Goal: Task Accomplishment & Management: Manage account settings

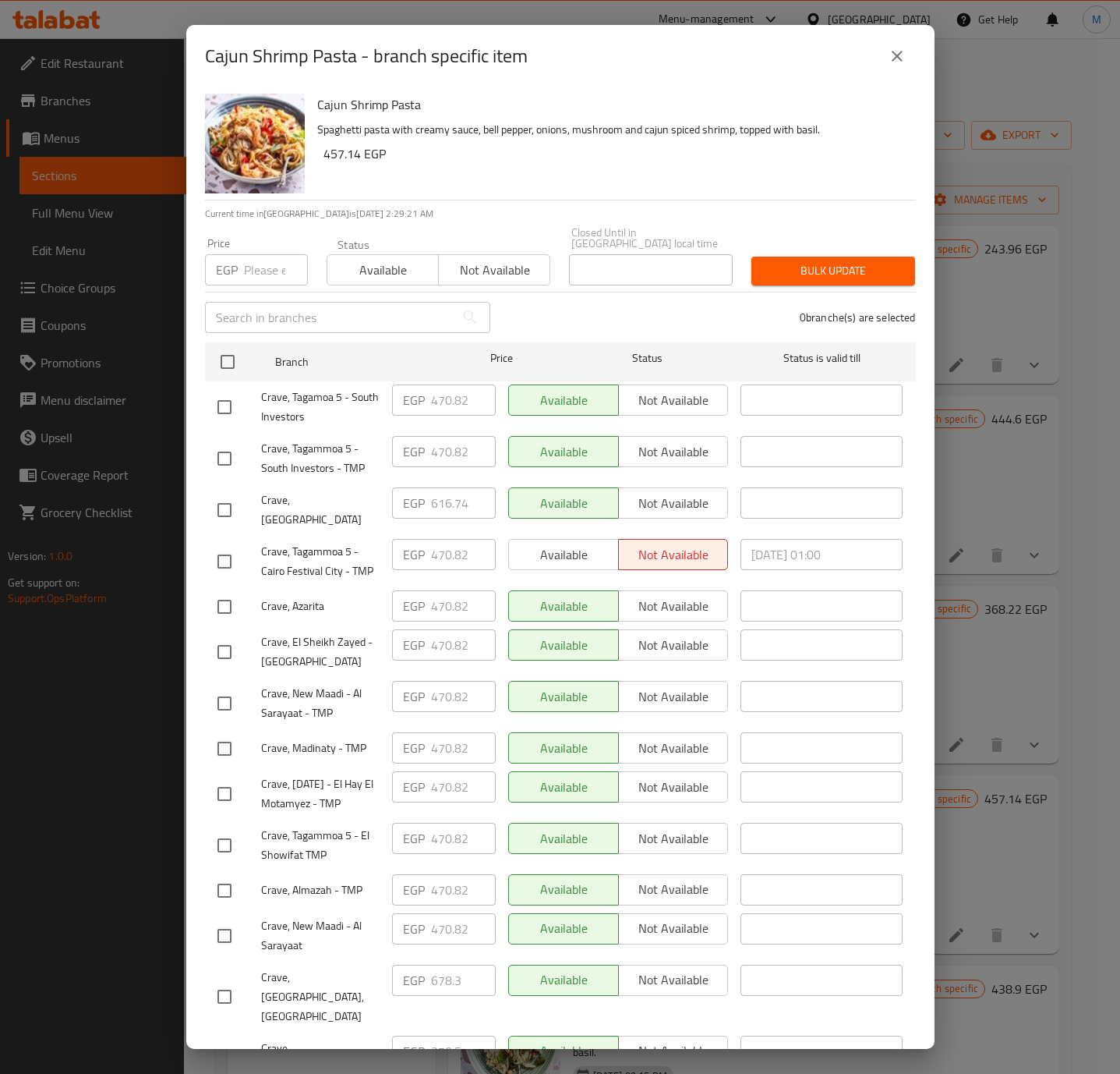
scroll to position [166, 0]
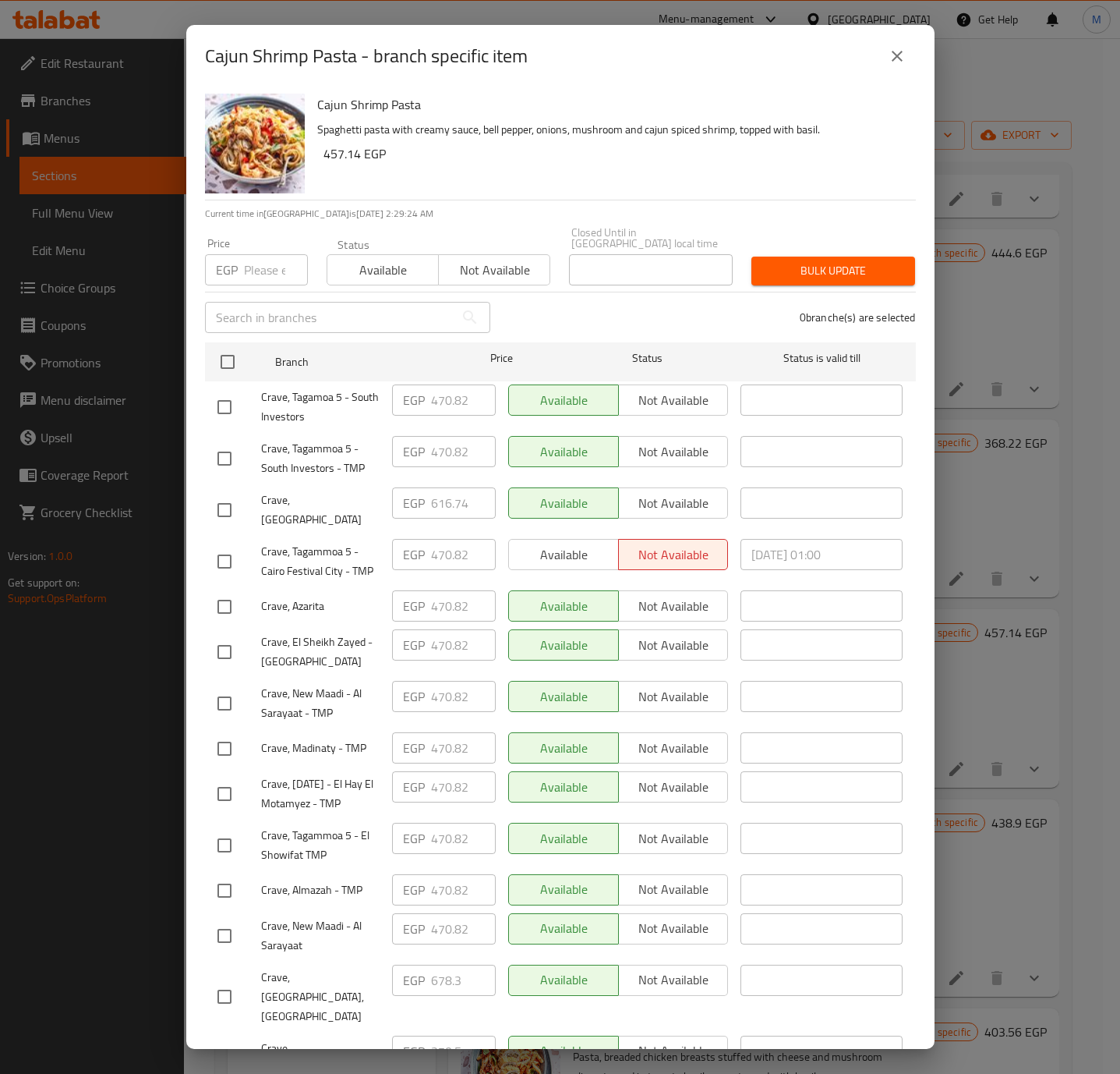
click at [280, 258] on input "number" at bounding box center [276, 269] width 64 height 31
paste input "647.520"
type input "647.520"
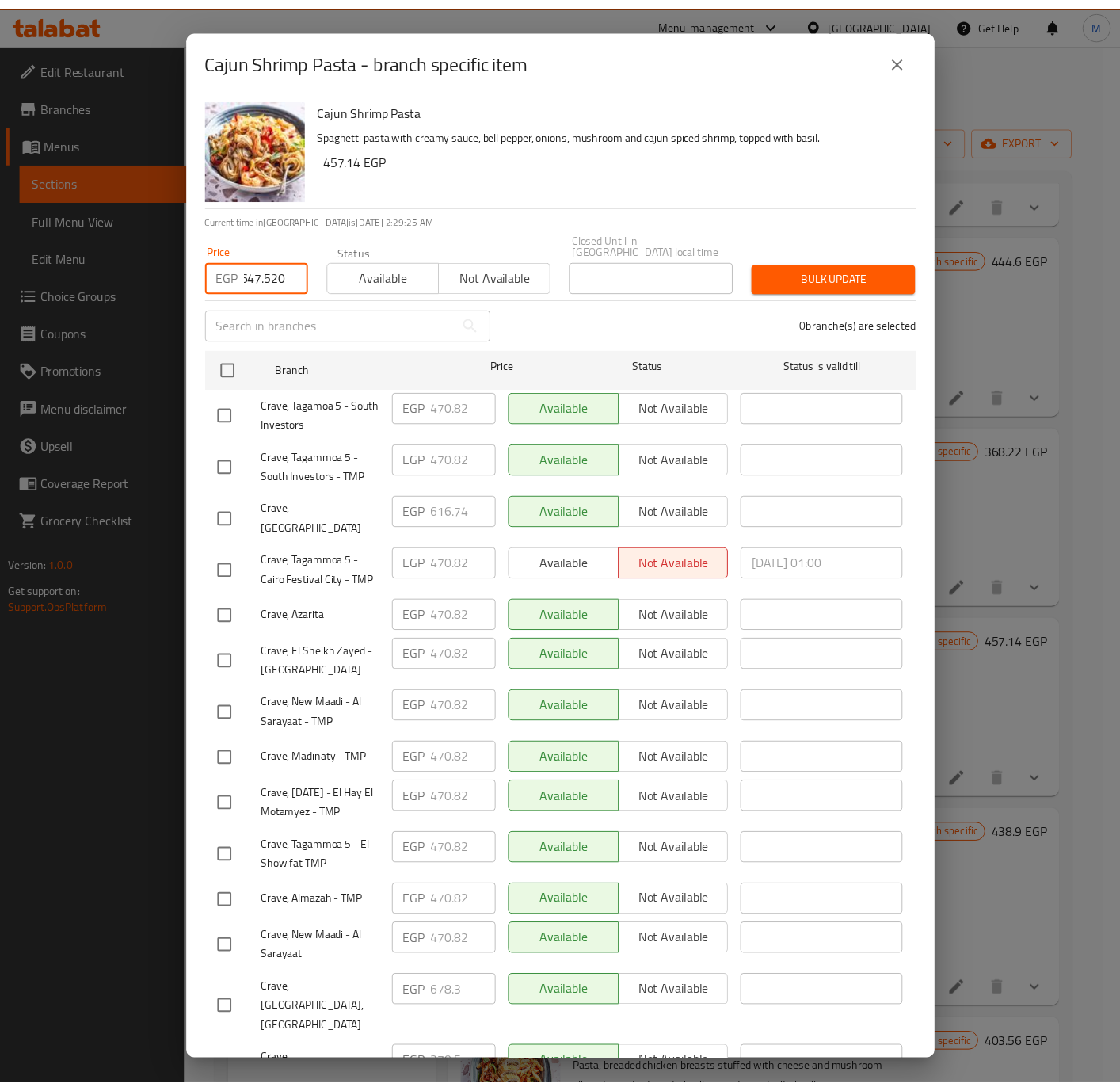
scroll to position [0, 0]
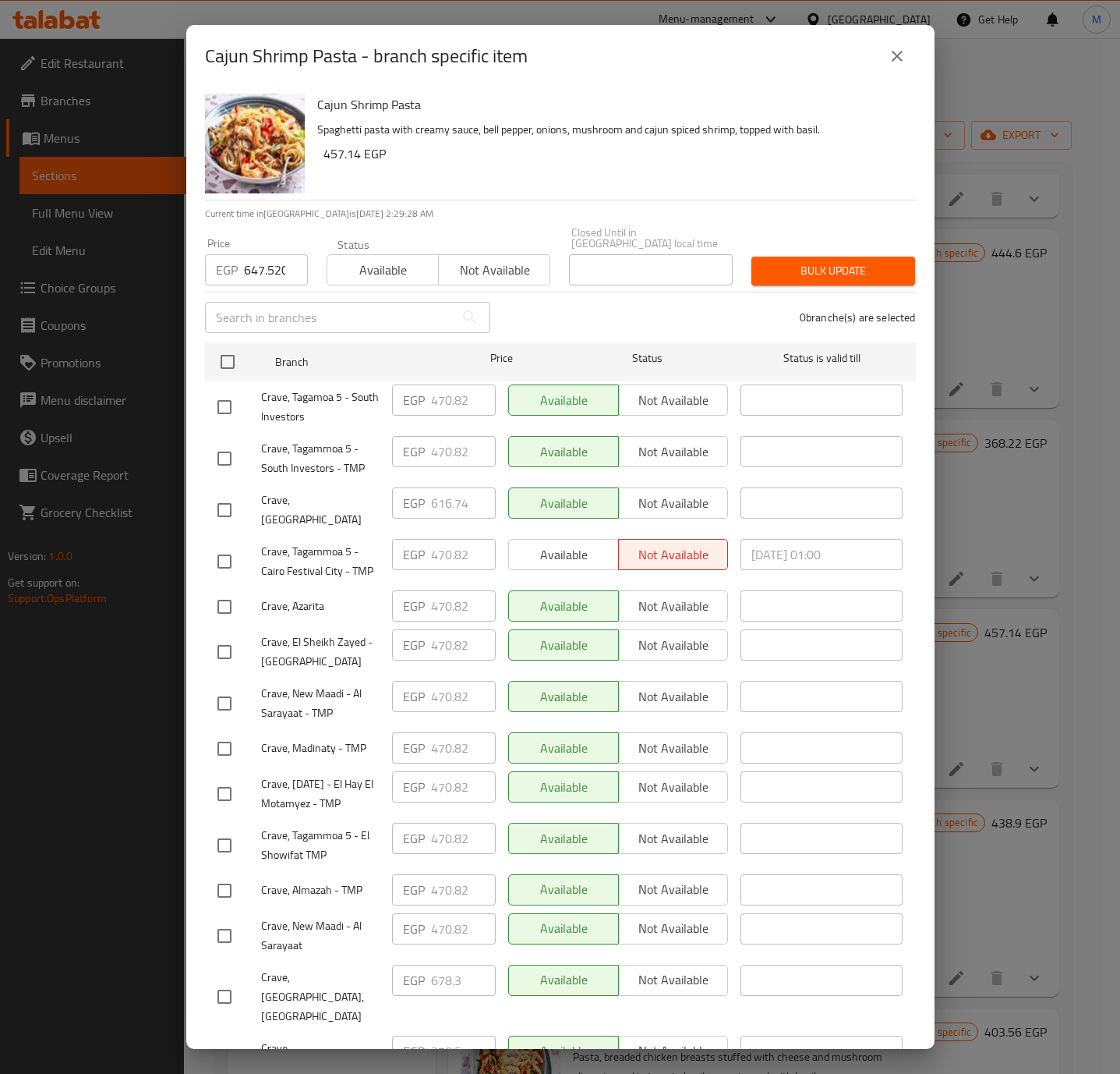
click at [230, 501] on input "checkbox" at bounding box center [225, 510] width 33 height 33
checkbox input "true"
click at [833, 262] on span "Bulk update" at bounding box center [833, 271] width 138 height 20
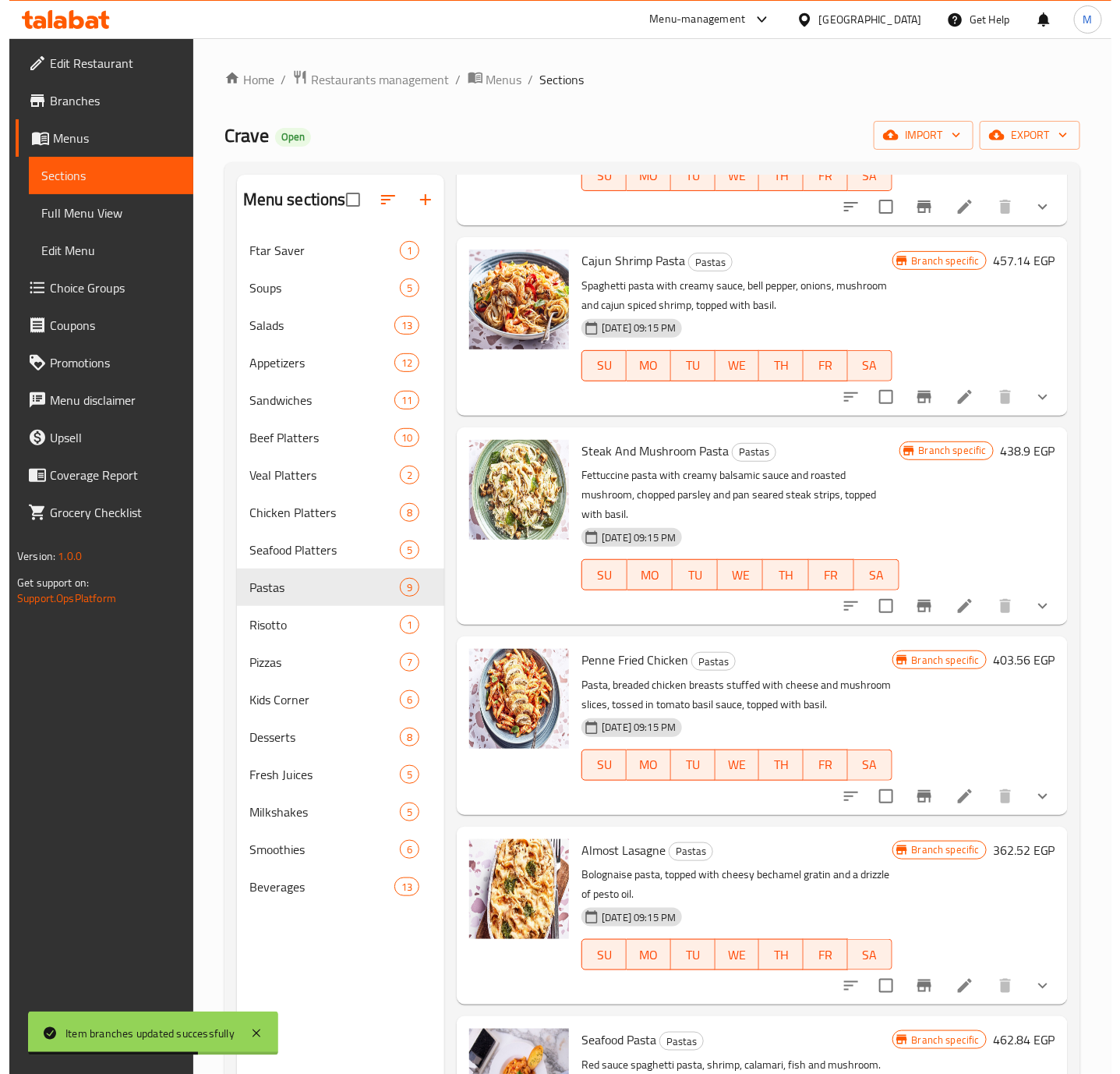
scroll to position [543, 0]
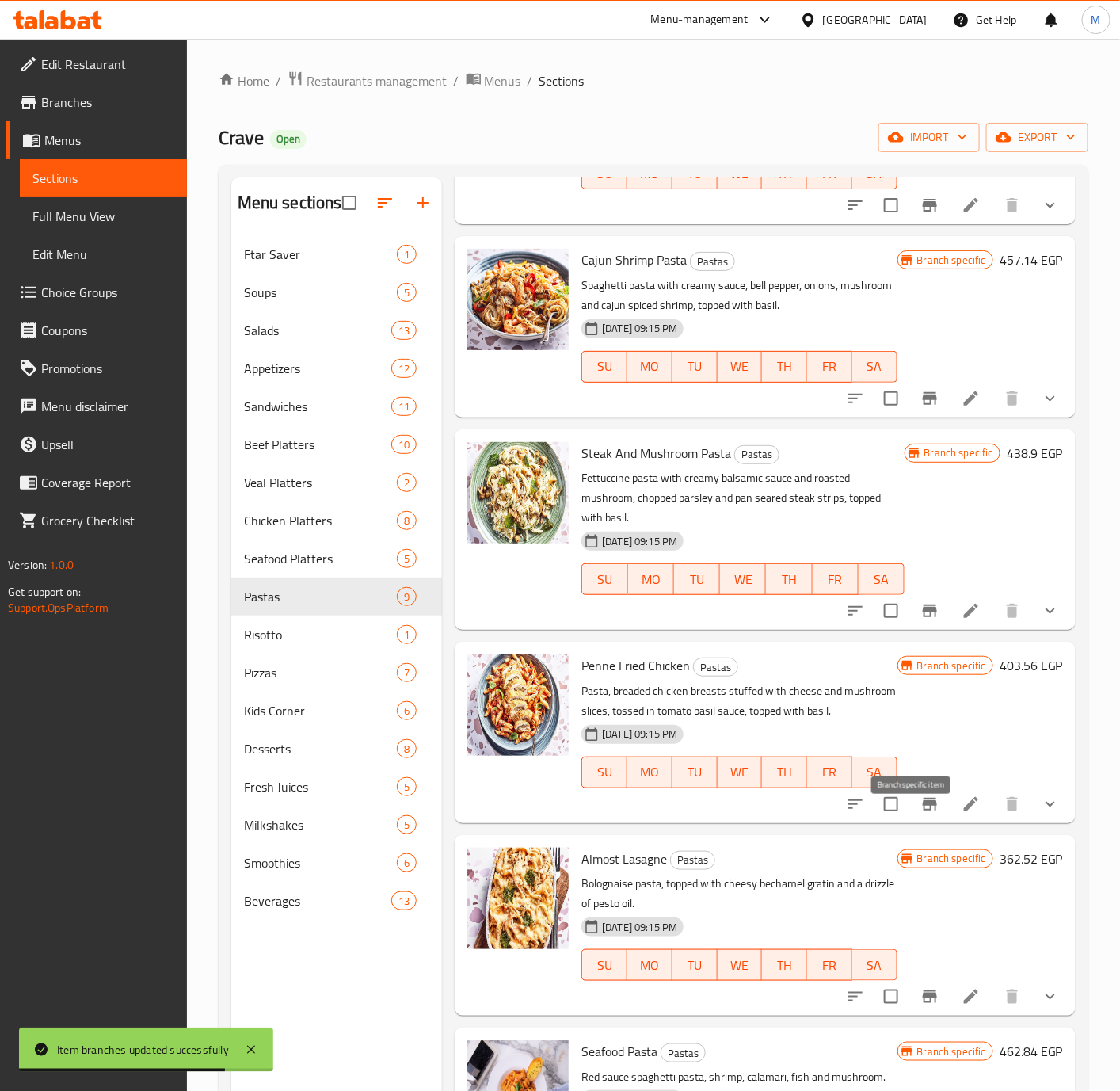
click at [923, 810] on icon "Branch-specific-item" at bounding box center [930, 803] width 14 height 12
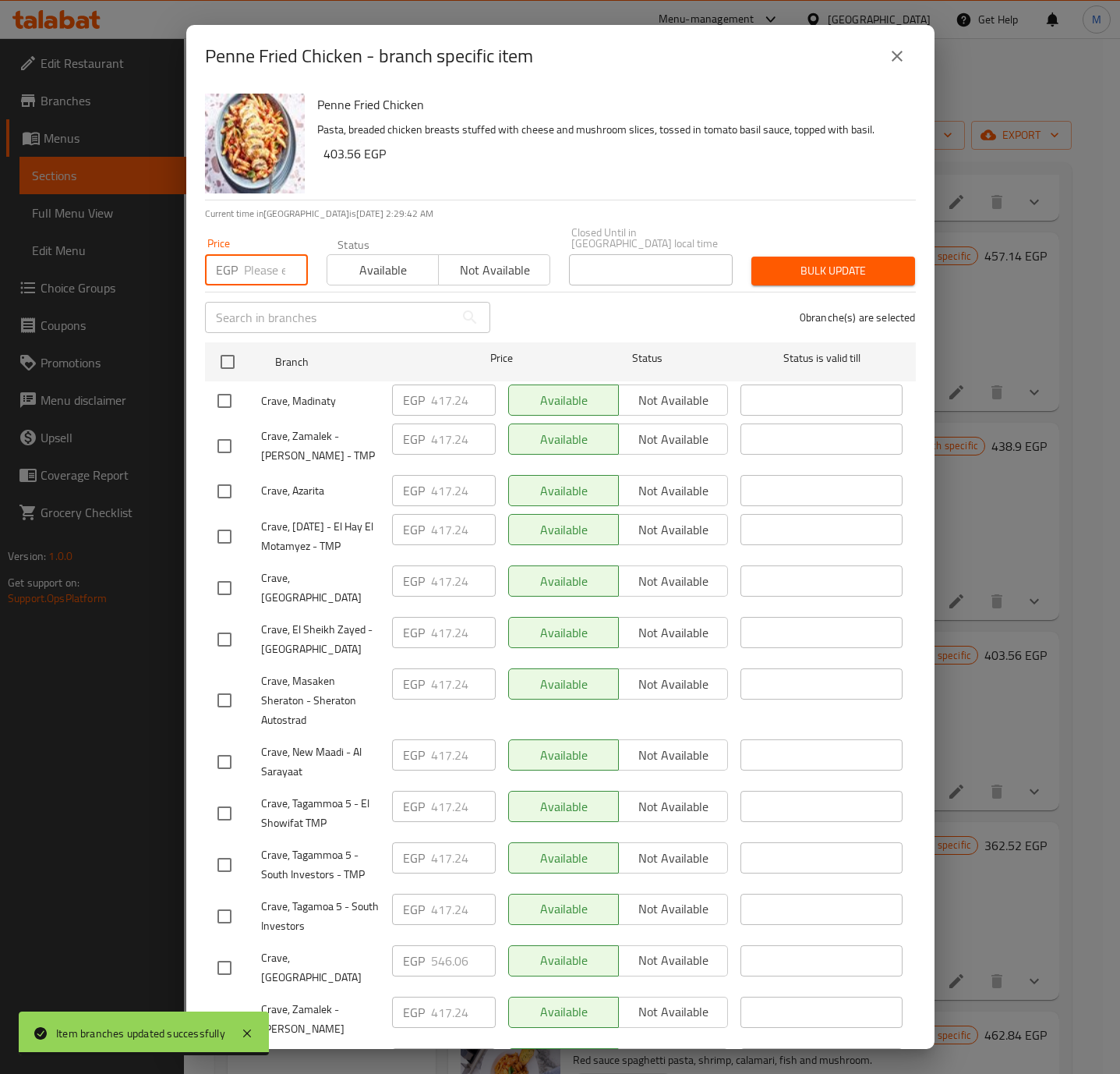
click at [271, 269] on input "number" at bounding box center [276, 269] width 64 height 31
paste input "573.420"
type input "573.420"
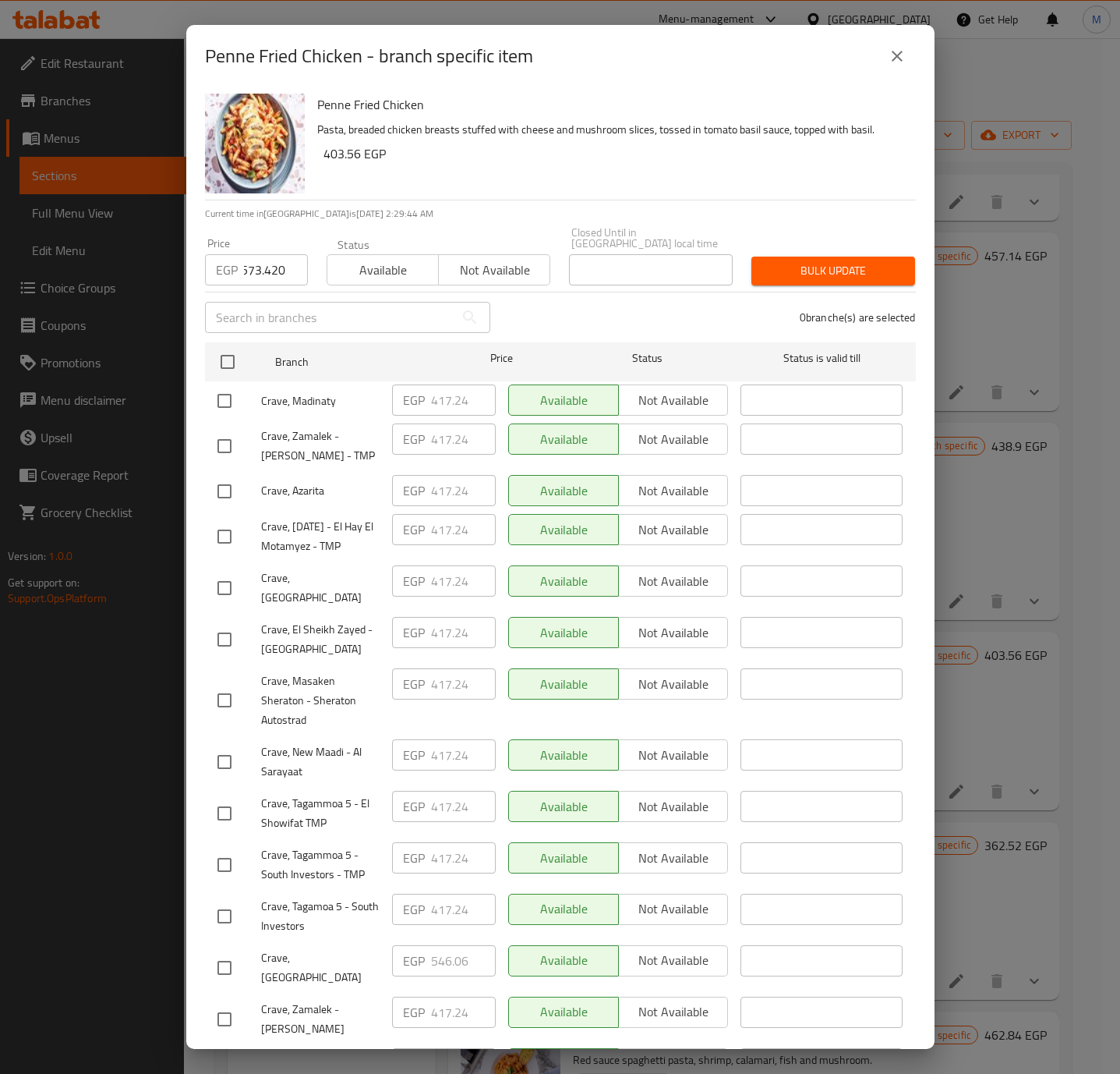
scroll to position [0, 0]
click at [220, 951] on input "checkbox" at bounding box center [225, 967] width 33 height 33
checkbox input "true"
click at [791, 262] on span "Bulk update" at bounding box center [833, 271] width 138 height 20
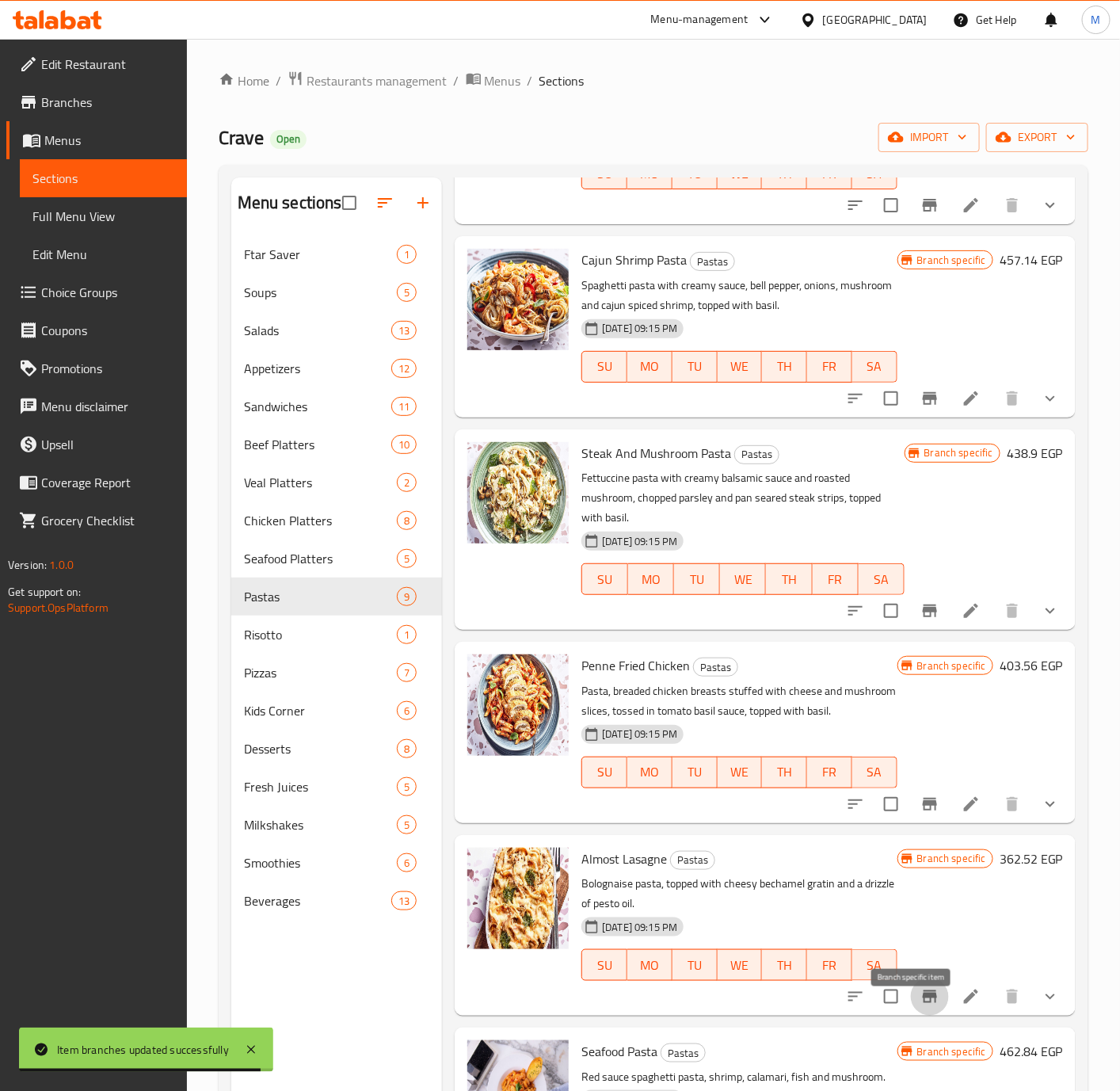
click at [923, 1003] on icon "Branch-specific-item" at bounding box center [930, 997] width 14 height 12
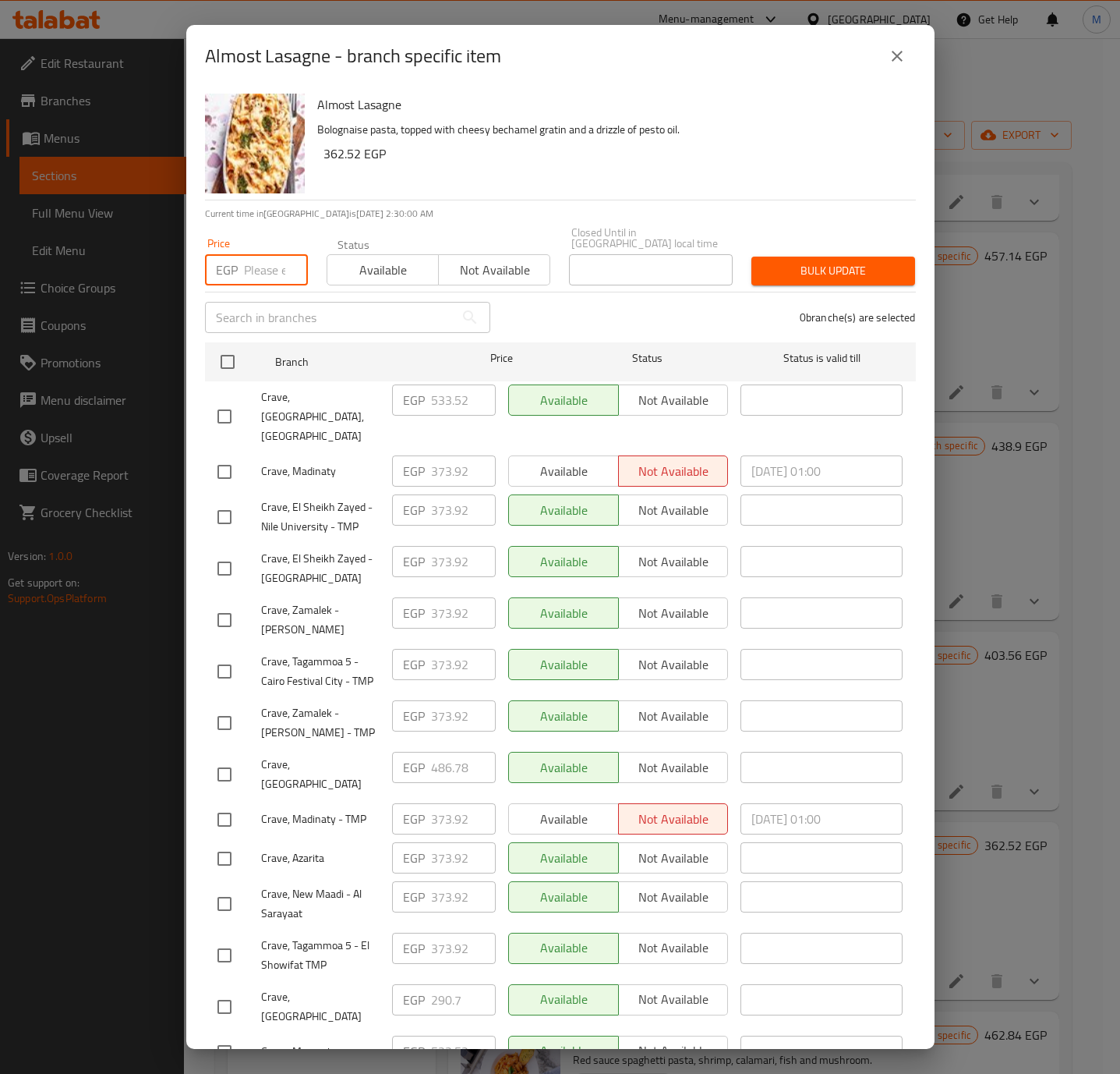
click at [268, 269] on input "number" at bounding box center [276, 269] width 64 height 31
paste input "511.860"
type input "511.860"
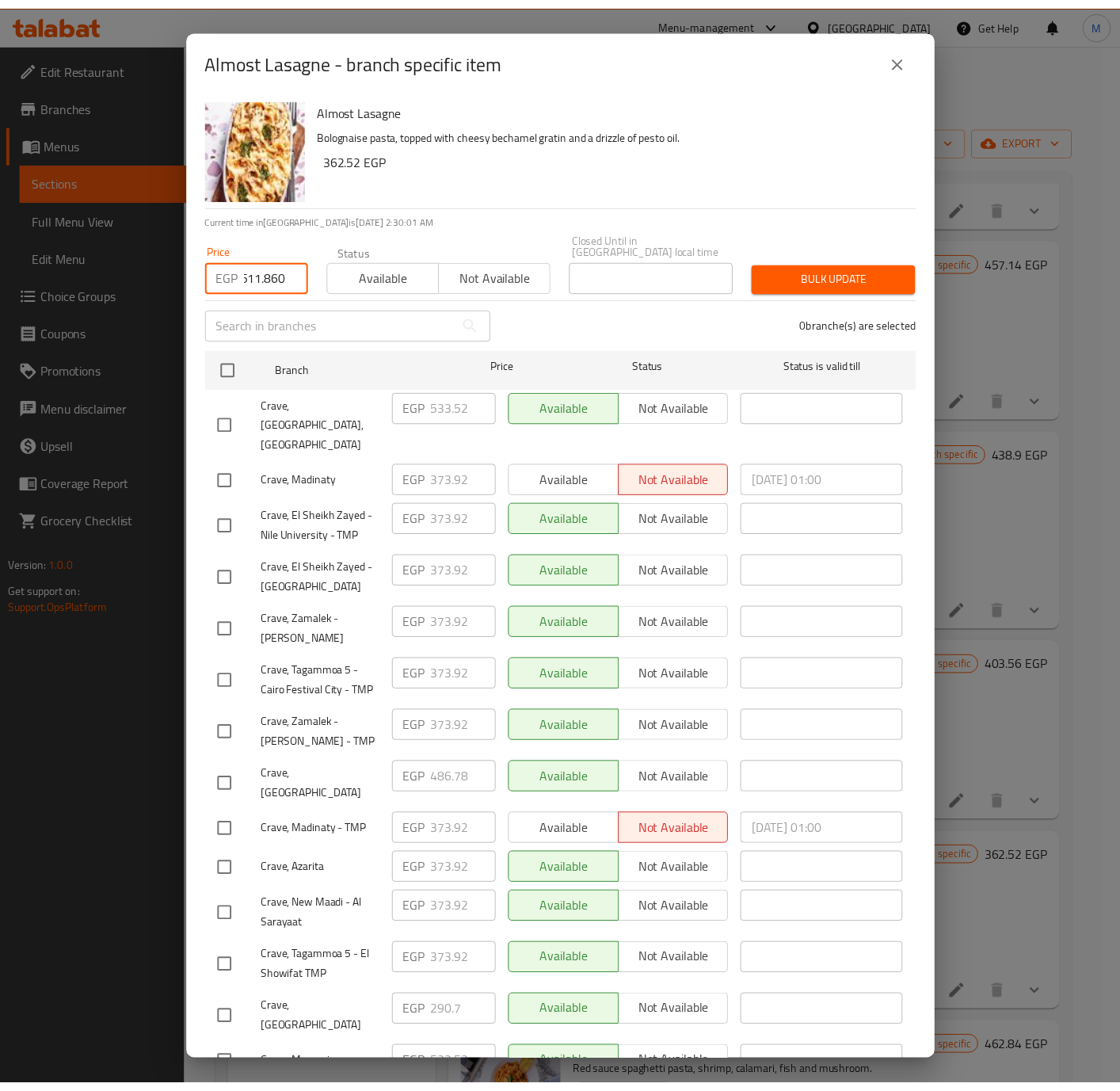
scroll to position [0, 0]
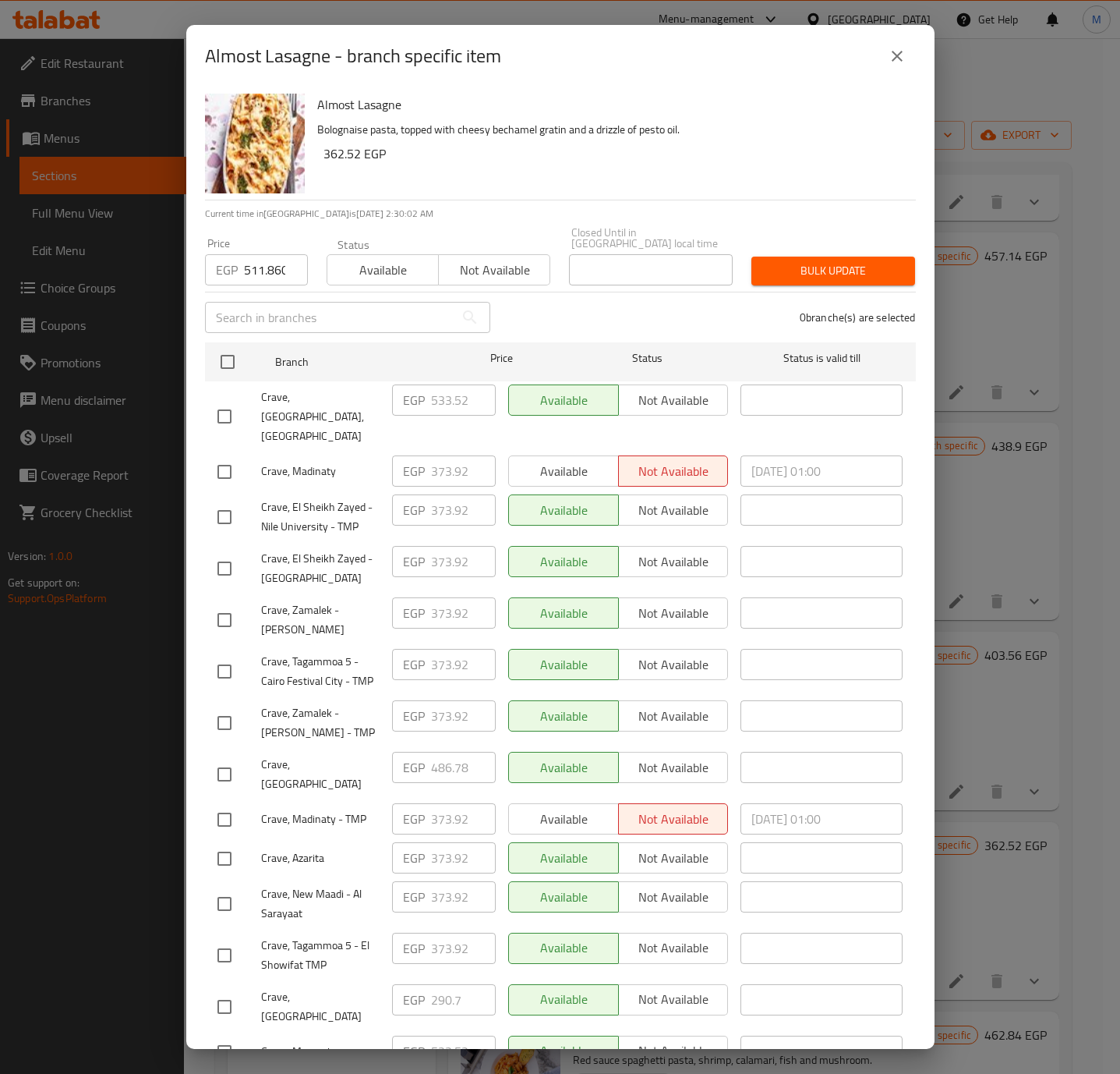
click at [229, 758] on input "checkbox" at bounding box center [225, 775] width 33 height 33
checkbox input "true"
click at [828, 264] on span "Bulk update" at bounding box center [833, 271] width 138 height 20
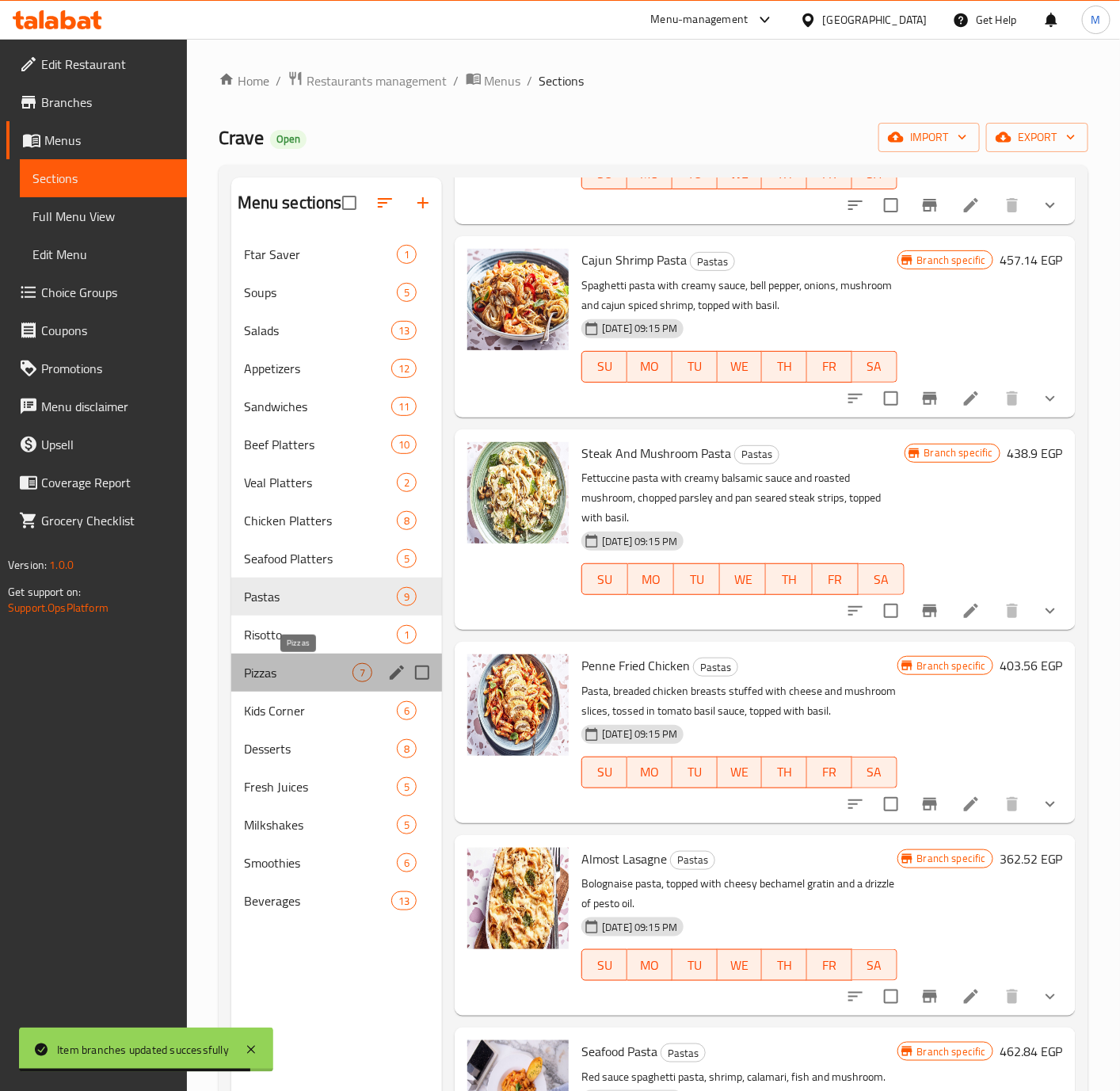
click at [307, 664] on span "Pizzas" at bounding box center [298, 672] width 108 height 19
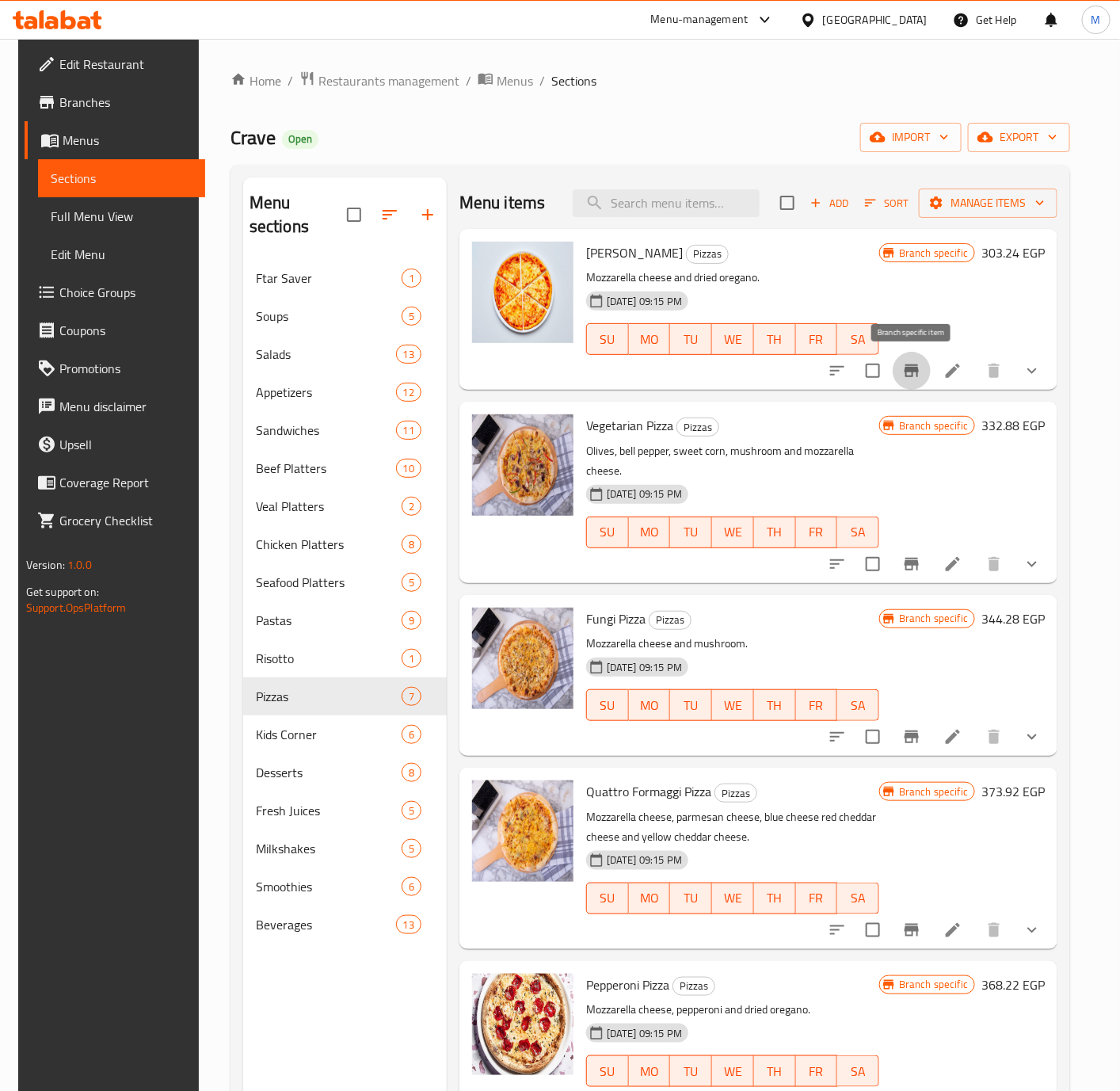
click at [911, 375] on icon "Branch-specific-item" at bounding box center [912, 371] width 19 height 19
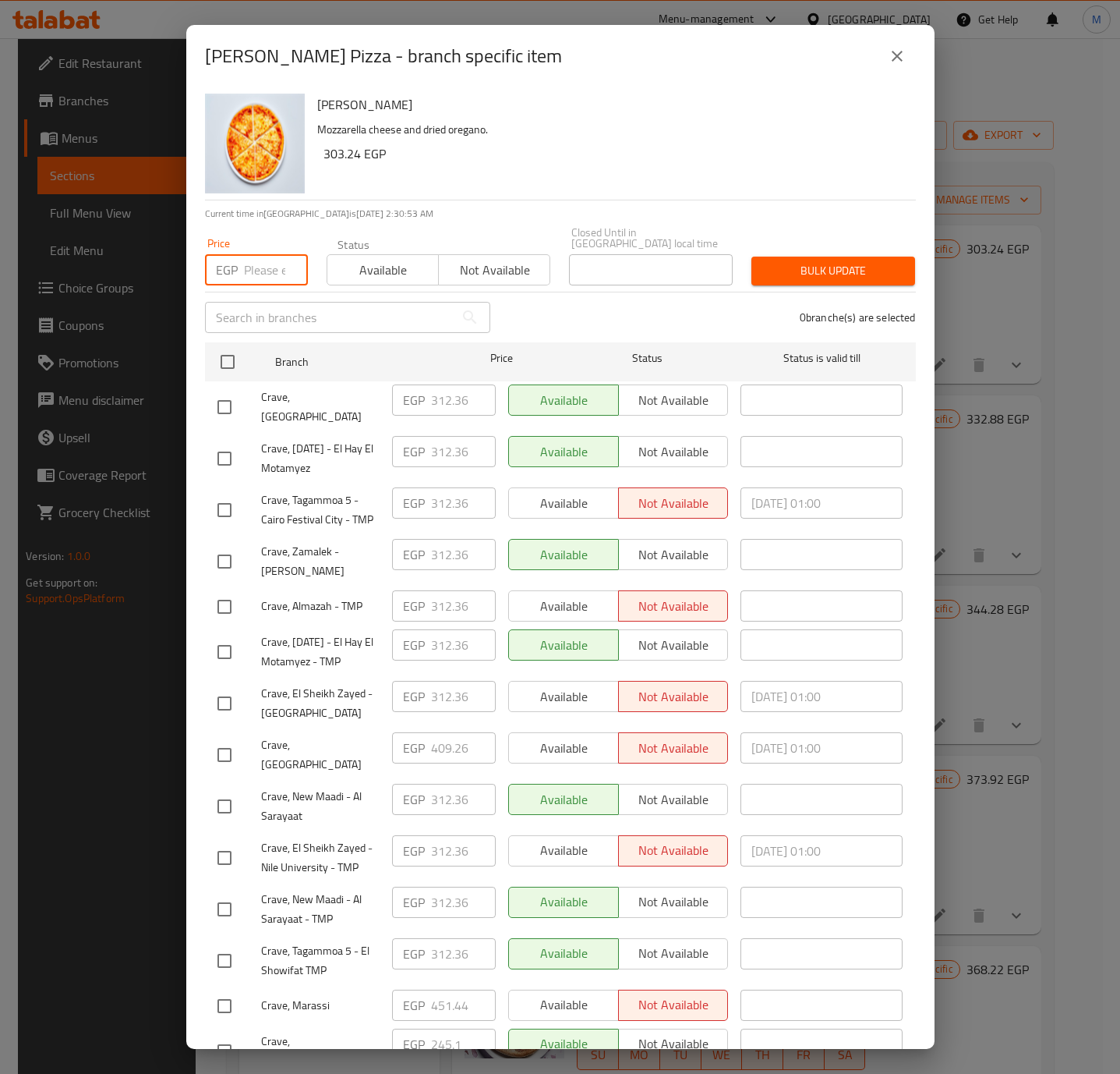
click at [255, 261] on input "number" at bounding box center [276, 269] width 64 height 31
paste input "430.920"
type input "430.920"
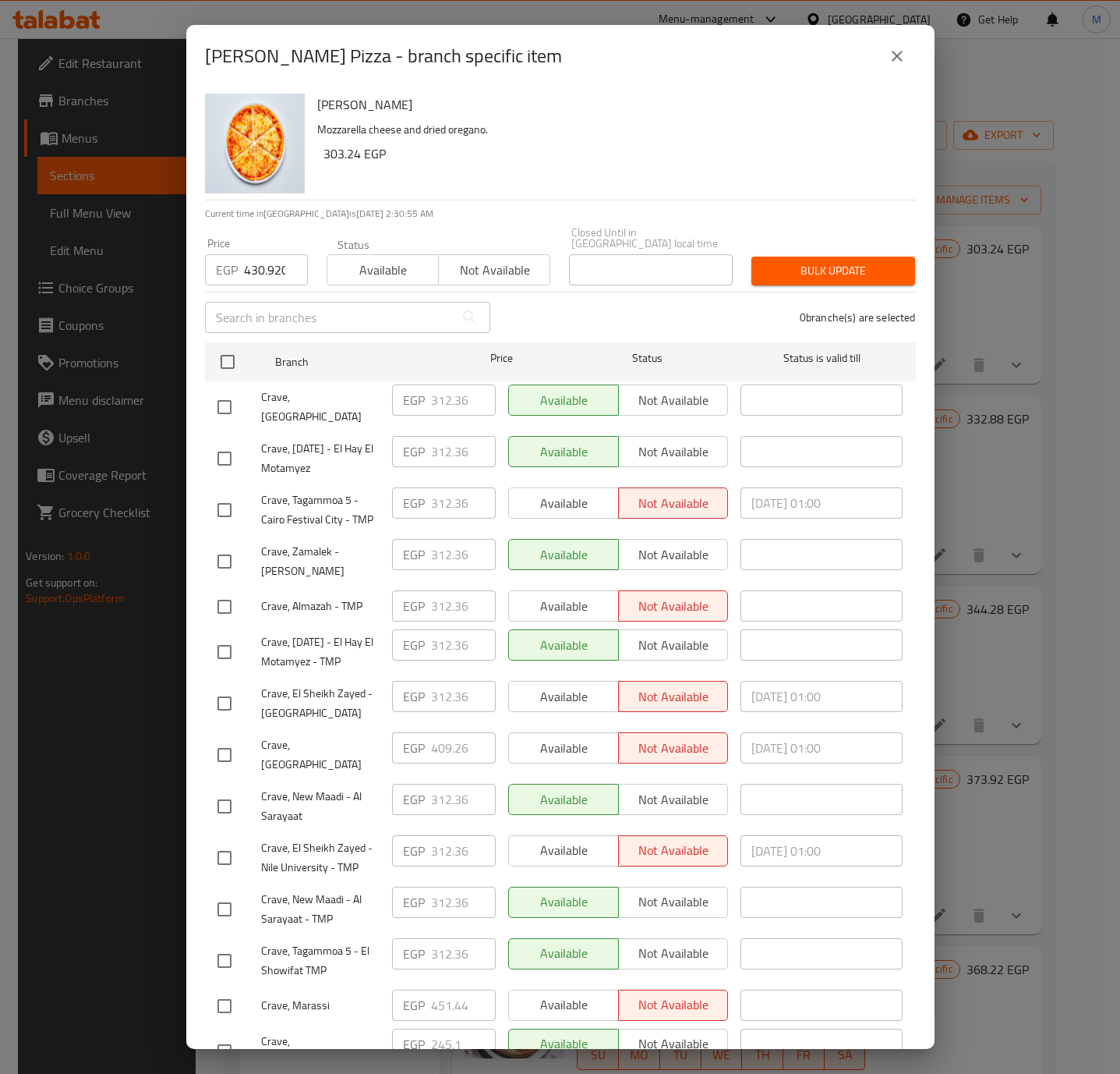
click at [223, 746] on input "checkbox" at bounding box center [225, 755] width 33 height 33
checkbox input "true"
click at [798, 262] on span "Bulk update" at bounding box center [833, 271] width 138 height 20
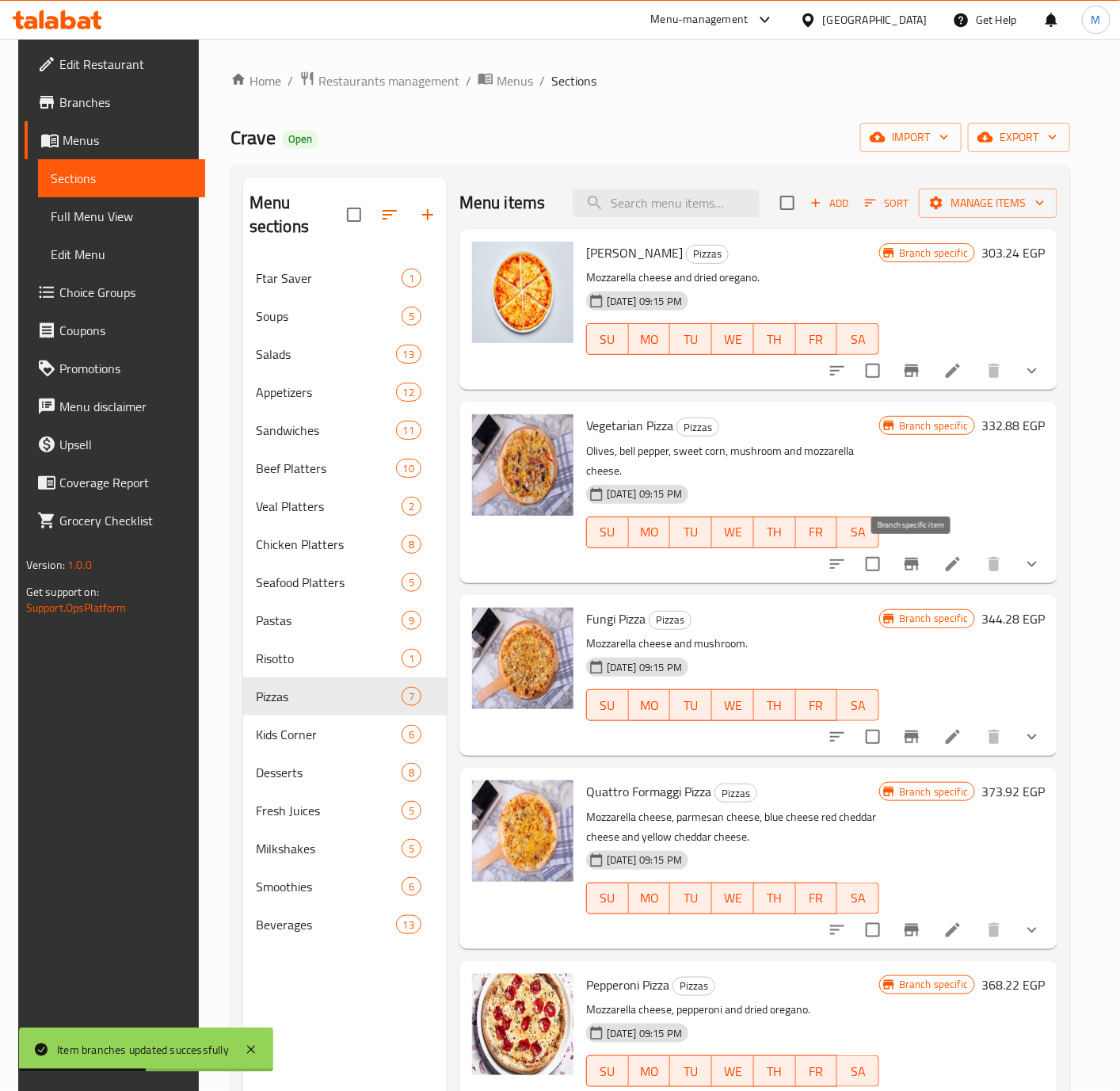
click at [918, 566] on icon "Branch-specific-item" at bounding box center [912, 564] width 14 height 12
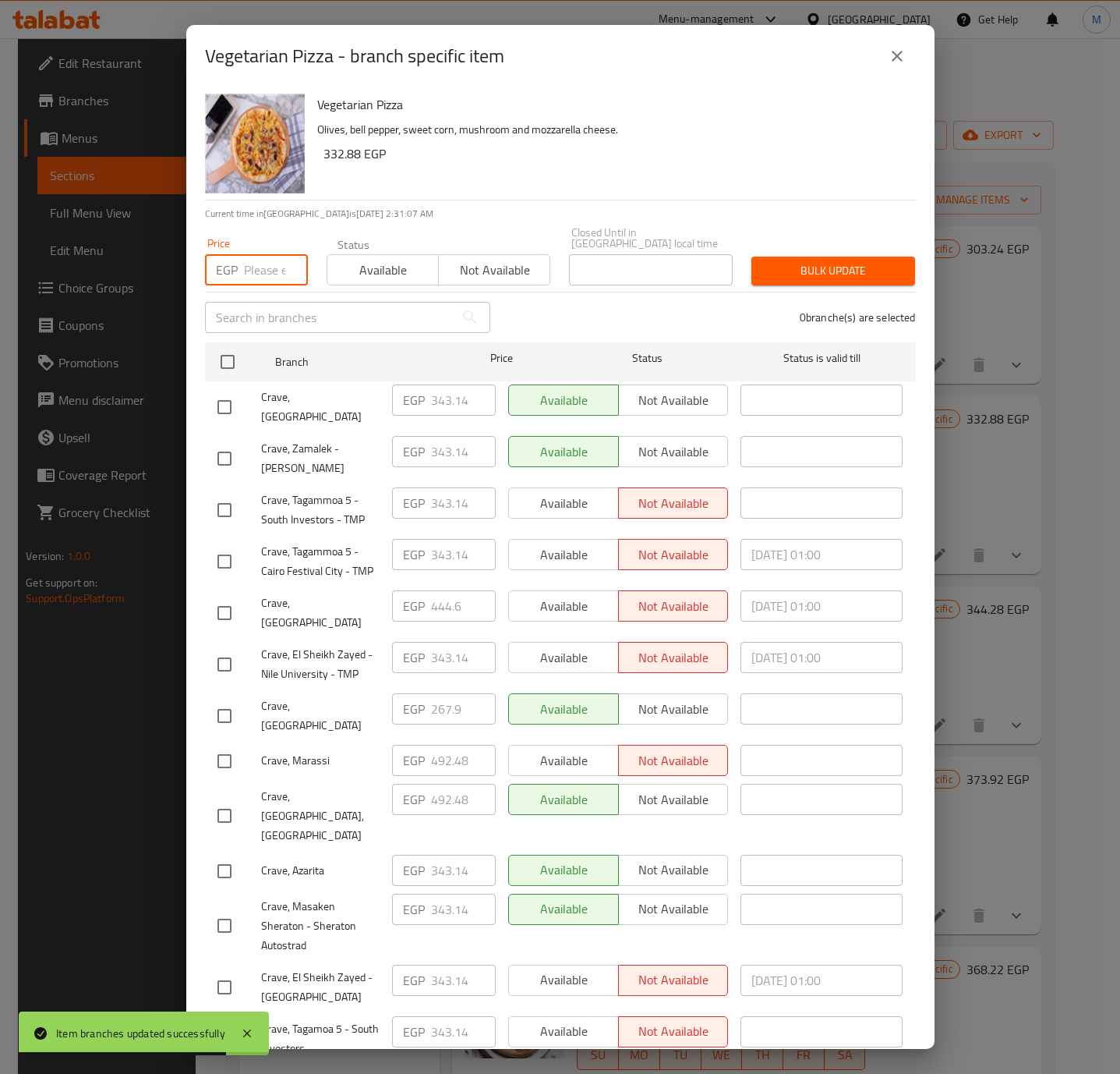
click at [261, 254] on input "number" at bounding box center [276, 269] width 64 height 31
paste input "467.400"
type input "467.400"
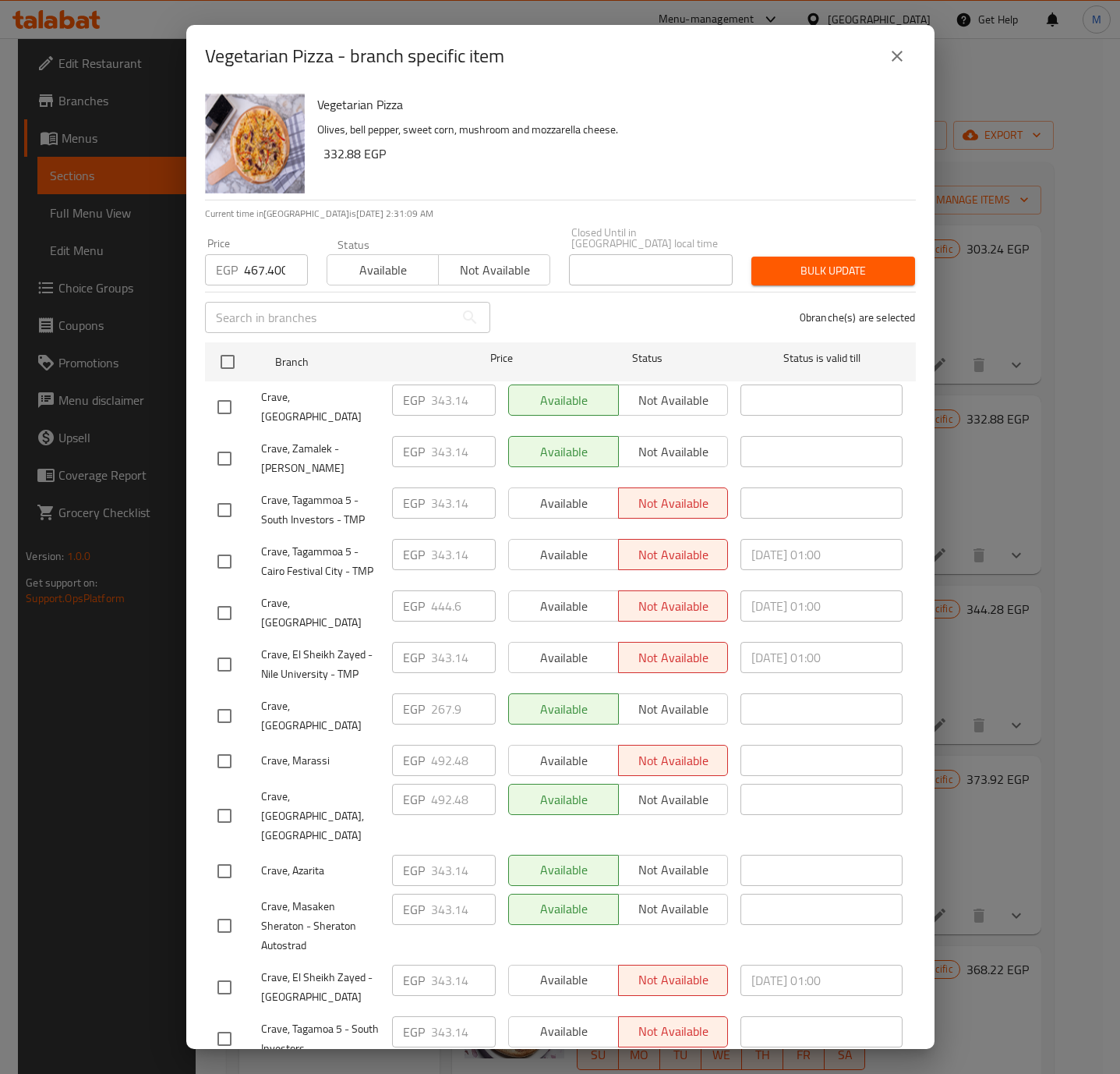
click at [228, 596] on input "checkbox" at bounding box center [225, 613] width 33 height 33
checkbox input "true"
click at [800, 267] on span "Bulk update" at bounding box center [833, 271] width 138 height 20
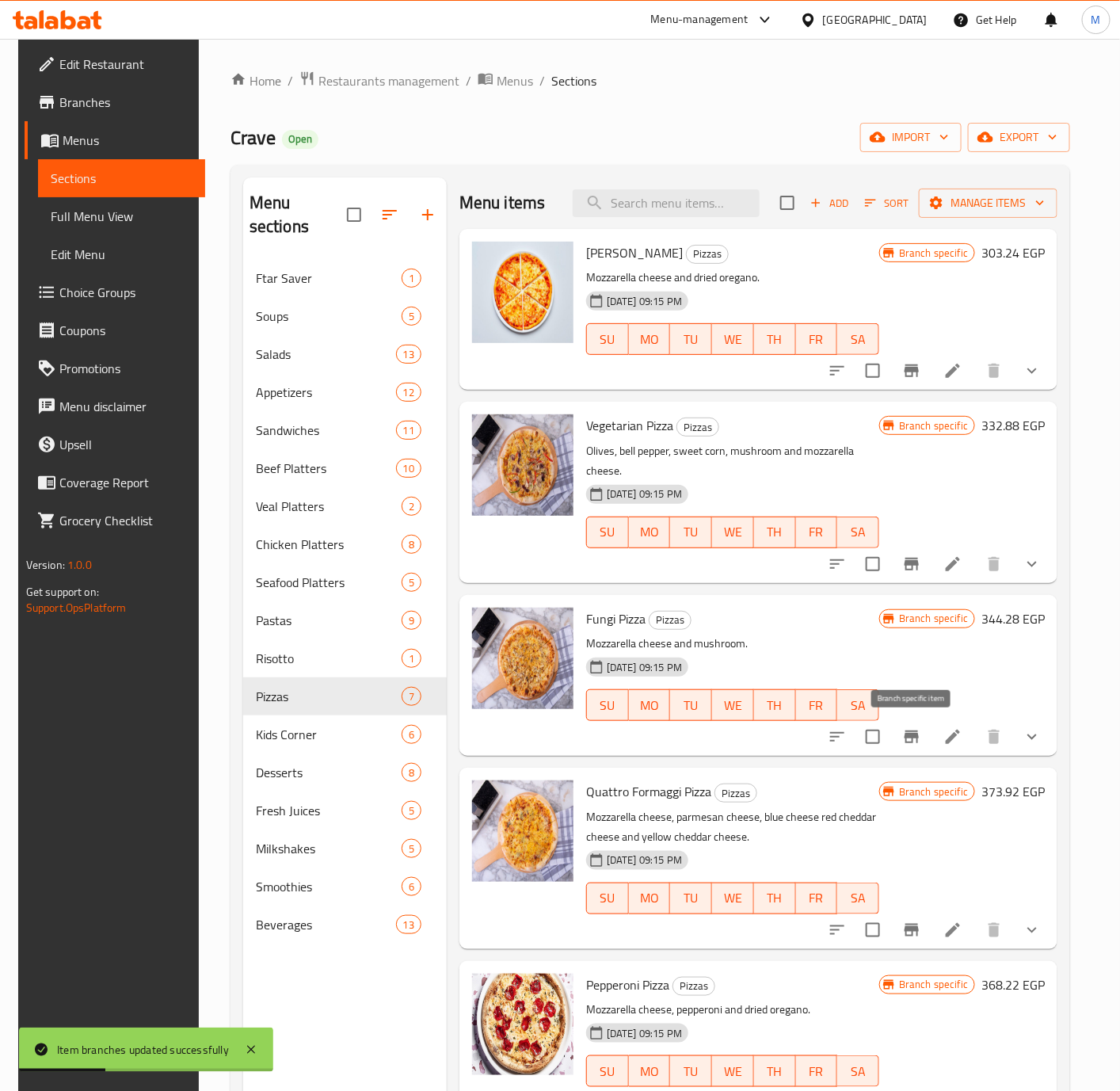
click at [922, 730] on icon "Branch-specific-item" at bounding box center [912, 737] width 19 height 19
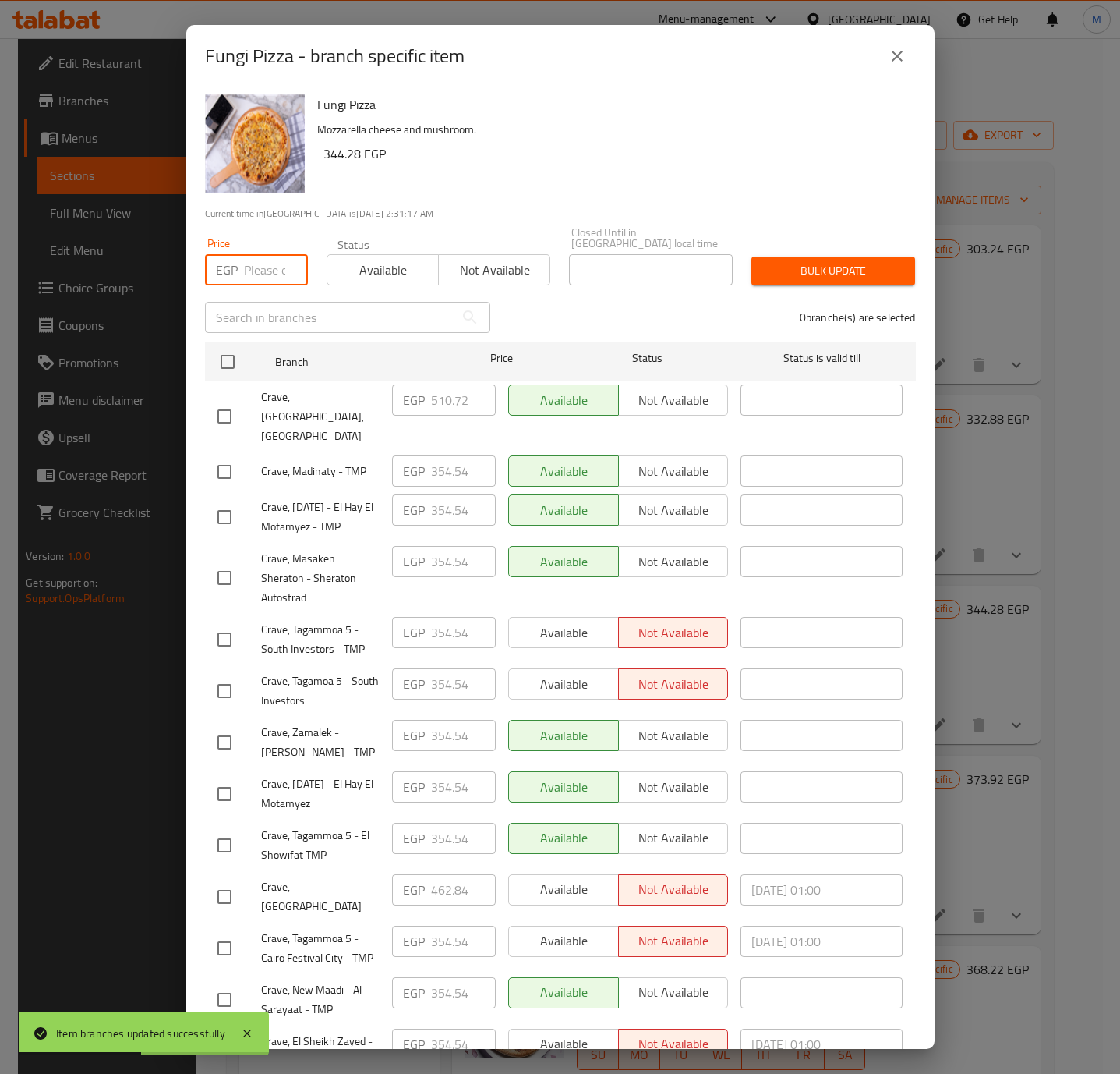
click at [264, 257] on input "number" at bounding box center [276, 269] width 64 height 31
paste input "486.780"
type input "486.780"
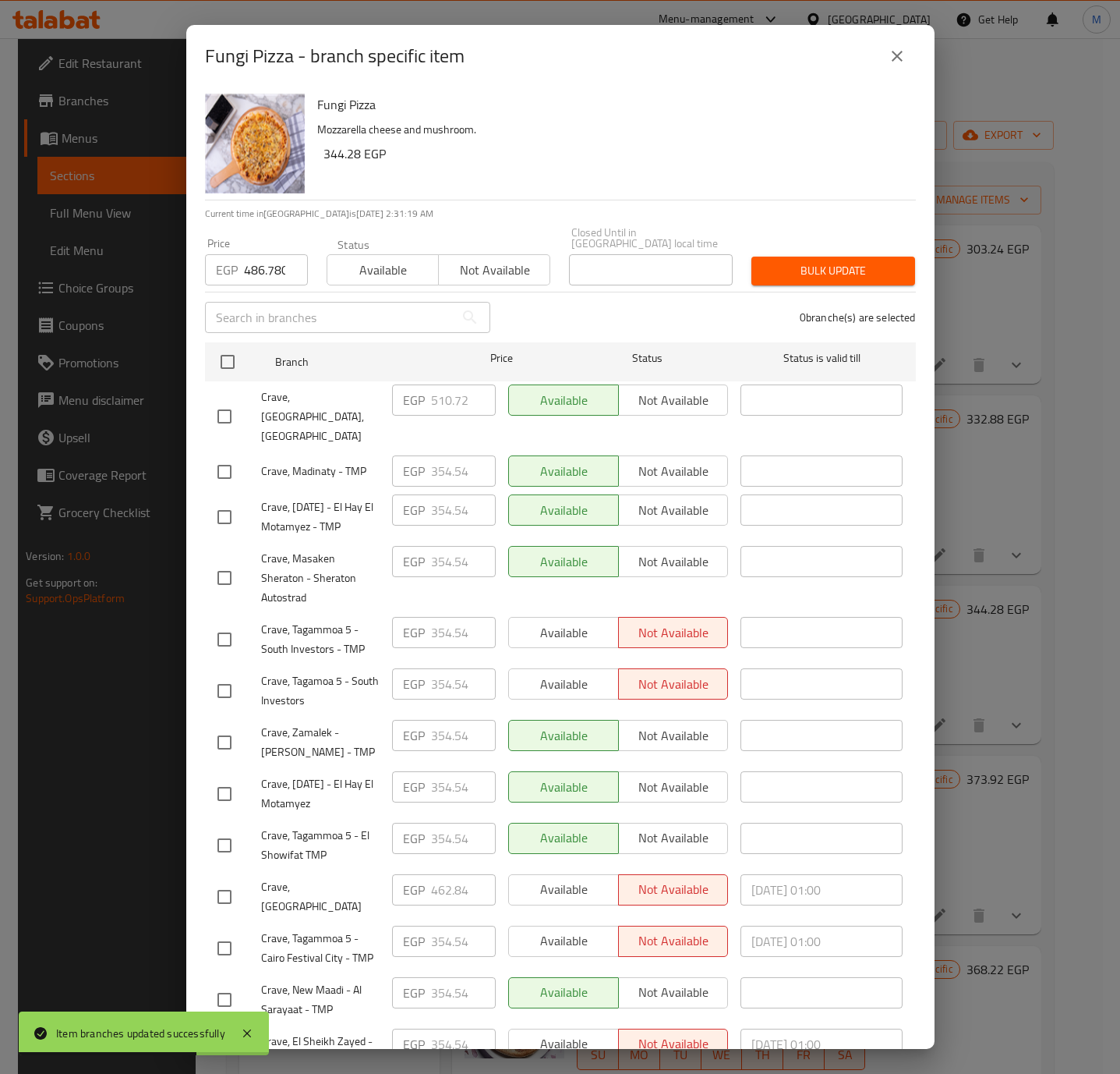
drag, startPoint x: 229, startPoint y: 876, endPoint x: 482, endPoint y: 735, distance: 289.6
click at [229, 880] on input "checkbox" at bounding box center [225, 897] width 33 height 33
checkbox input "true"
click at [779, 274] on button "Bulk update" at bounding box center [833, 271] width 163 height 29
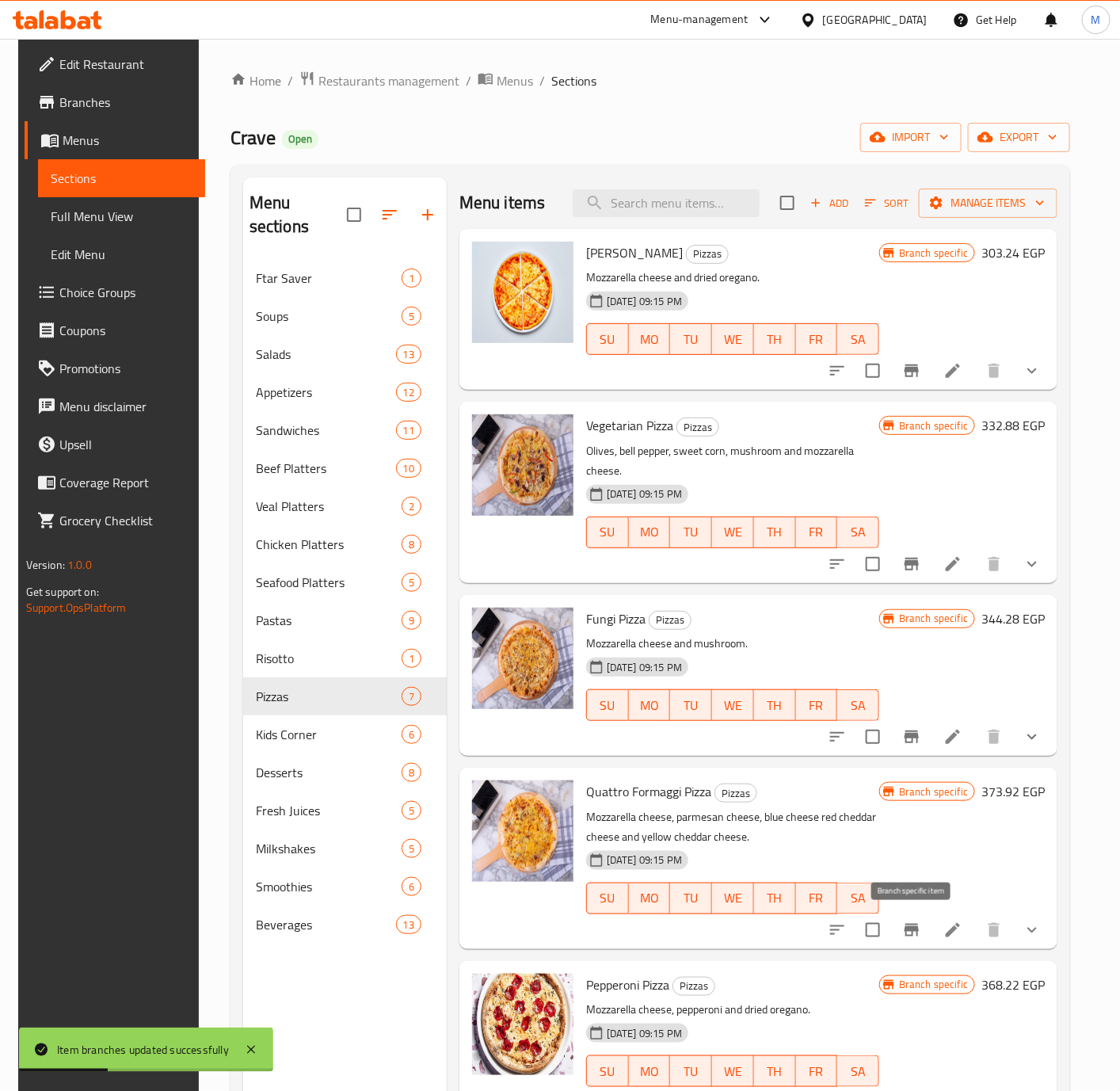
click at [908, 930] on icon "Branch-specific-item" at bounding box center [912, 929] width 14 height 12
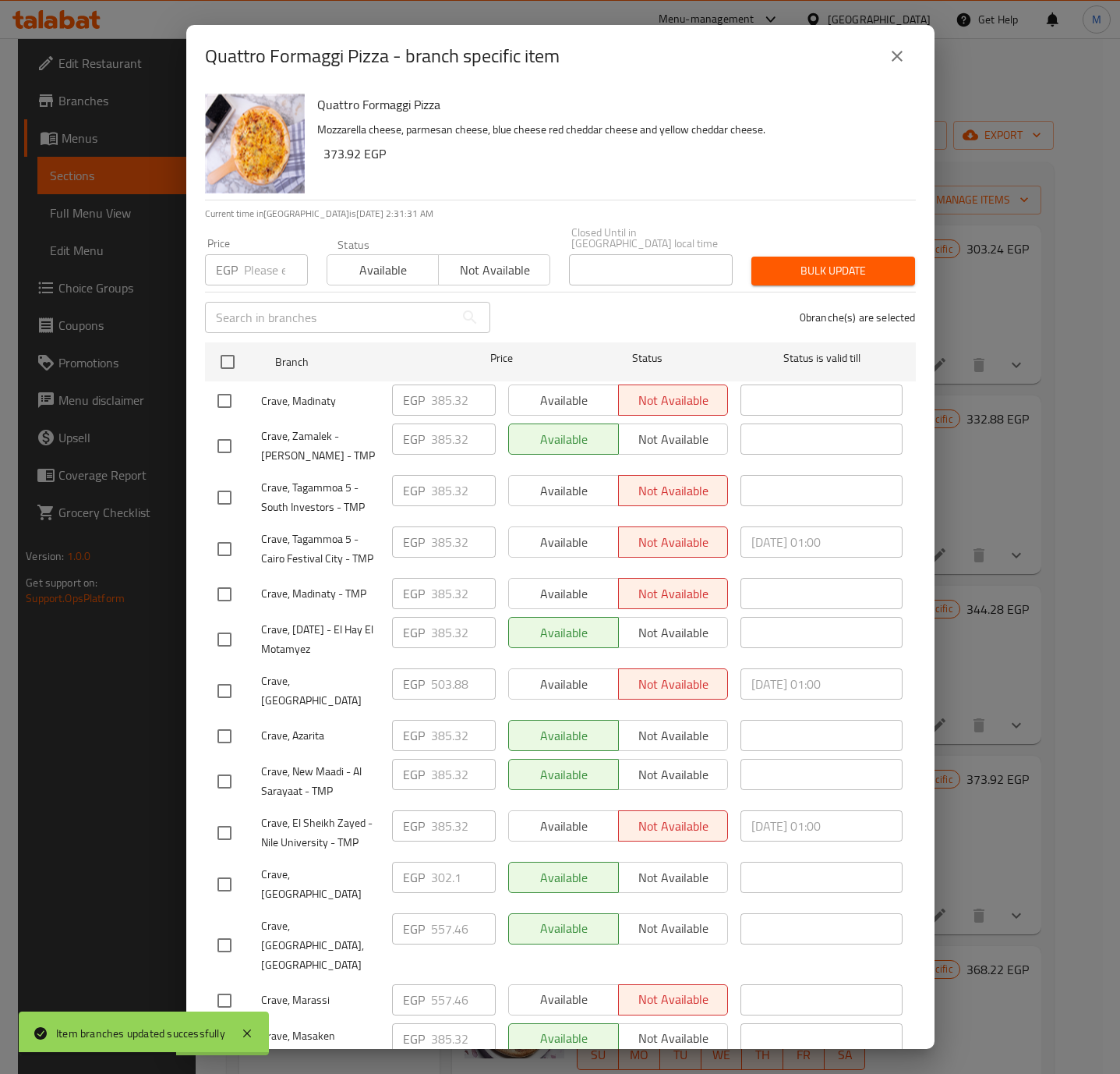
click at [270, 255] on input "number" at bounding box center [276, 269] width 64 height 31
paste input "530.100"
type input "530.100"
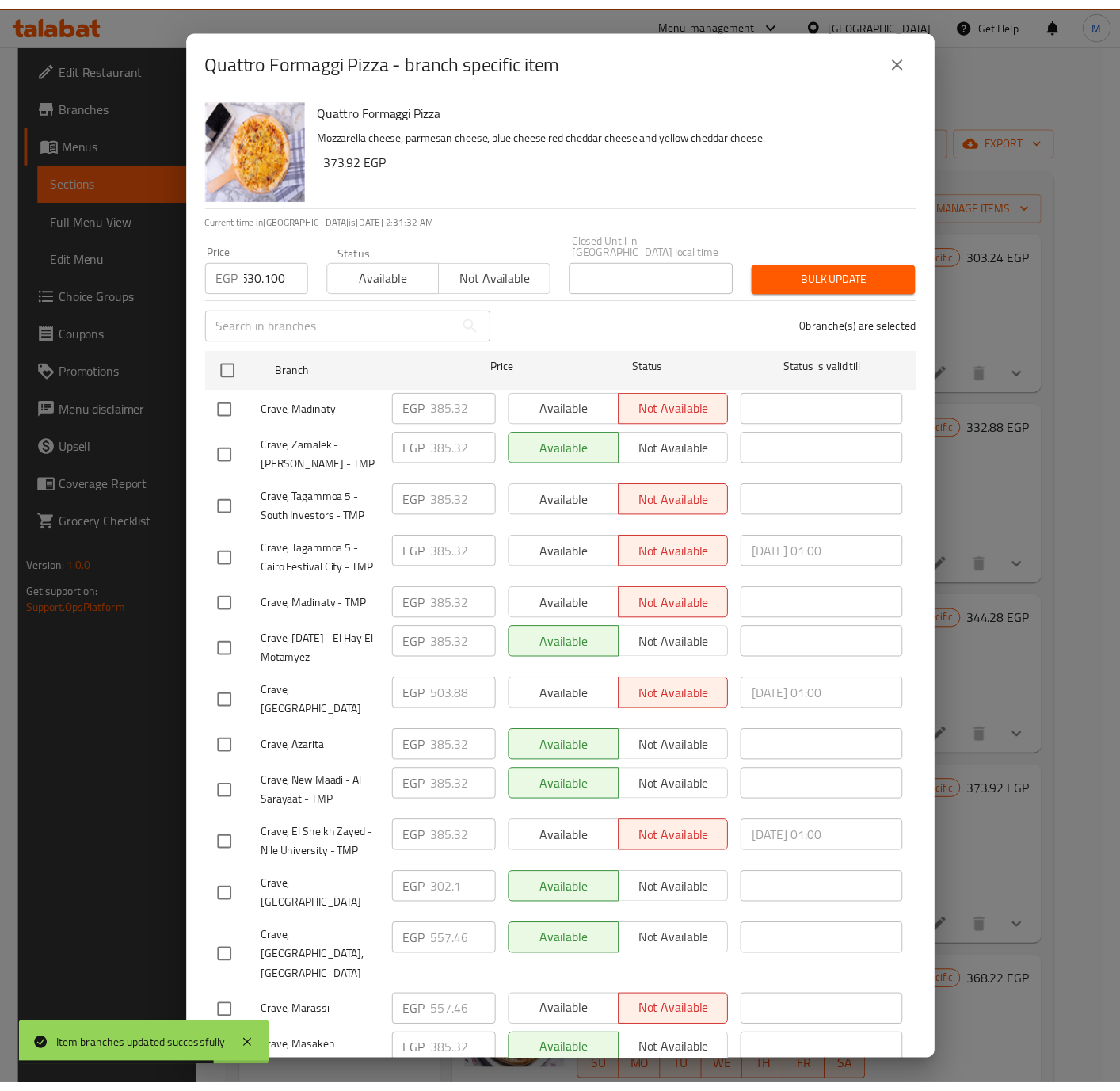
scroll to position [0, 0]
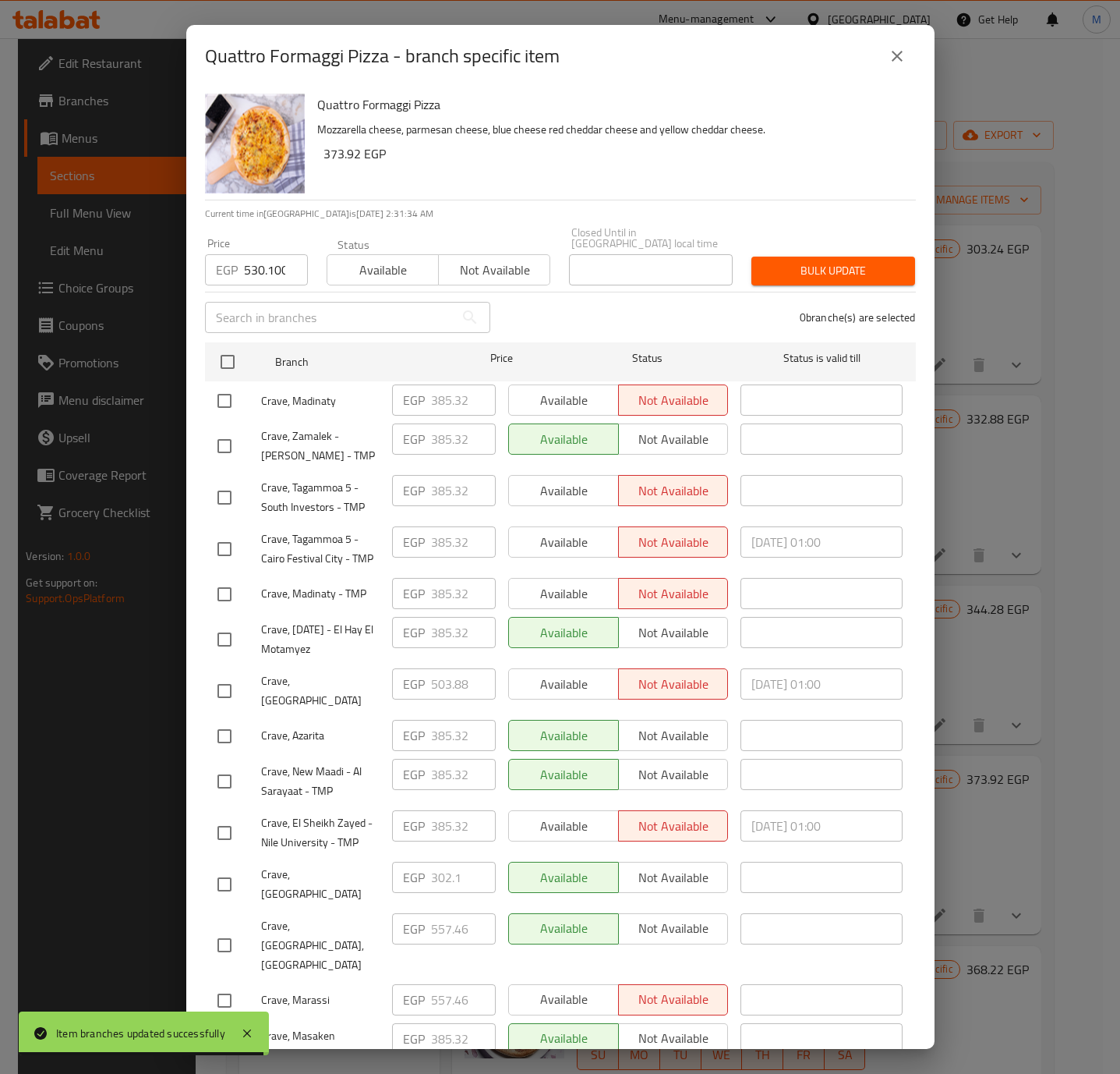
click at [225, 675] on input "checkbox" at bounding box center [225, 691] width 33 height 33
checkbox input "true"
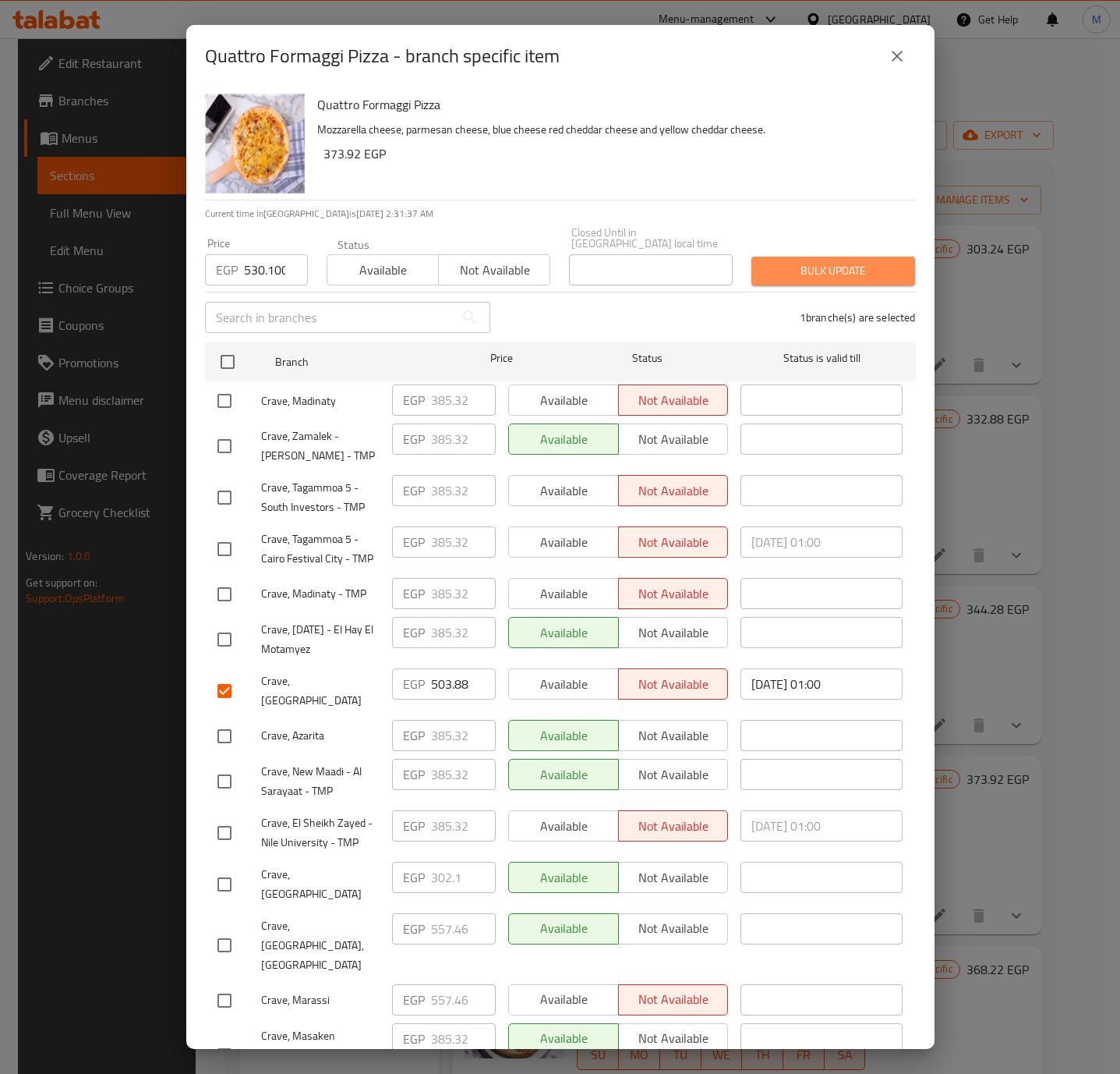
click at [838, 262] on span "Bulk update" at bounding box center [833, 271] width 138 height 20
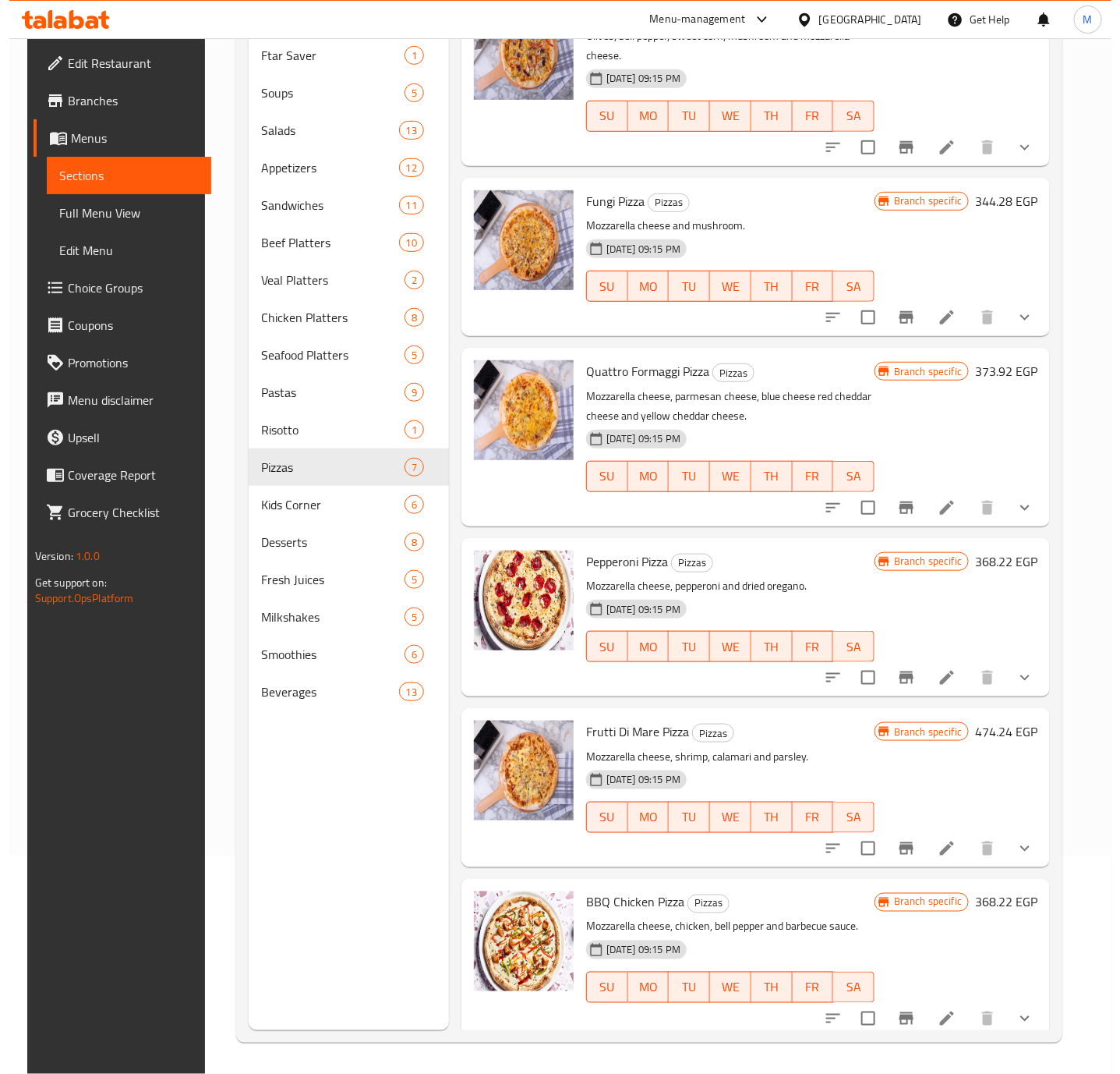
scroll to position [195, 0]
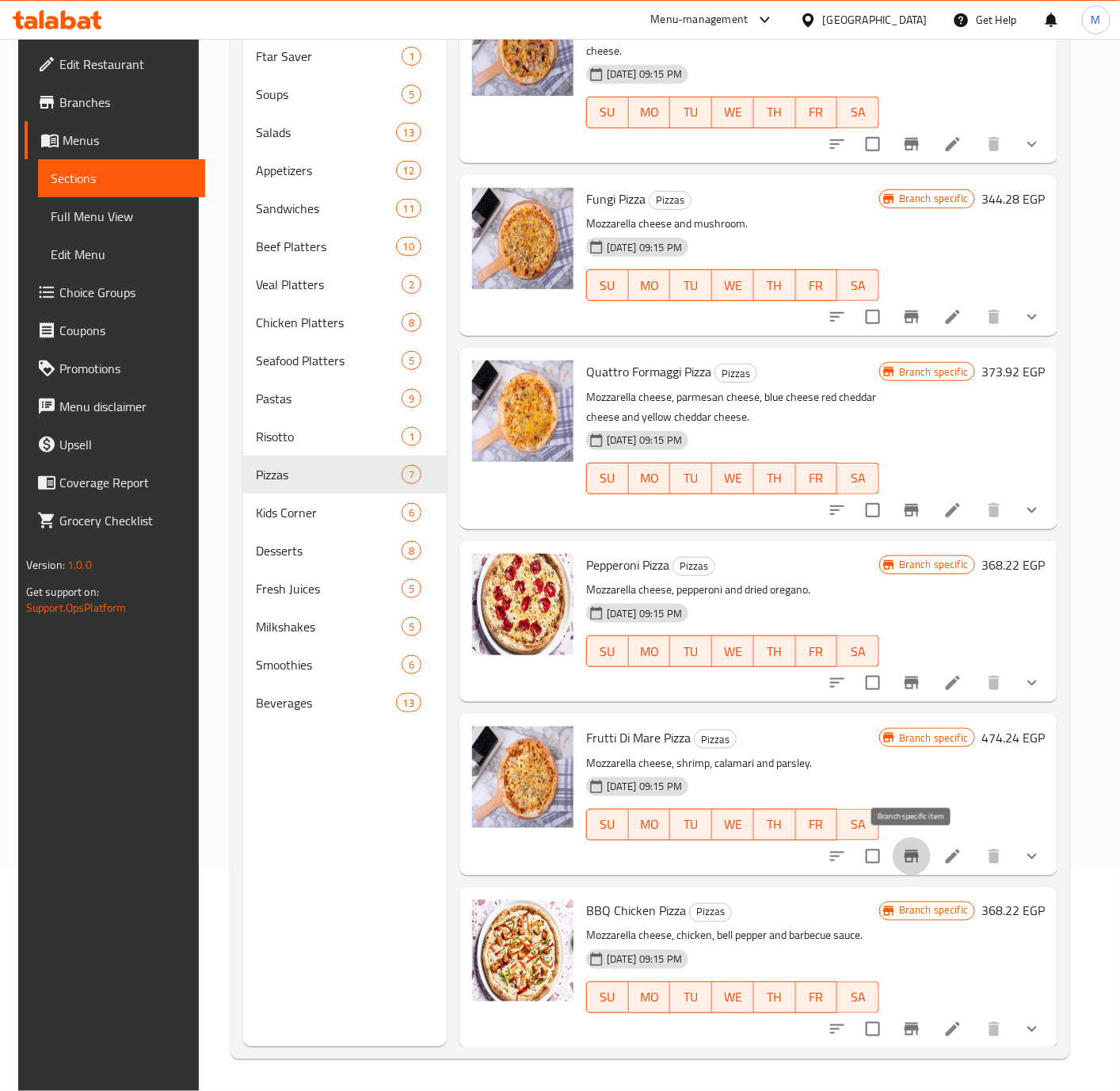
click at [914, 860] on icon "Branch-specific-item" at bounding box center [912, 856] width 14 height 12
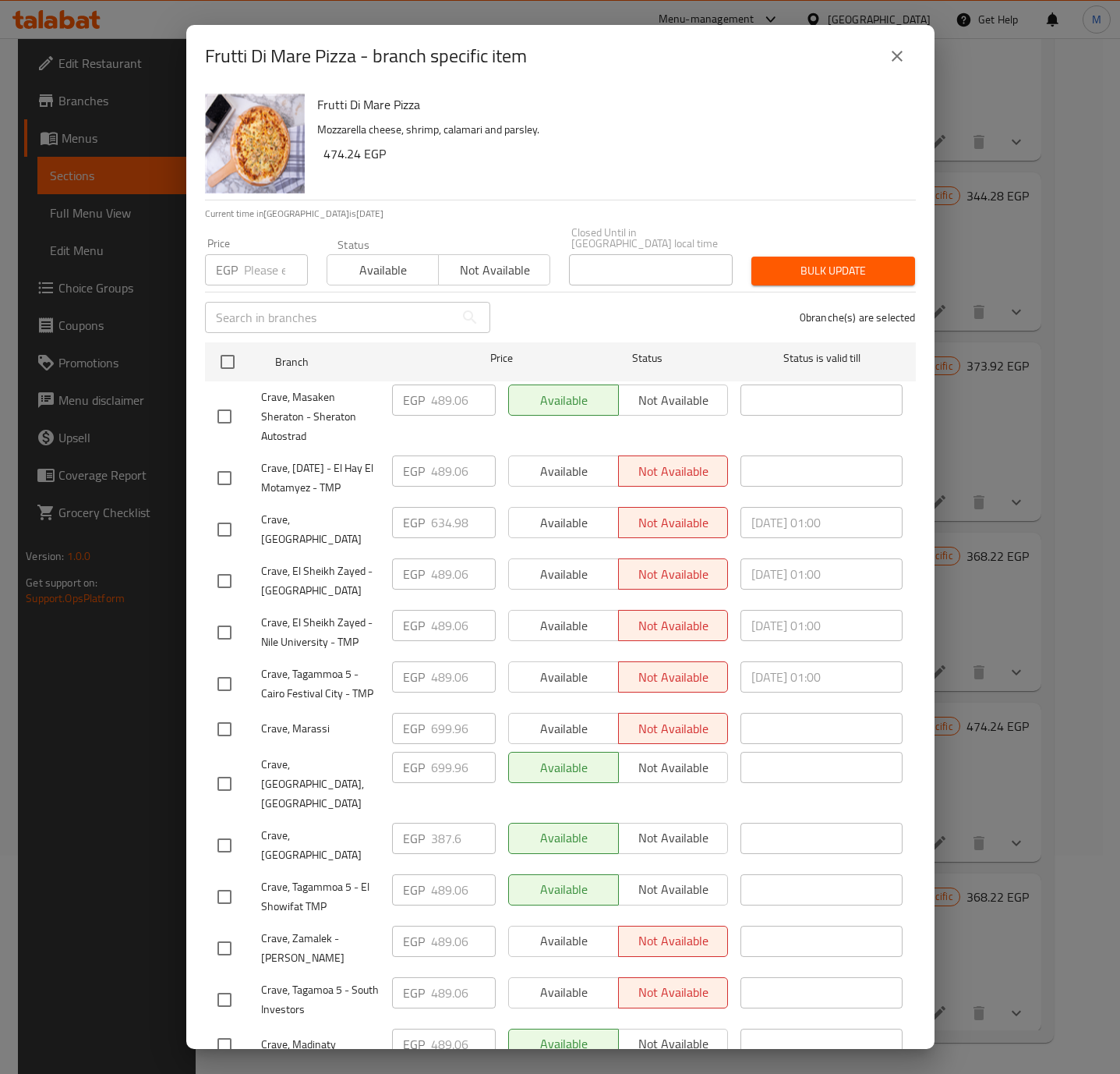
click at [253, 265] on input "number" at bounding box center [276, 269] width 64 height 31
paste input "666.900"
type input "666.900"
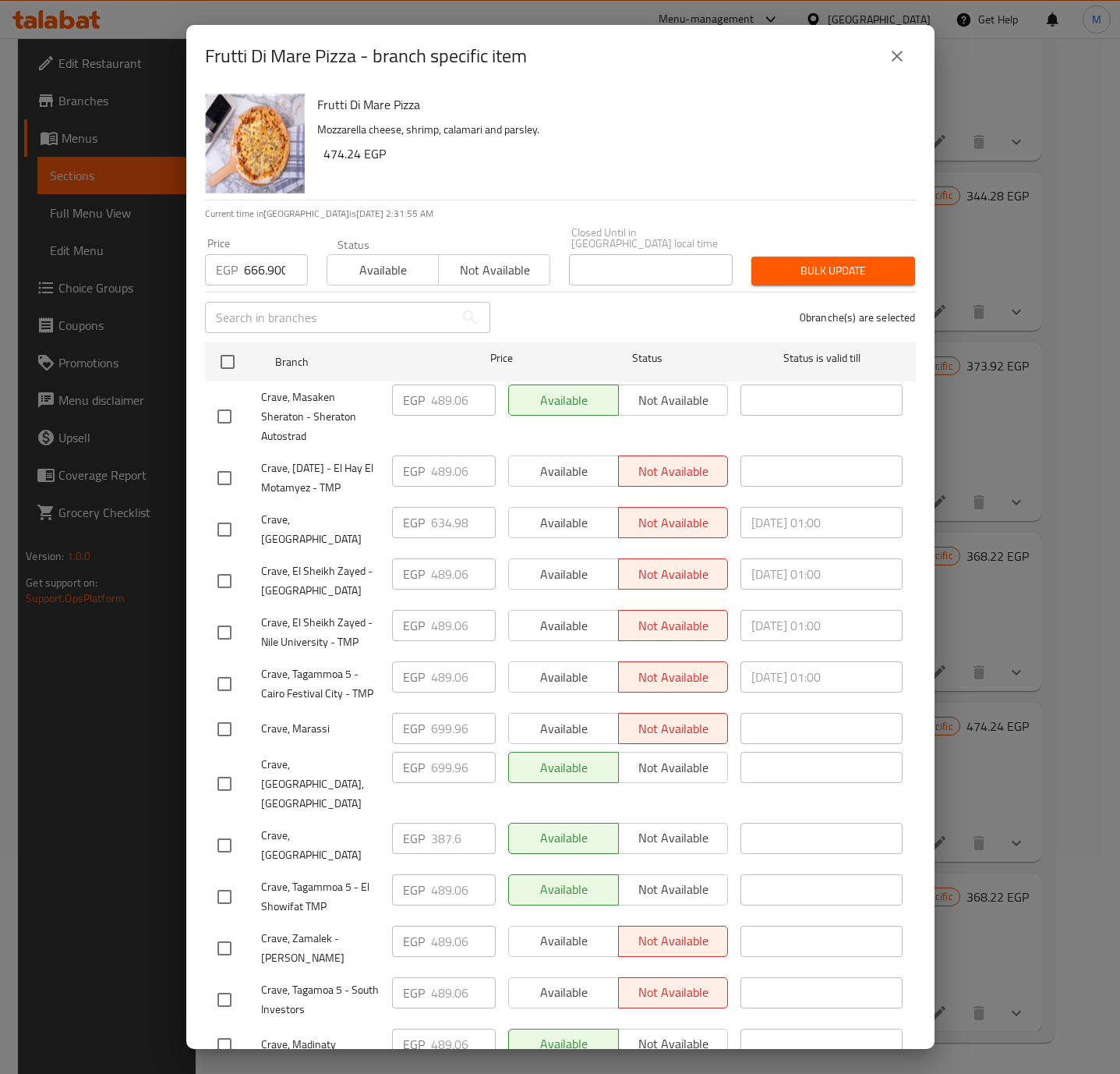
click at [218, 525] on input "checkbox" at bounding box center [225, 529] width 33 height 33
checkbox input "true"
click at [788, 262] on span "Bulk update" at bounding box center [833, 271] width 138 height 20
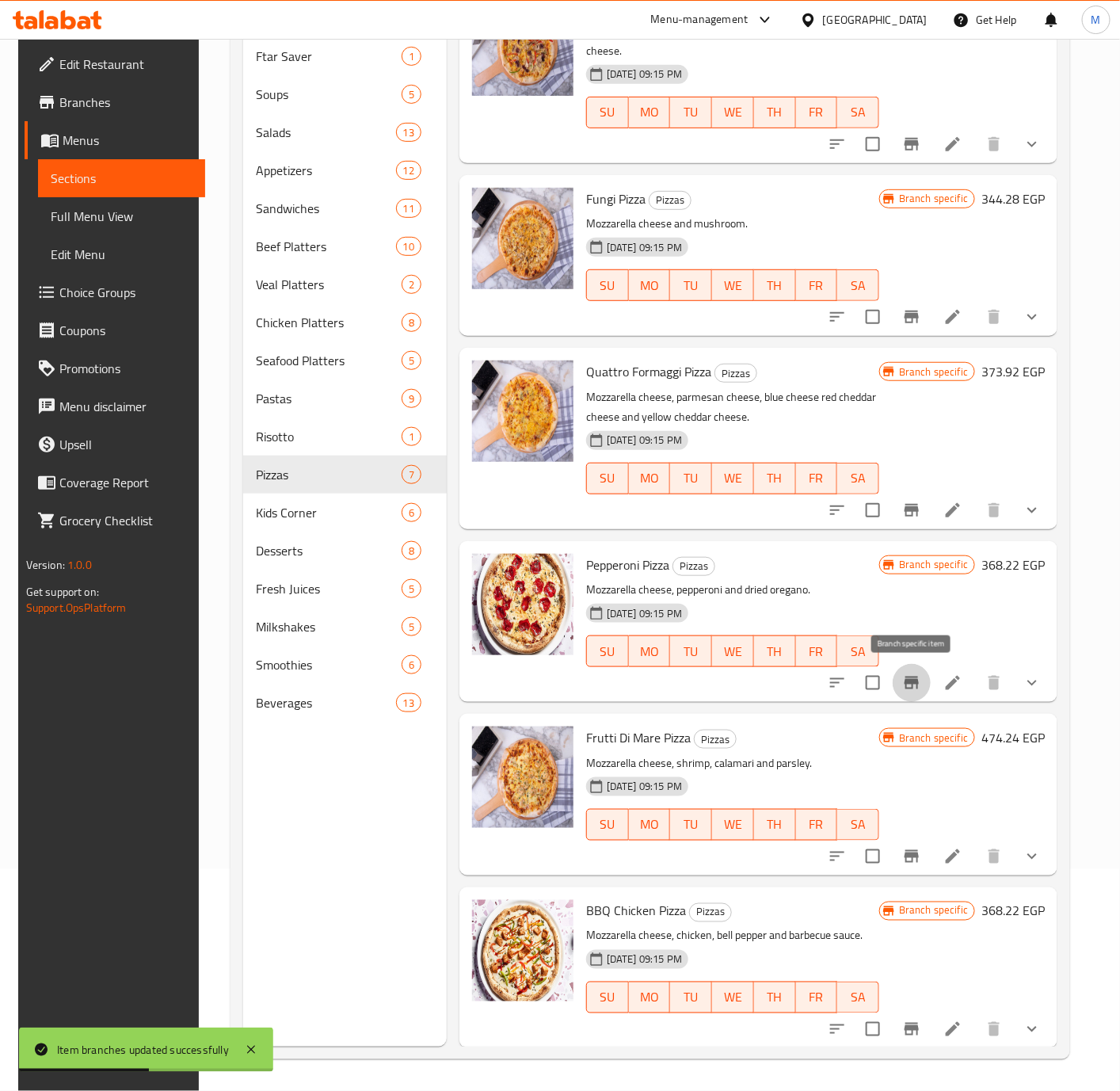
click at [917, 691] on icon "Branch-specific-item" at bounding box center [912, 683] width 19 height 19
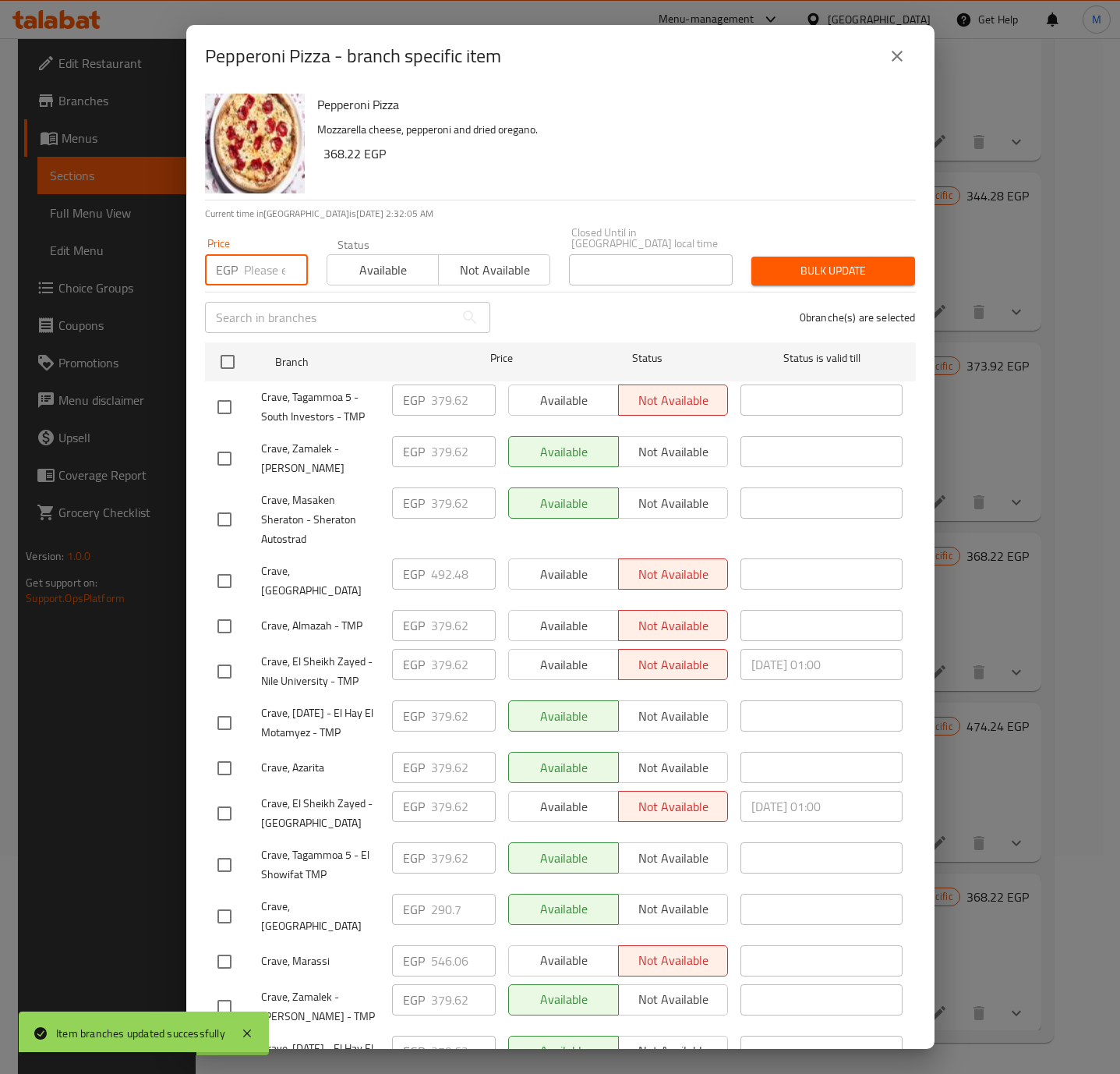
click at [267, 256] on input "number" at bounding box center [276, 269] width 64 height 31
paste input "517.560"
type input "517.560"
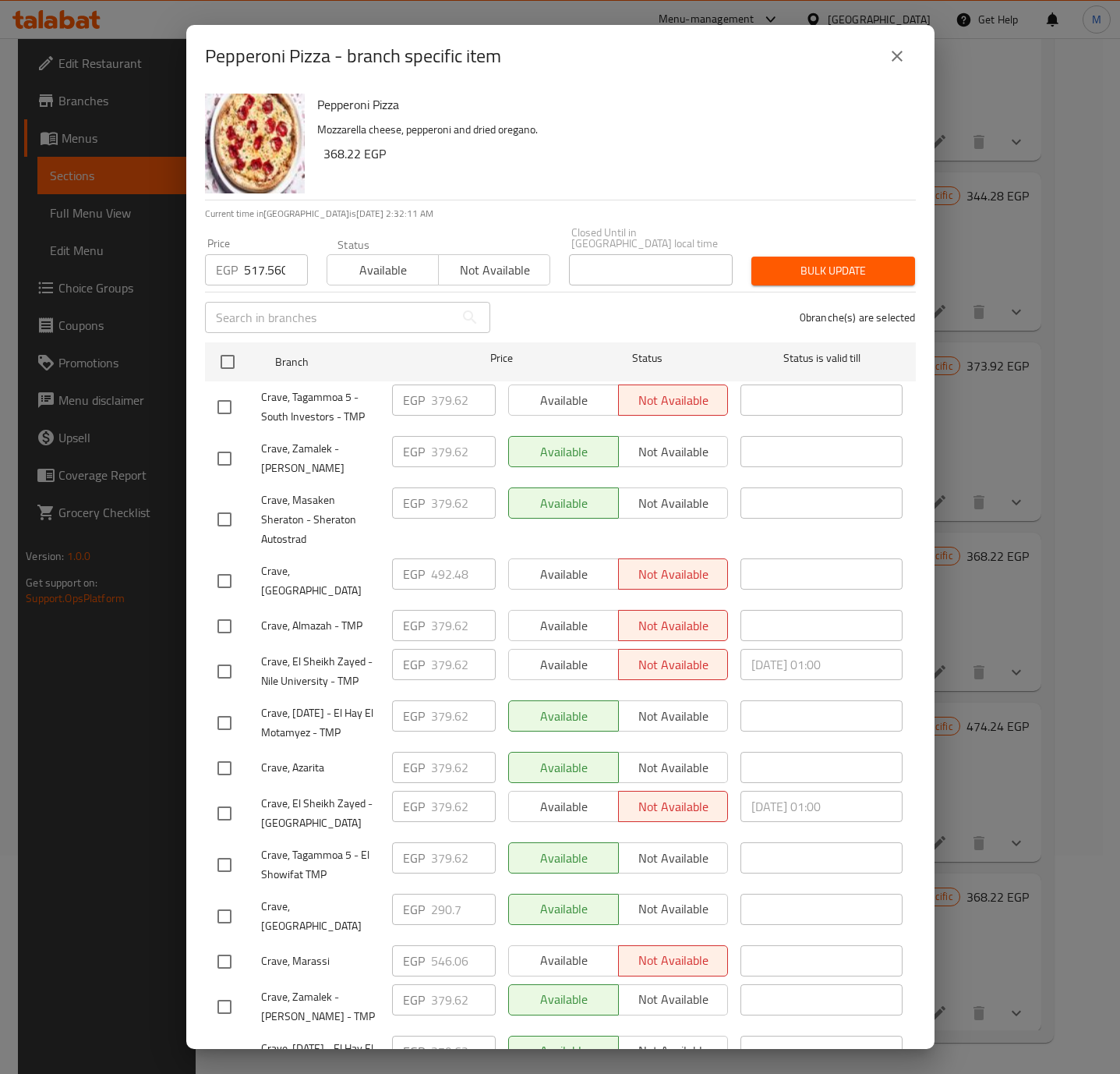
click at [222, 567] on input "checkbox" at bounding box center [225, 581] width 33 height 33
checkbox input "true"
click at [856, 268] on span "Bulk update" at bounding box center [833, 271] width 138 height 20
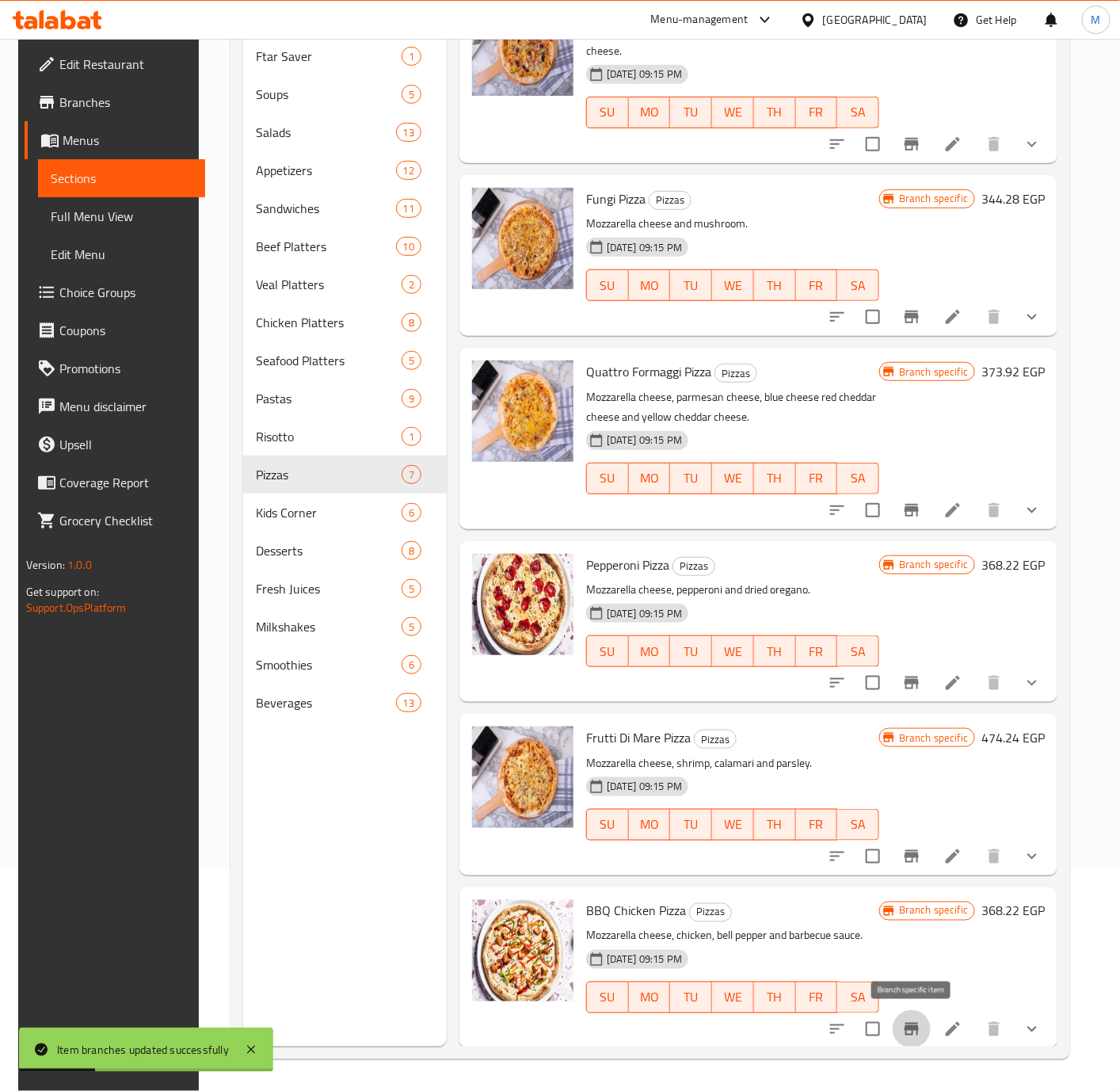
click at [915, 1025] on icon "Branch-specific-item" at bounding box center [912, 1029] width 14 height 12
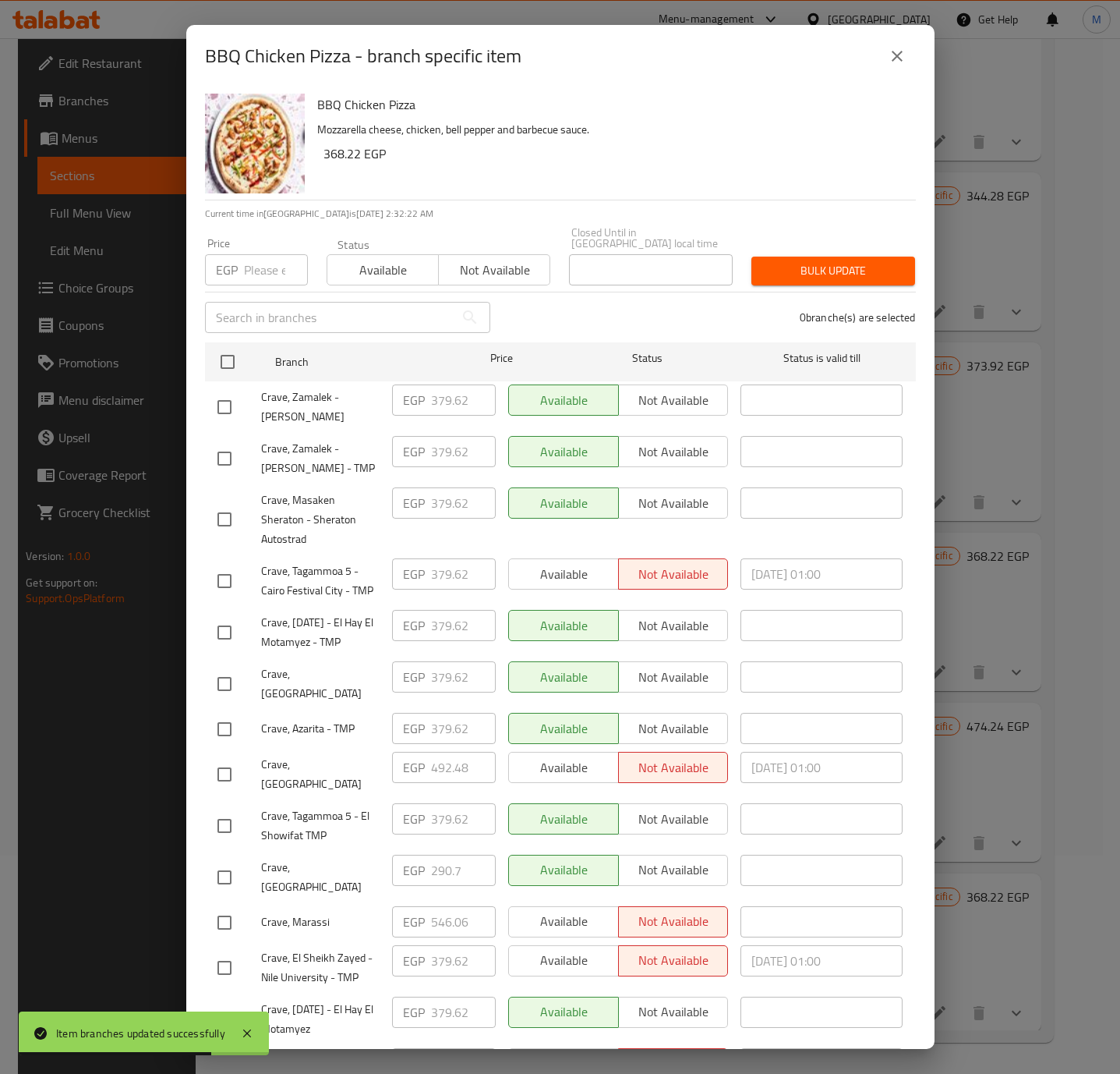
click at [260, 264] on input "number" at bounding box center [276, 269] width 64 height 31
paste input "517.560"
type input "517.560"
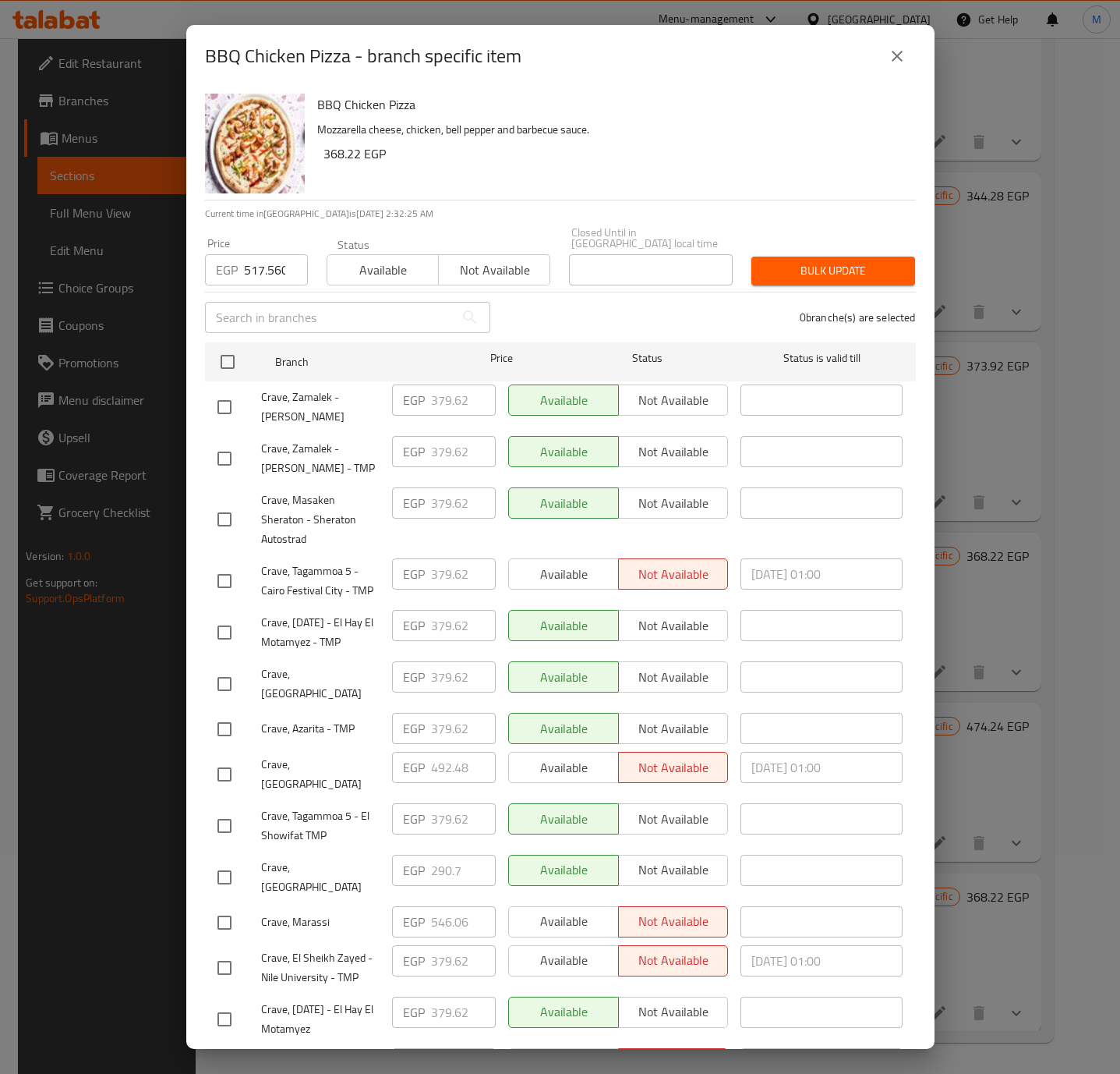
click at [220, 760] on input "checkbox" at bounding box center [225, 775] width 33 height 33
checkbox input "true"
click at [826, 265] on span "Bulk update" at bounding box center [833, 271] width 138 height 20
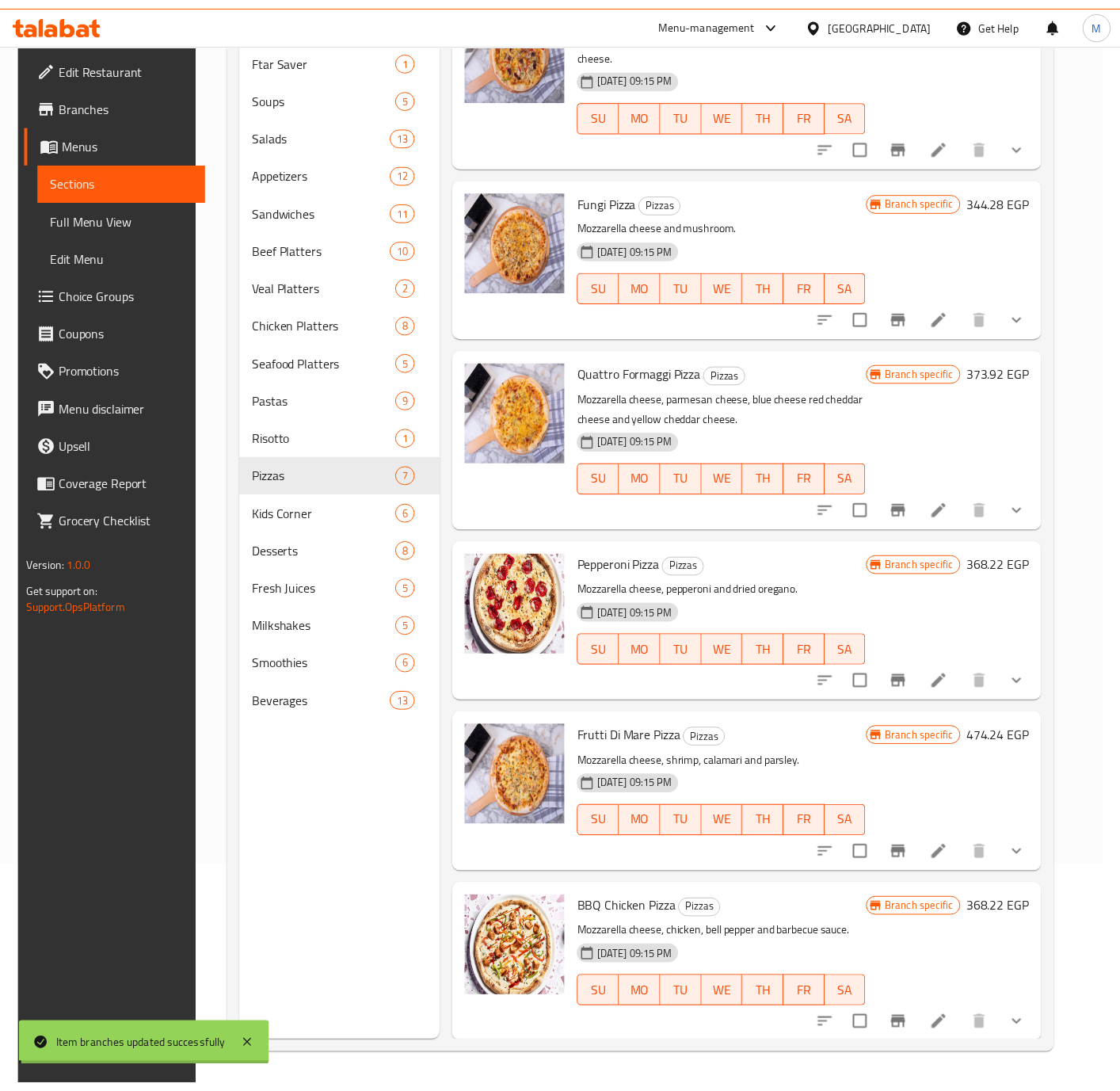
scroll to position [199, 0]
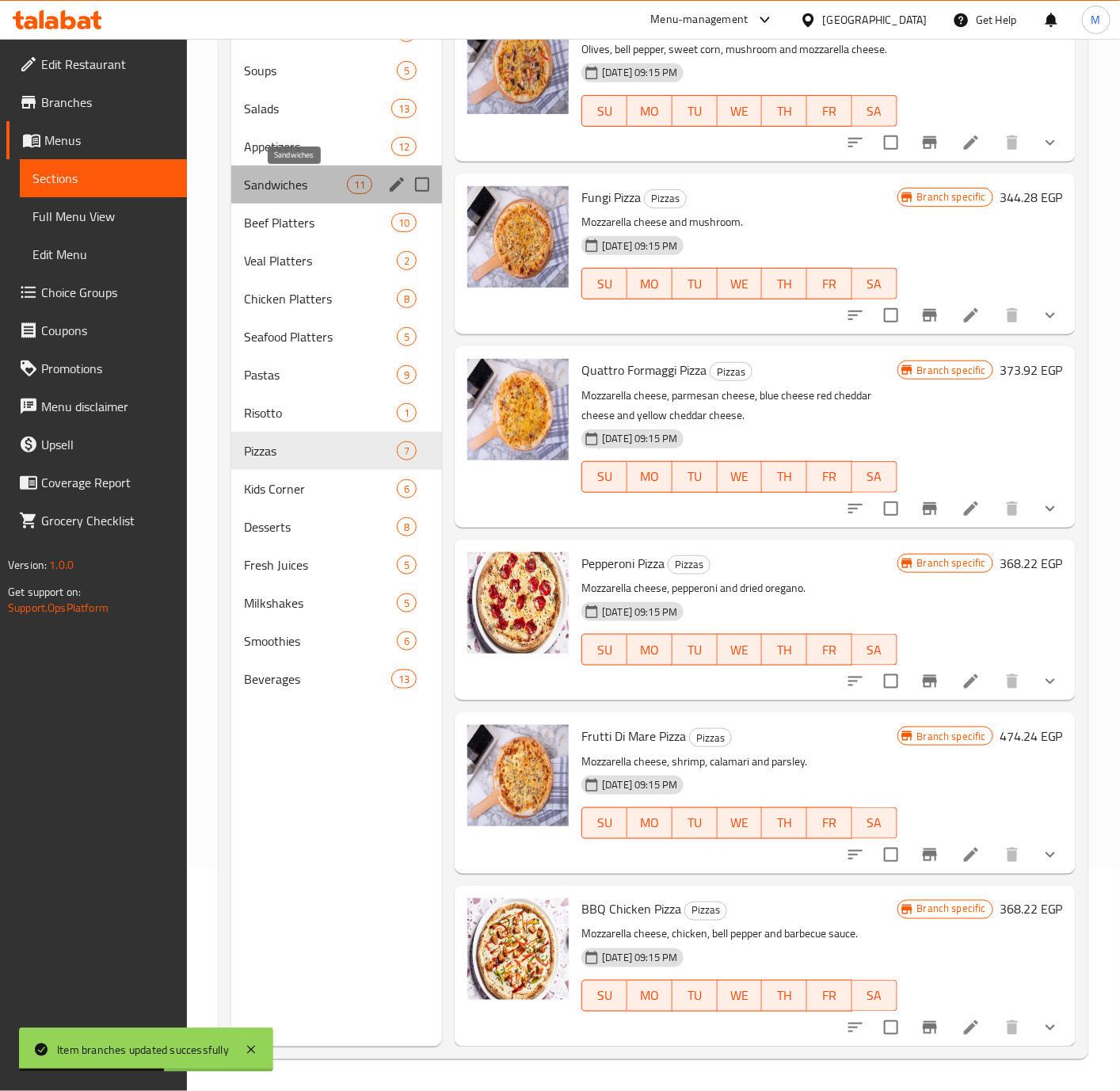
click at [304, 190] on span "Sandwiches" at bounding box center [296, 184] width 103 height 19
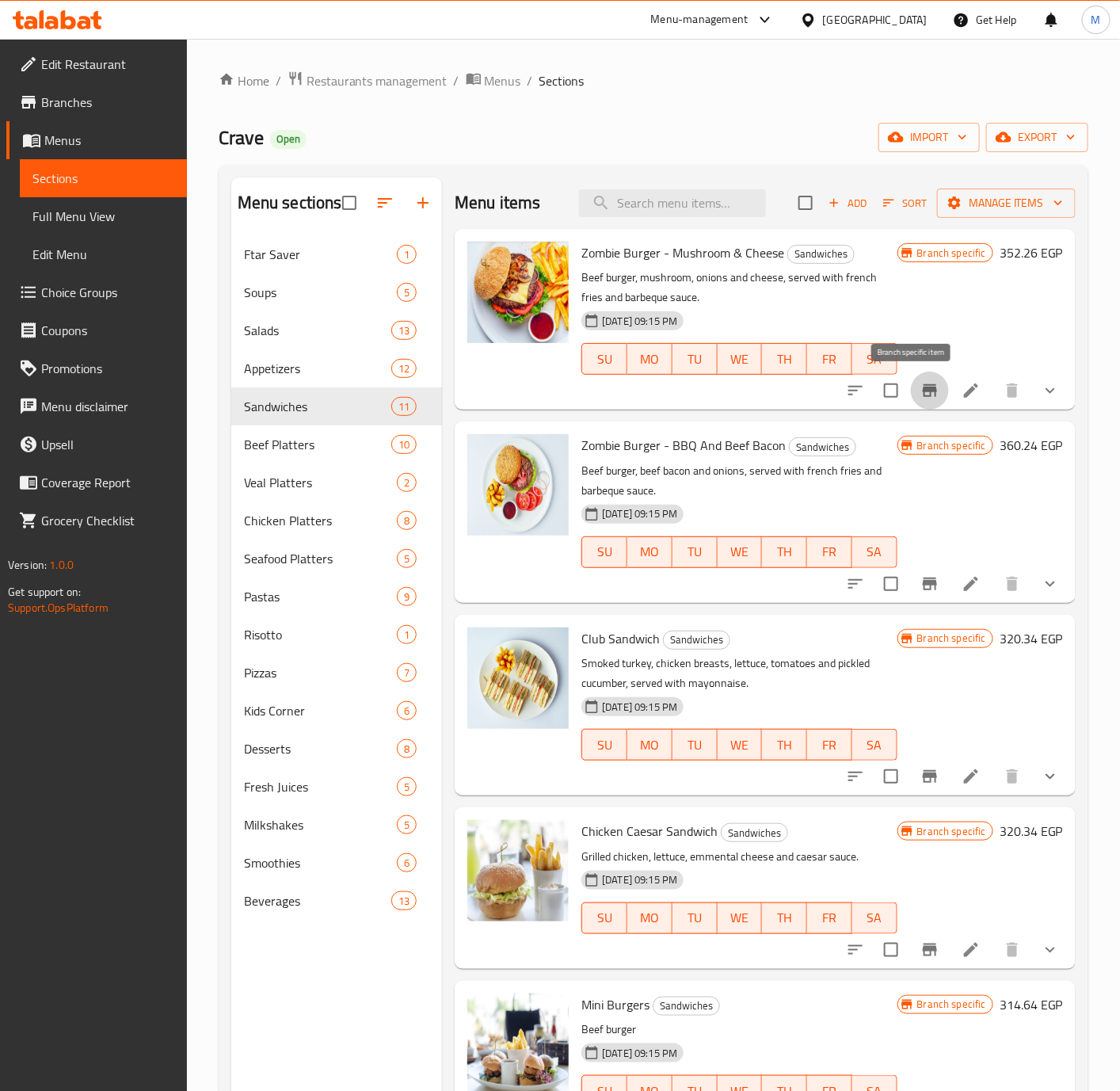
click at [921, 393] on icon "Branch-specific-item" at bounding box center [930, 391] width 19 height 19
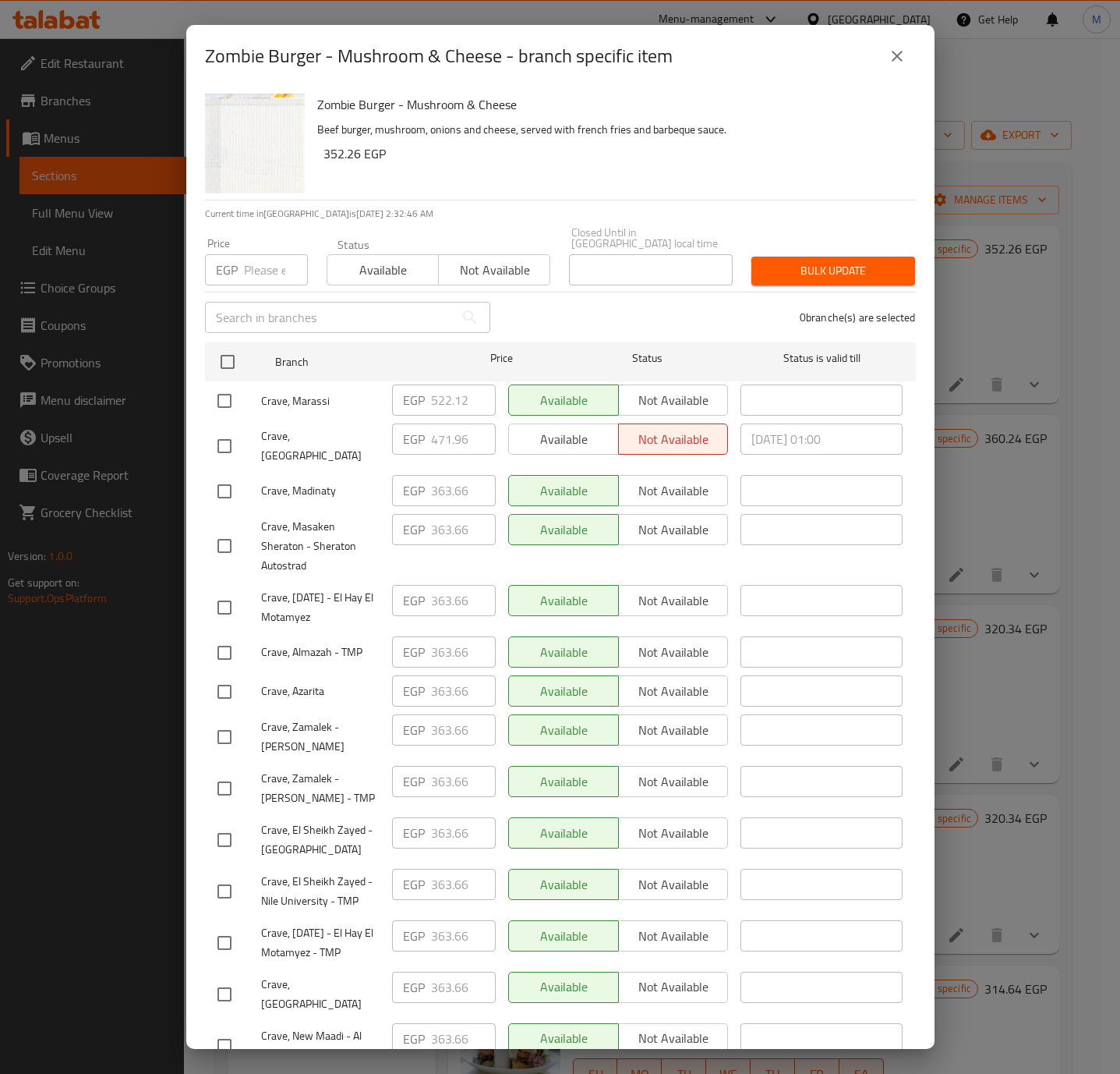
click at [262, 257] on input "number" at bounding box center [276, 269] width 64 height 31
paste input "495.900"
type input "495.900"
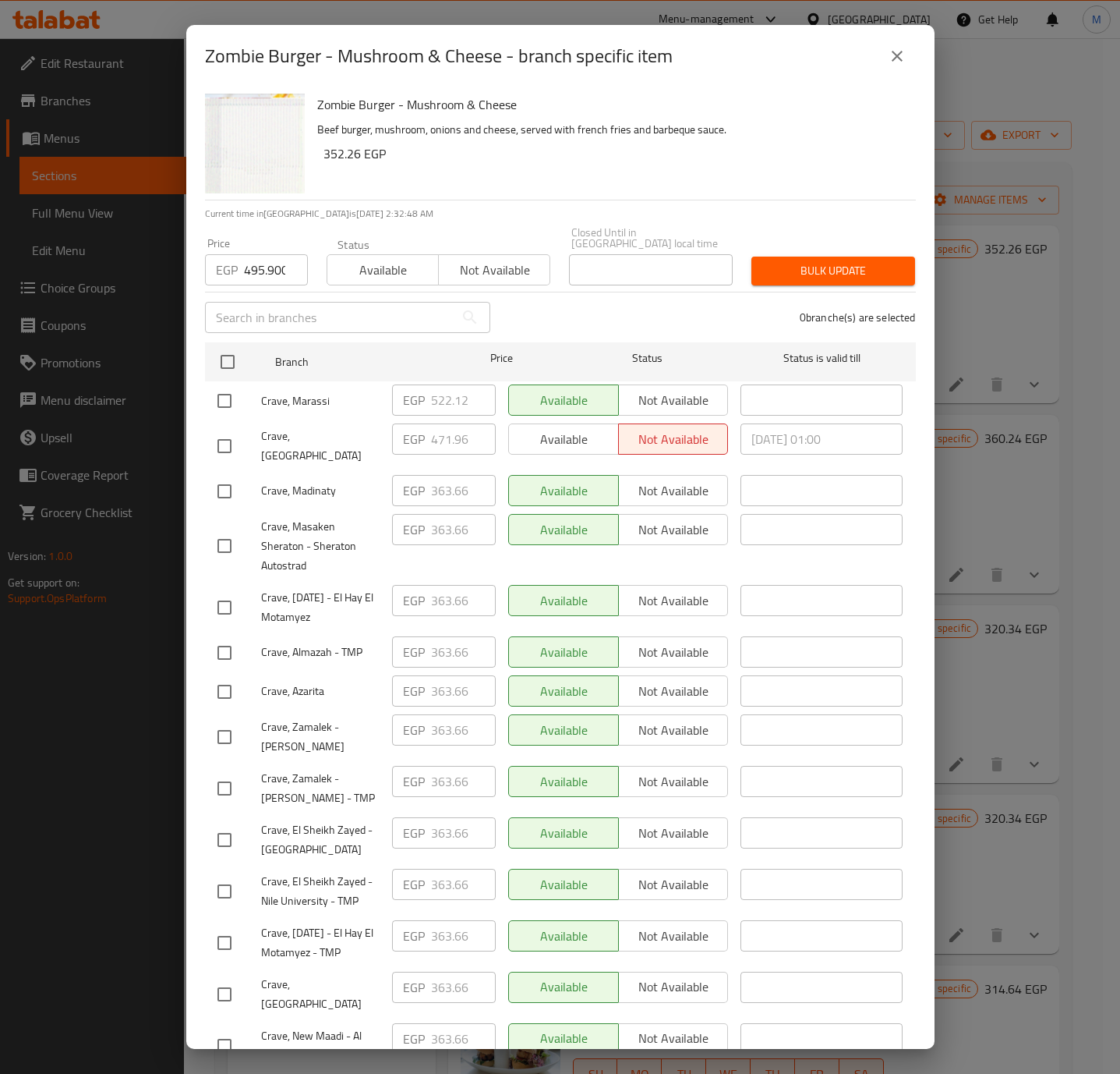
click at [218, 435] on input "checkbox" at bounding box center [225, 446] width 33 height 33
checkbox input "true"
click at [796, 262] on span "Bulk update" at bounding box center [833, 271] width 138 height 20
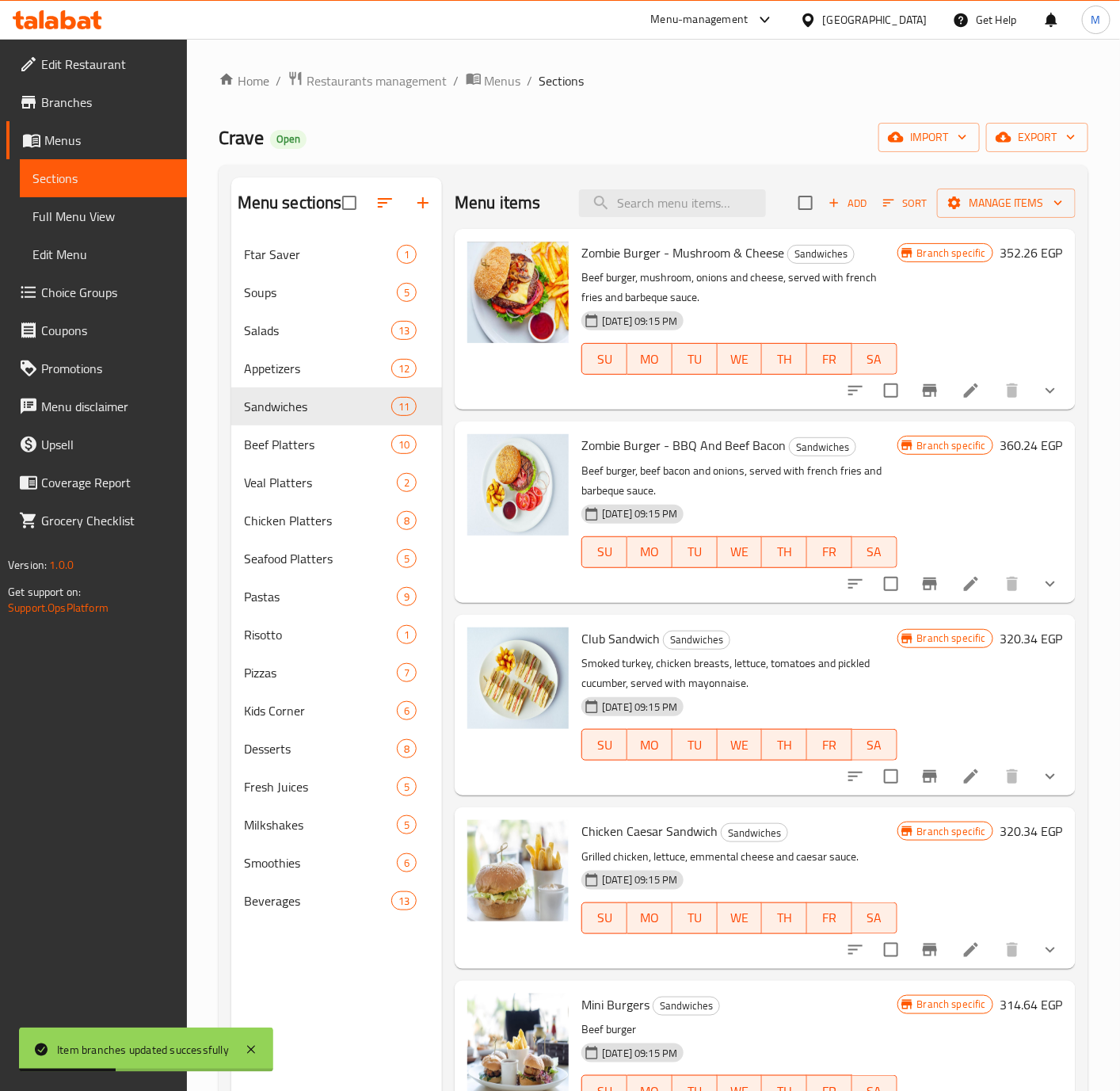
click at [923, 587] on button "Branch-specific-item" at bounding box center [929, 583] width 38 height 38
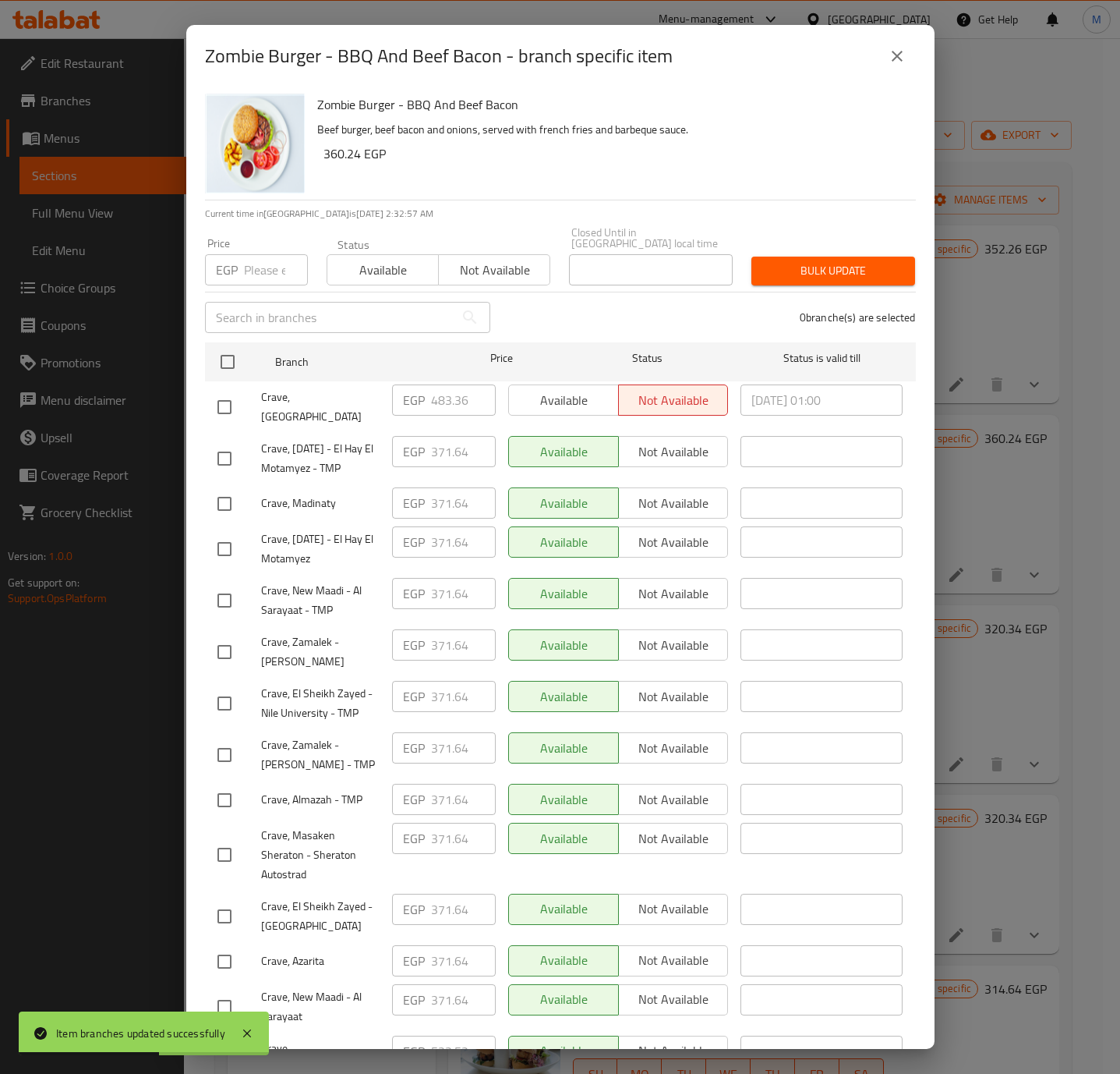
click at [269, 293] on div "​" at bounding box center [347, 318] width 304 height 50
click at [269, 269] on input "number" at bounding box center [276, 269] width 64 height 31
paste input "508.440"
type input "508.440"
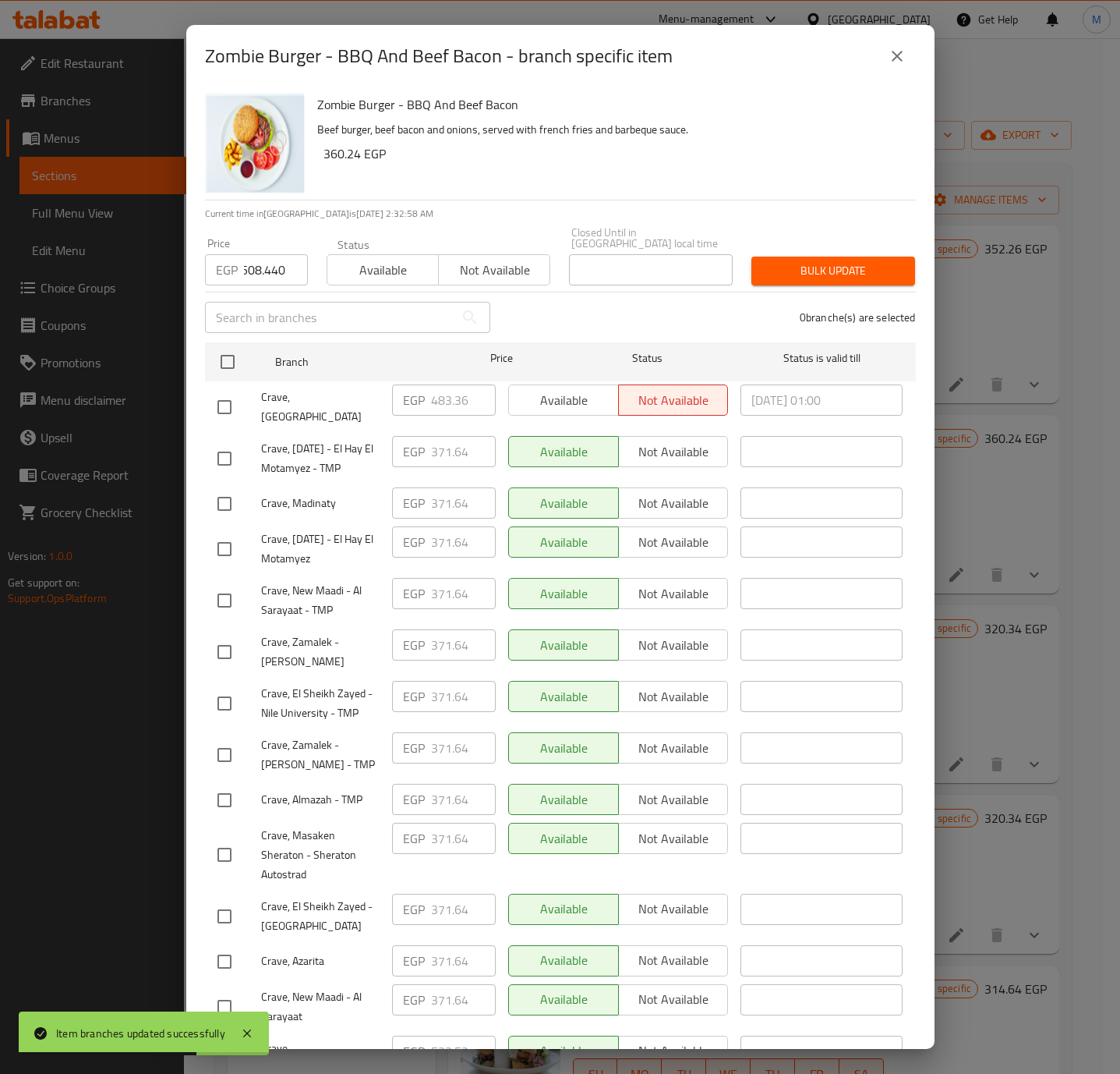
scroll to position [0, 0]
click at [216, 391] on input "checkbox" at bounding box center [225, 407] width 33 height 33
checkbox input "true"
click at [834, 267] on span "Bulk update" at bounding box center [833, 271] width 138 height 20
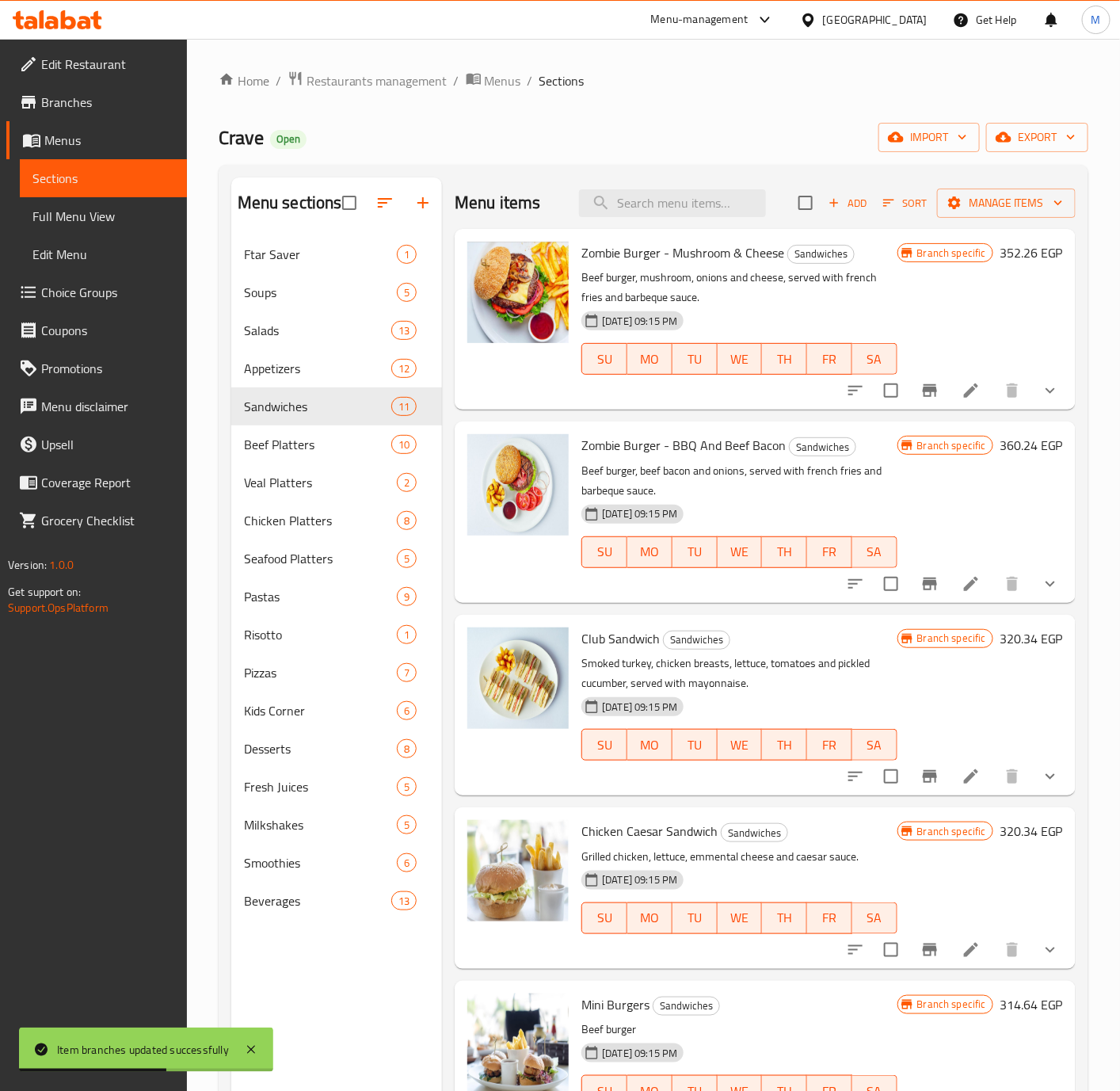
click at [921, 773] on icon "Branch-specific-item" at bounding box center [930, 776] width 19 height 19
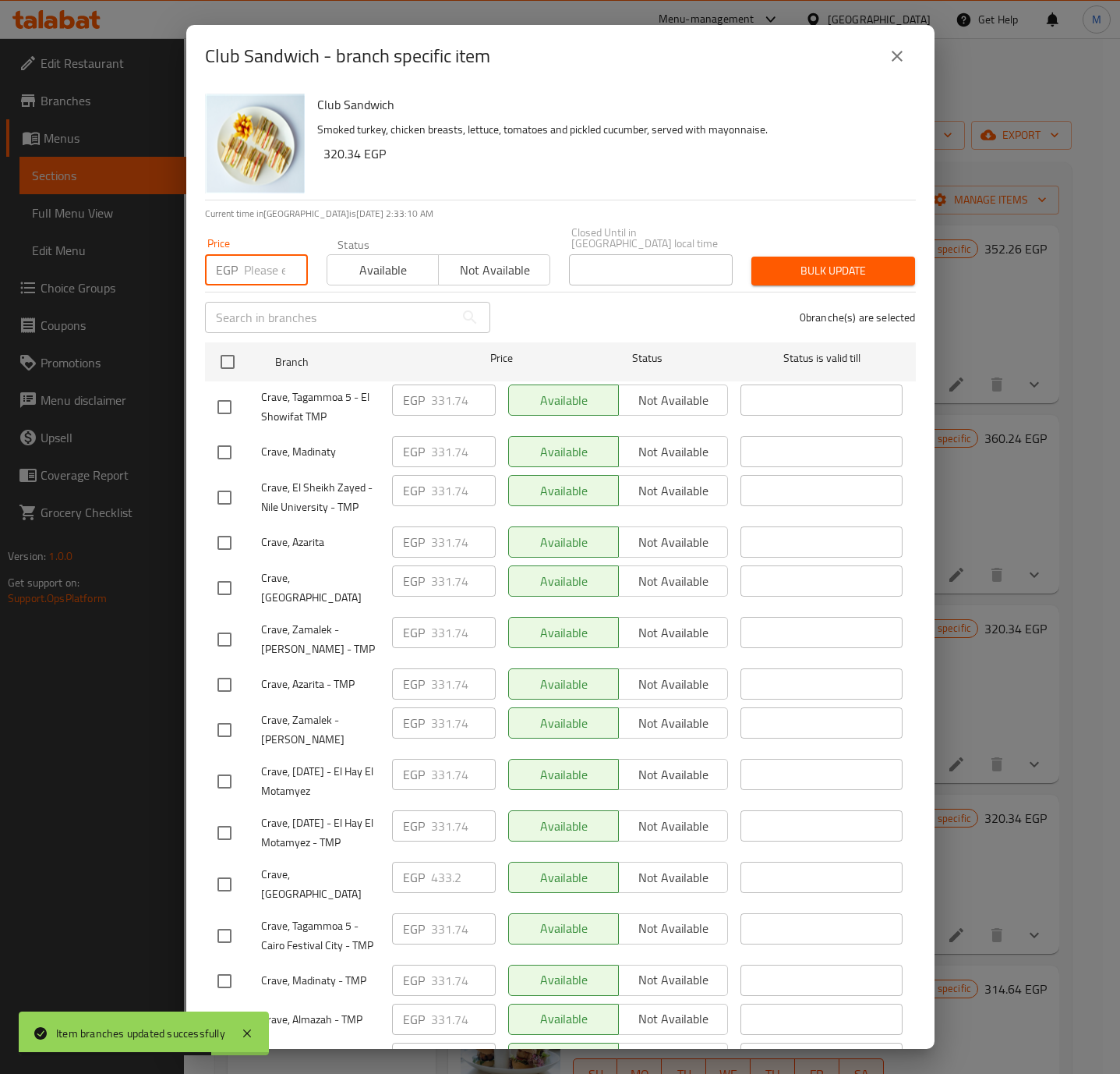
click at [265, 262] on input "number" at bounding box center [276, 269] width 64 height 31
paste input "456.000"
type input "456.000"
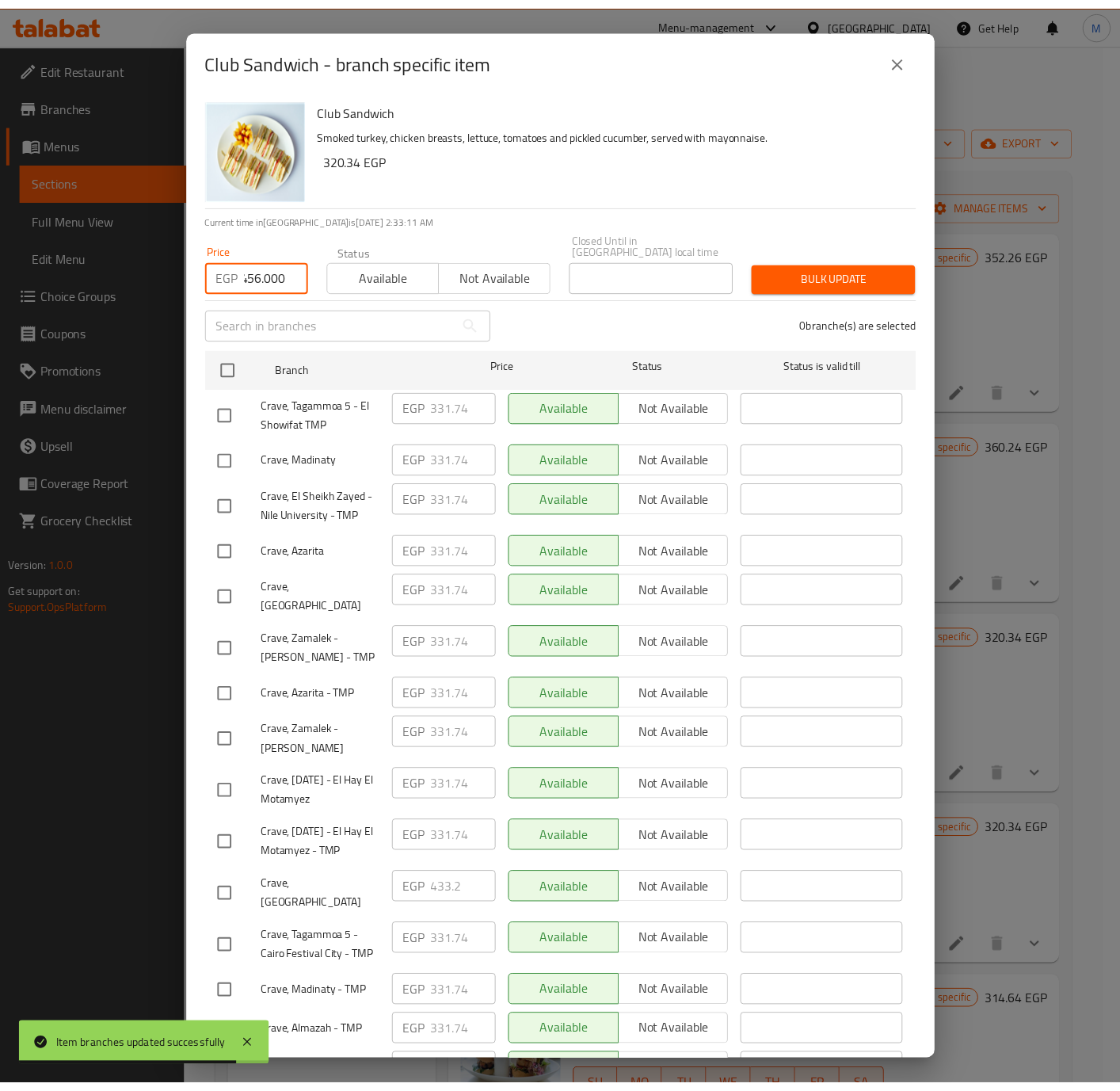
scroll to position [0, 0]
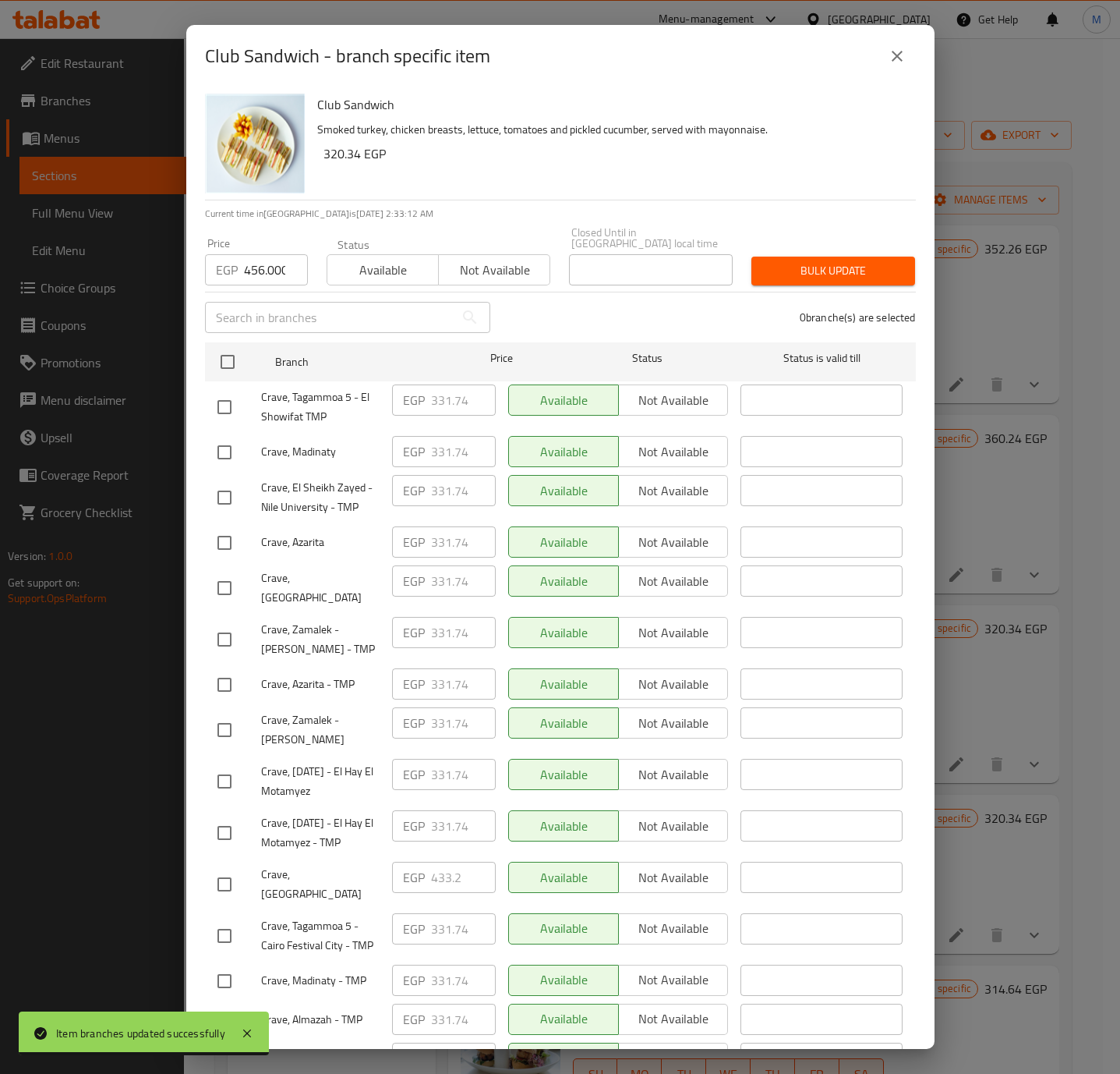
click at [220, 870] on input "checkbox" at bounding box center [225, 884] width 33 height 33
checkbox input "true"
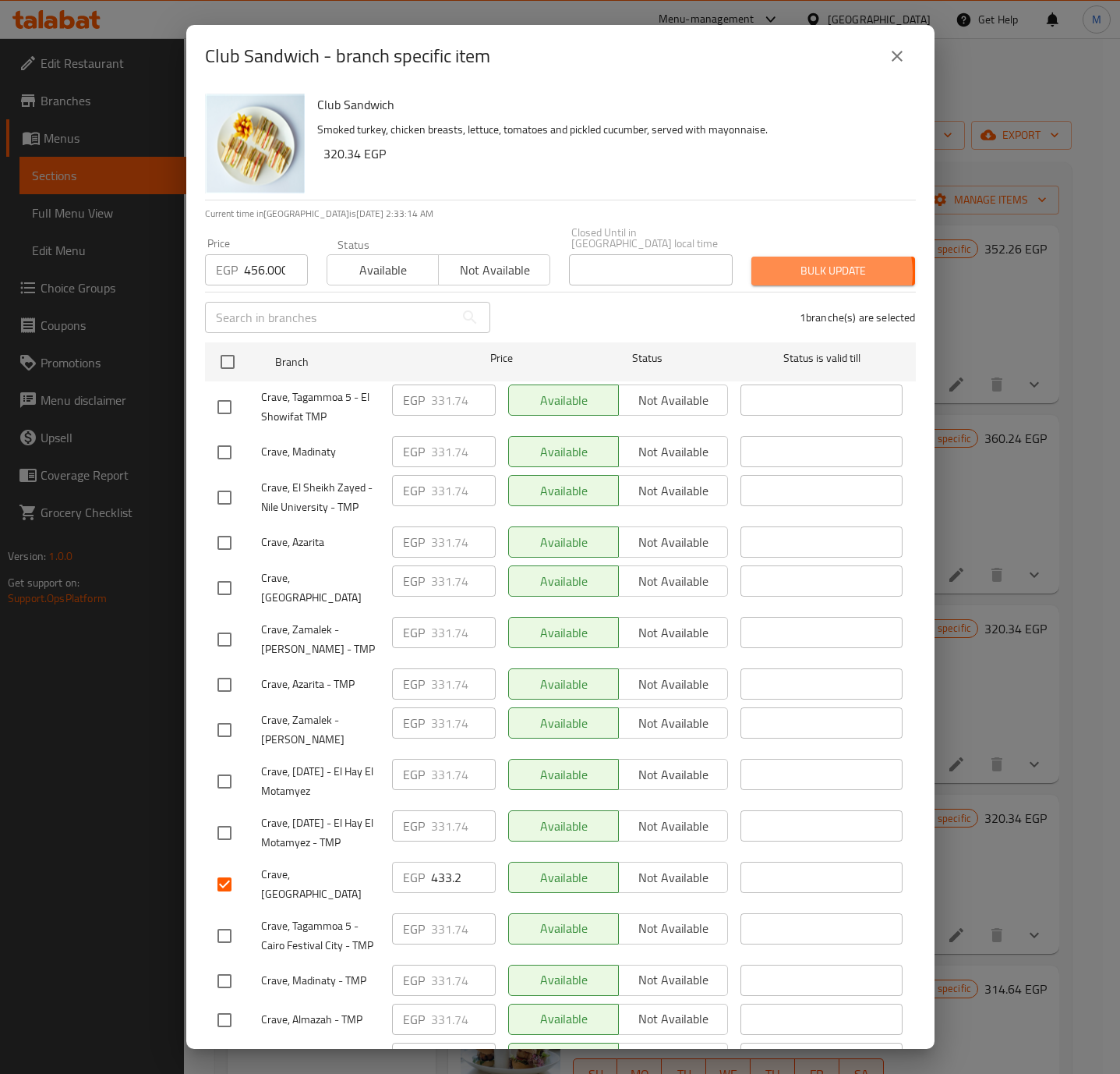
click at [804, 262] on span "Bulk update" at bounding box center [833, 271] width 138 height 20
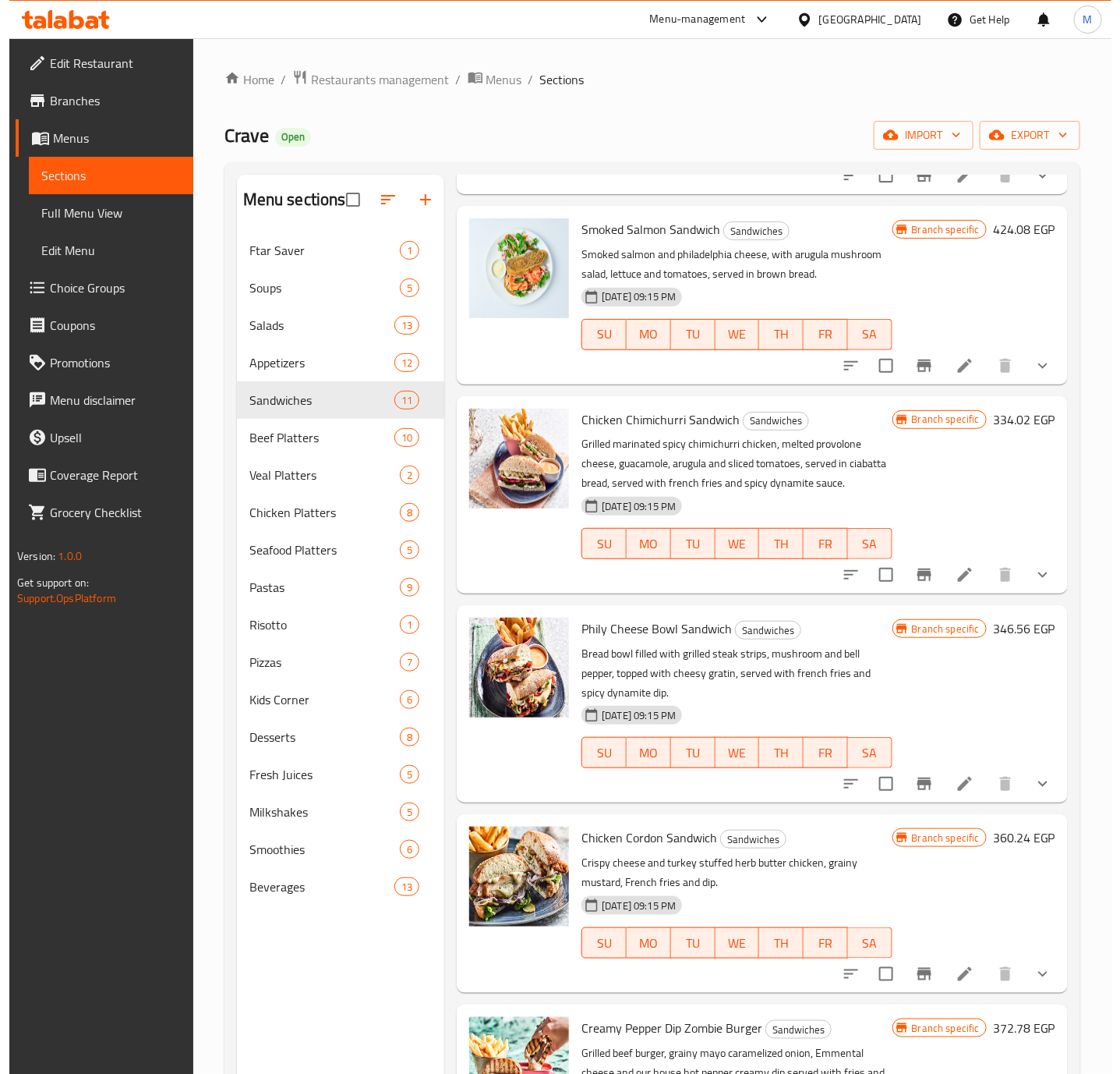
scroll to position [959, 0]
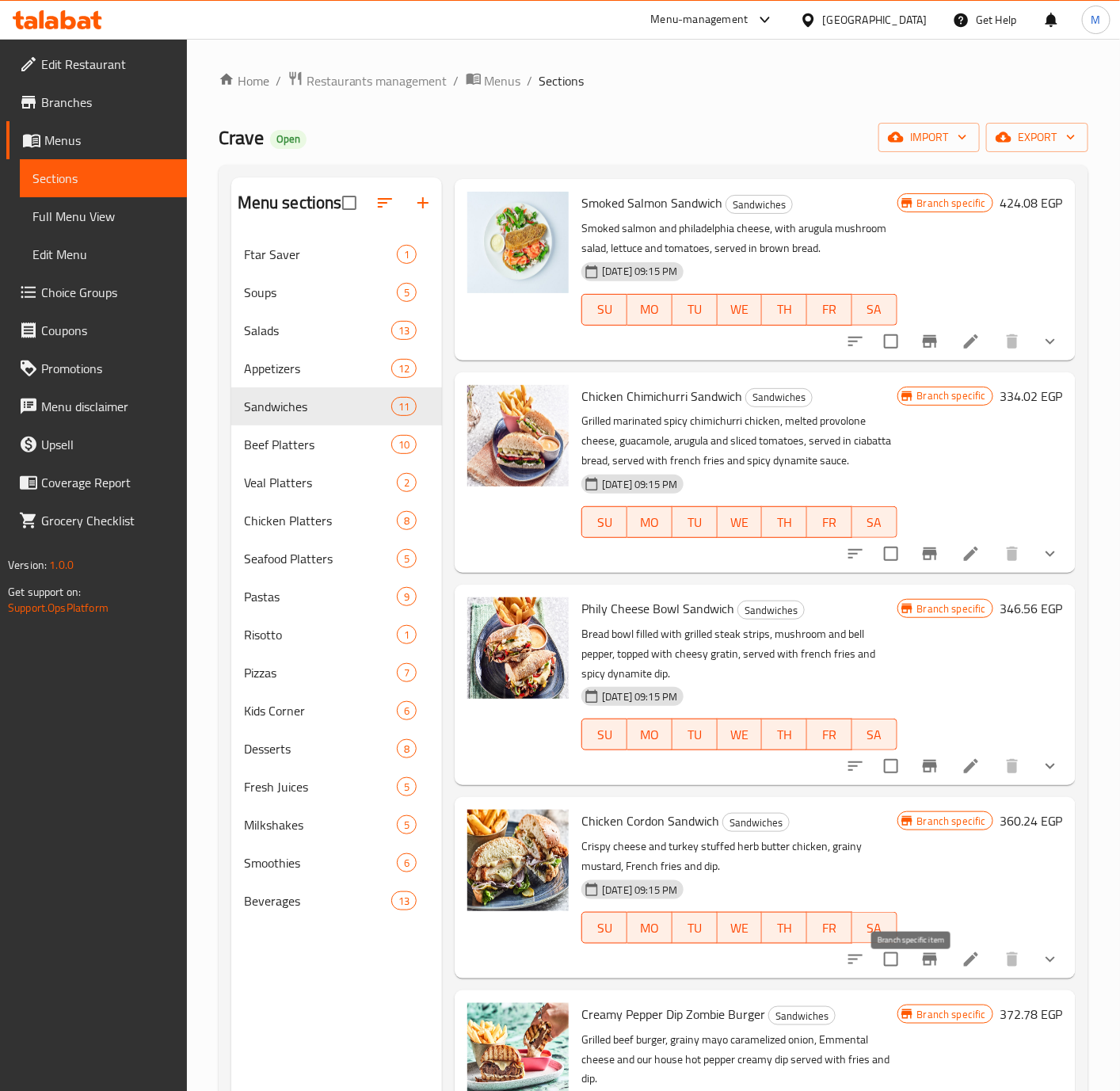
click at [922, 969] on icon "Branch-specific-item" at bounding box center [930, 959] width 19 height 19
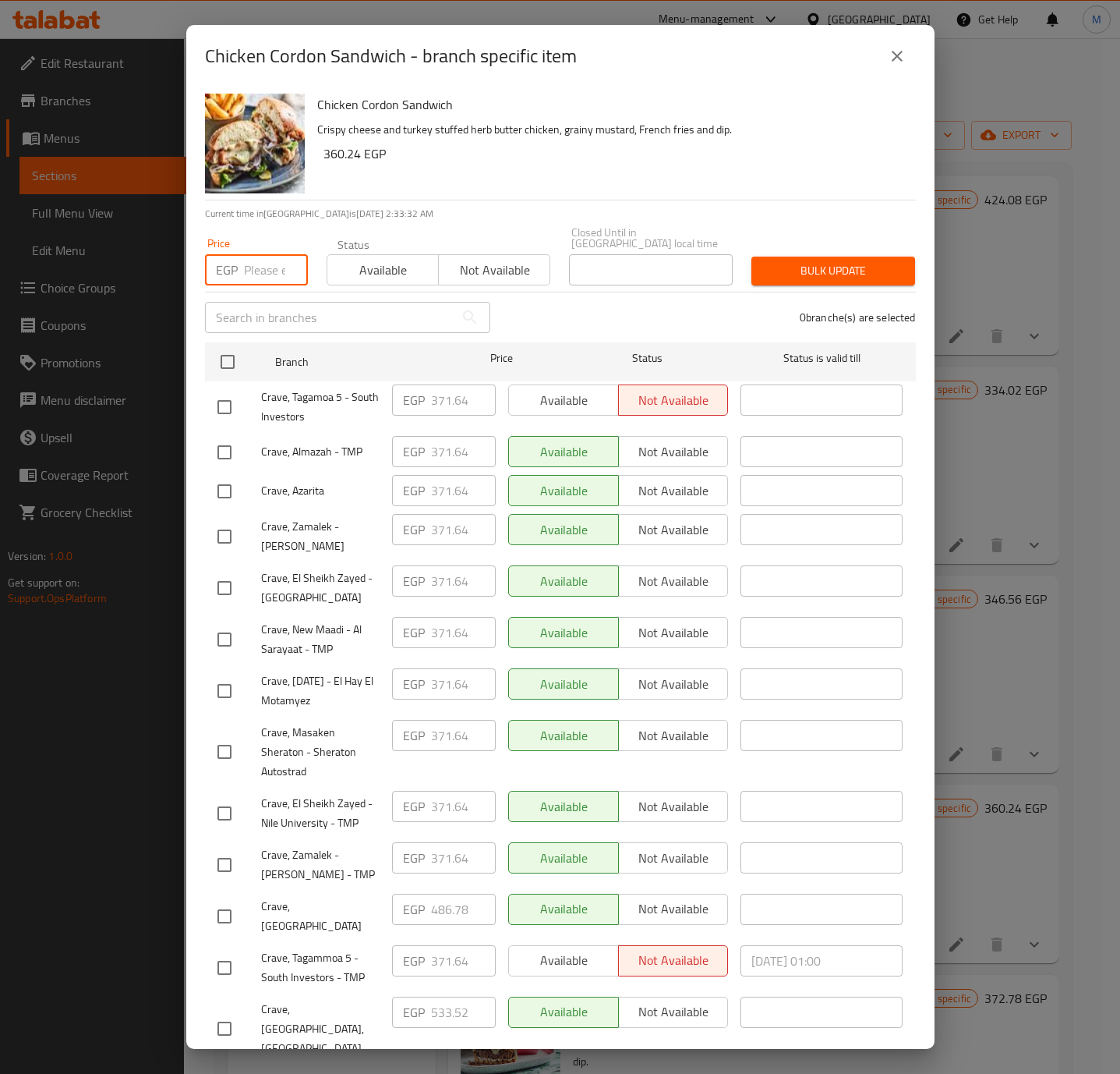
drag, startPoint x: 260, startPoint y: 242, endPoint x: 262, endPoint y: 253, distance: 11.2
click at [260, 254] on input "number" at bounding box center [276, 269] width 64 height 31
paste input "511.860"
type input "511.860"
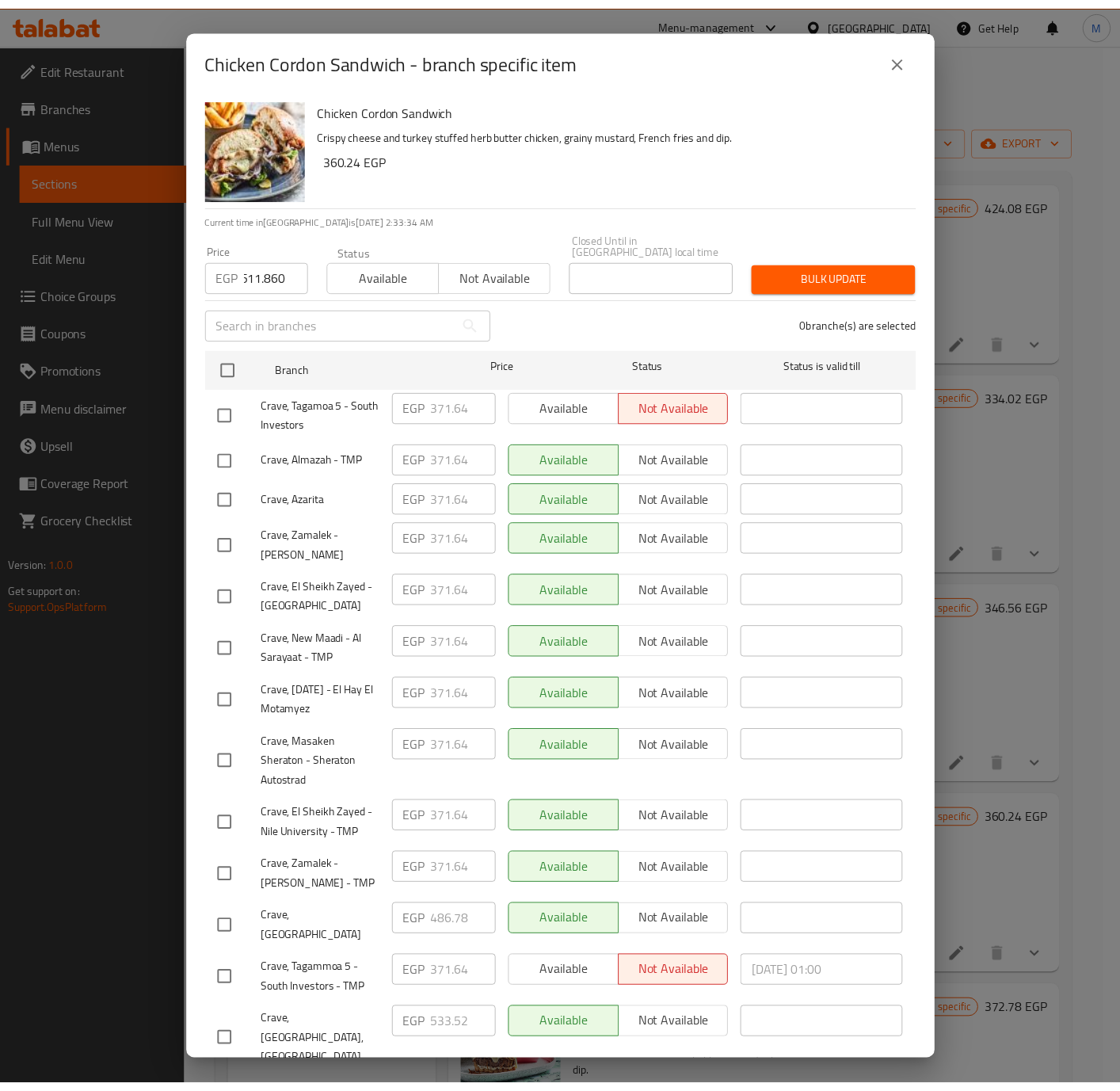
scroll to position [0, 0]
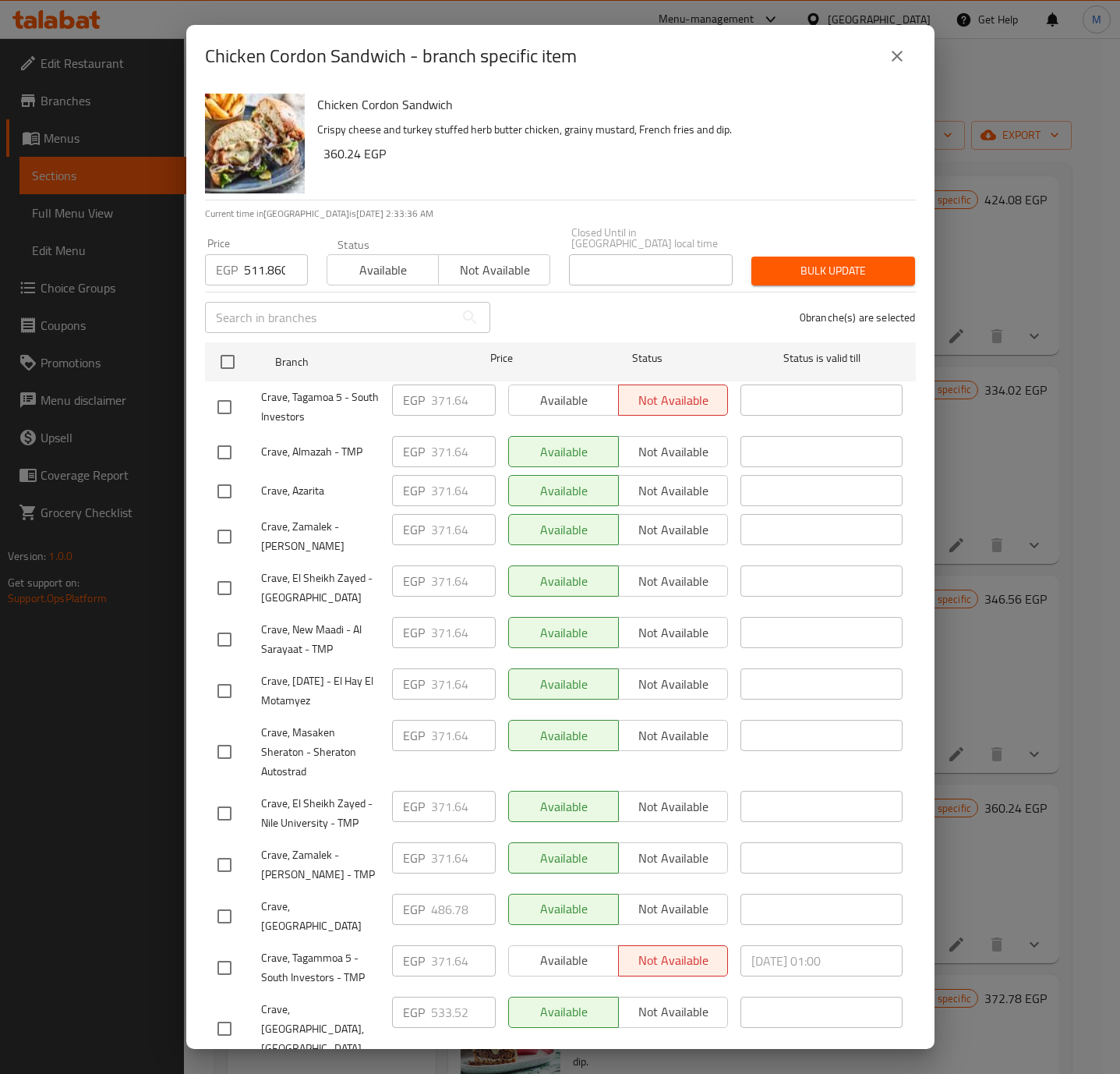
click at [234, 900] on input "checkbox" at bounding box center [225, 917] width 33 height 33
checkbox input "true"
click at [793, 262] on span "Bulk update" at bounding box center [833, 271] width 138 height 20
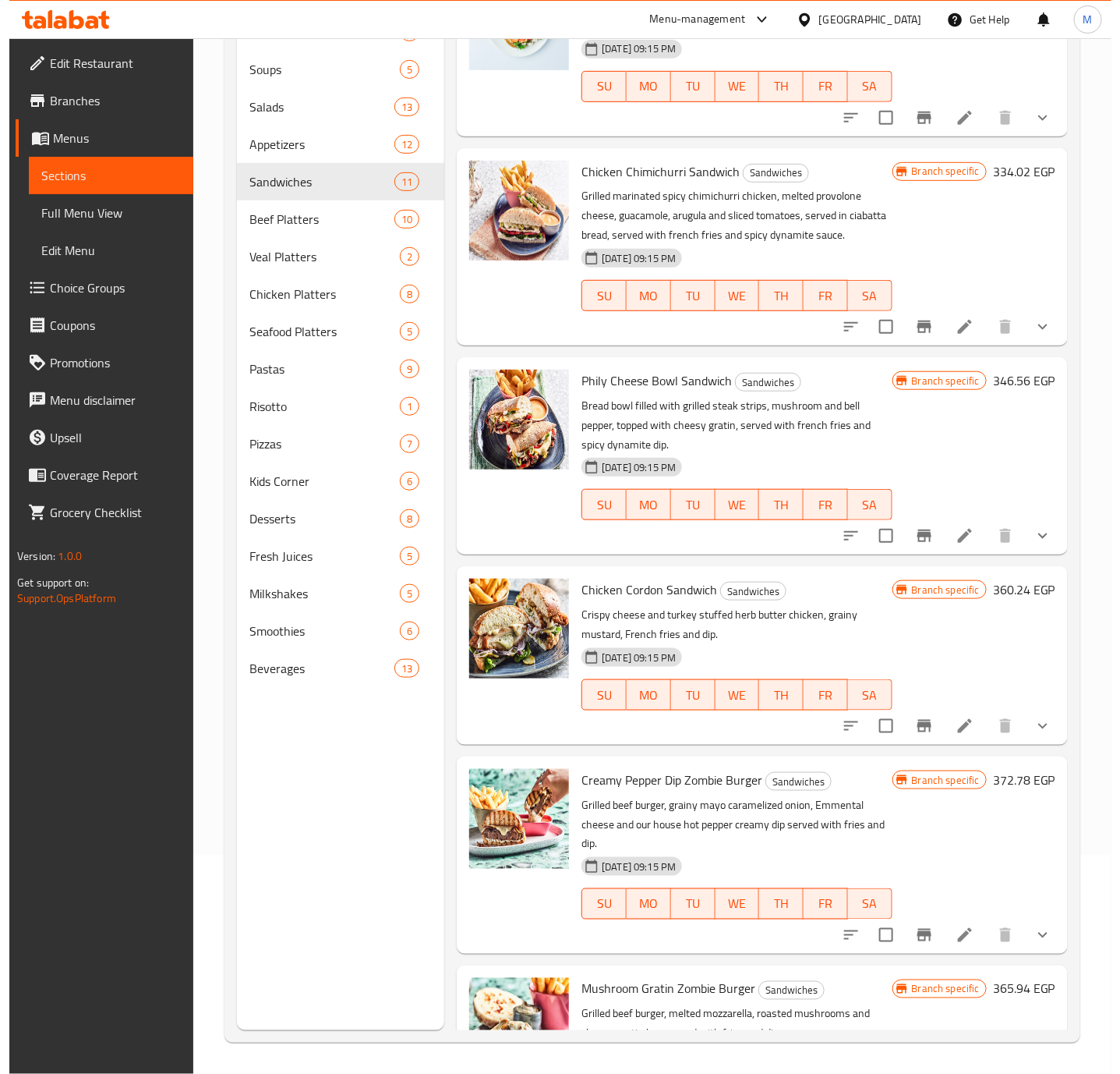
scroll to position [1091, 0]
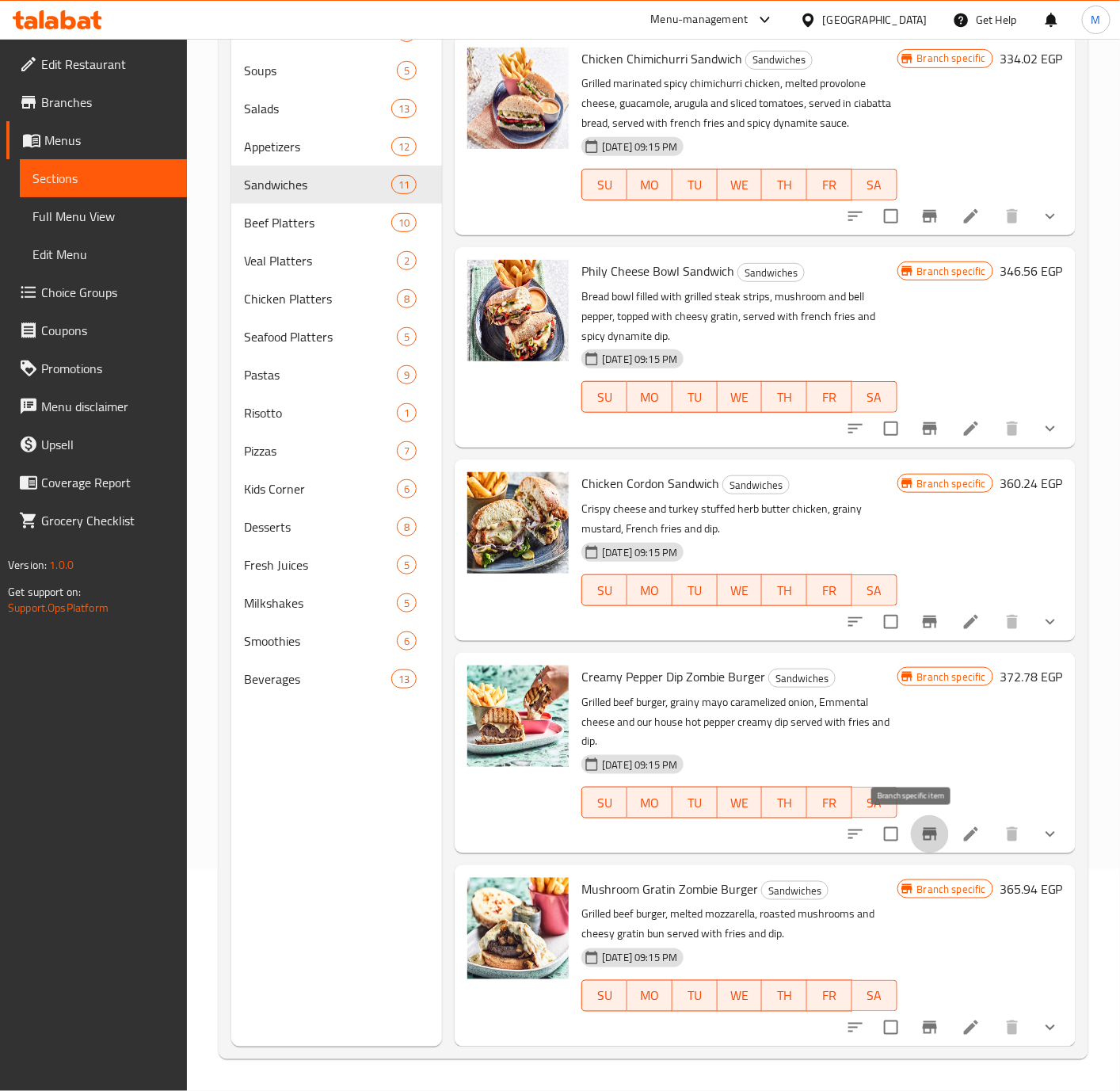
click at [923, 835] on icon "Branch-specific-item" at bounding box center [930, 834] width 14 height 12
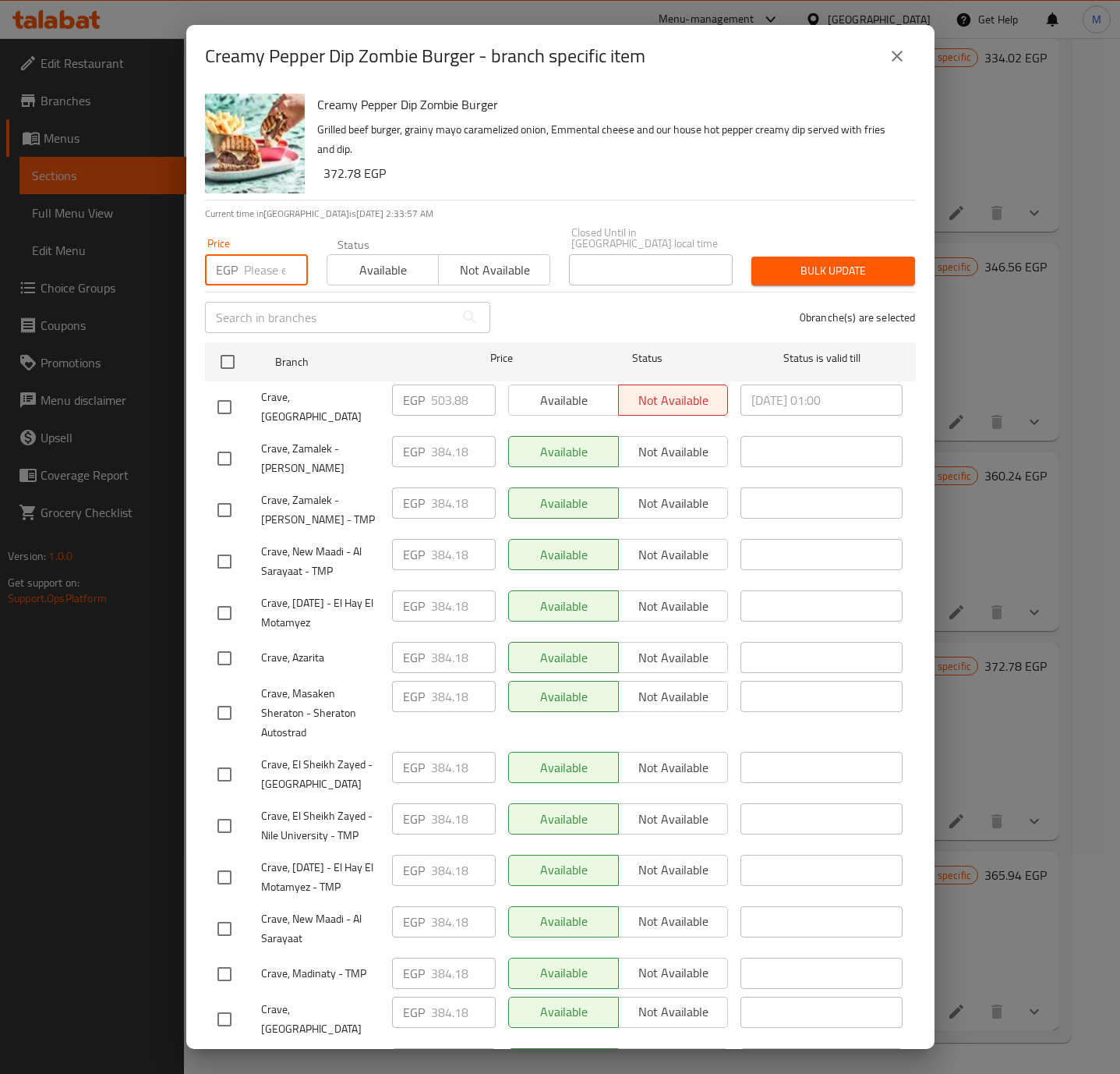
click at [262, 270] on input "number" at bounding box center [276, 269] width 64 height 31
paste input "530.100"
type input "530.100"
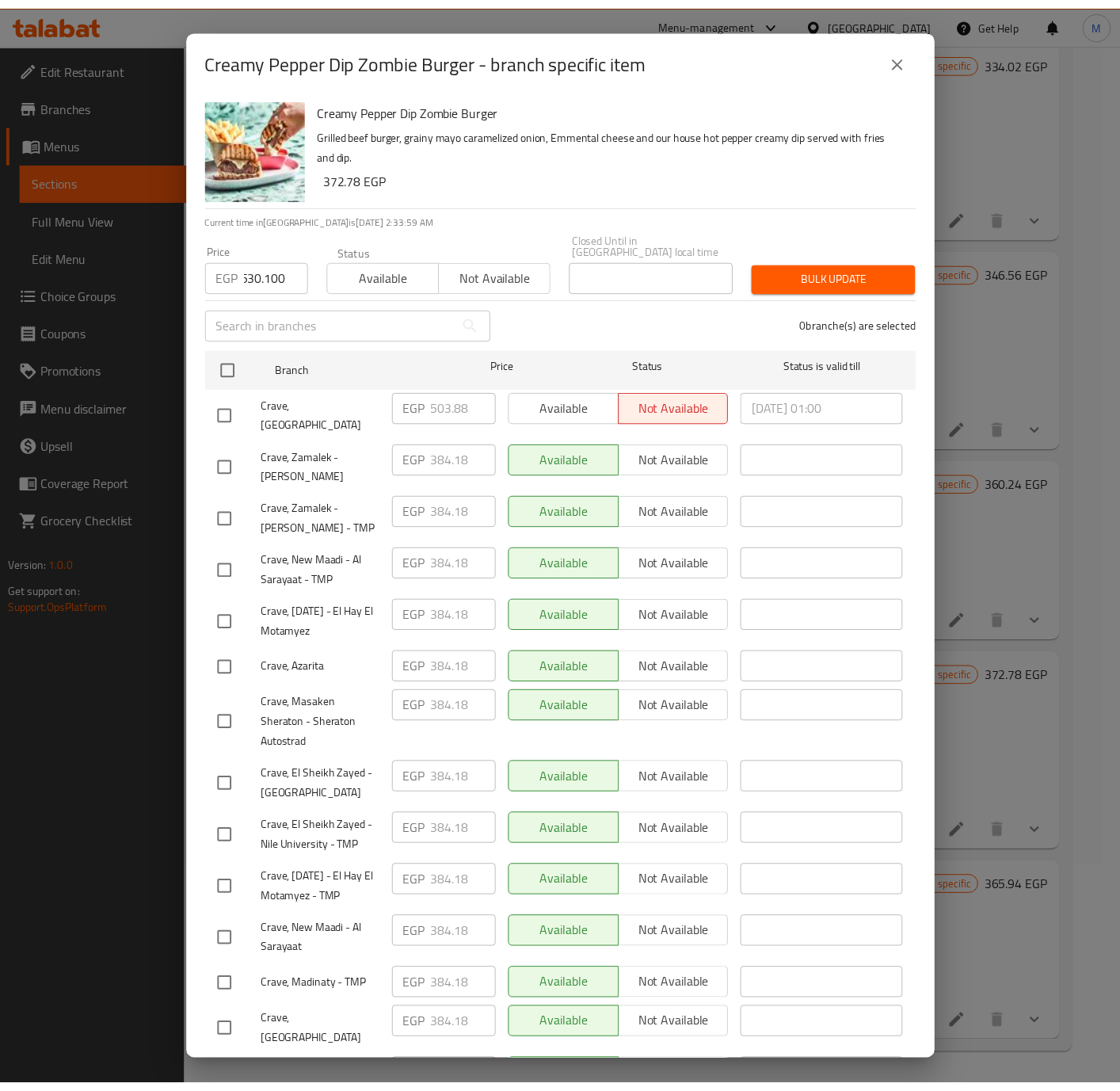
scroll to position [0, 0]
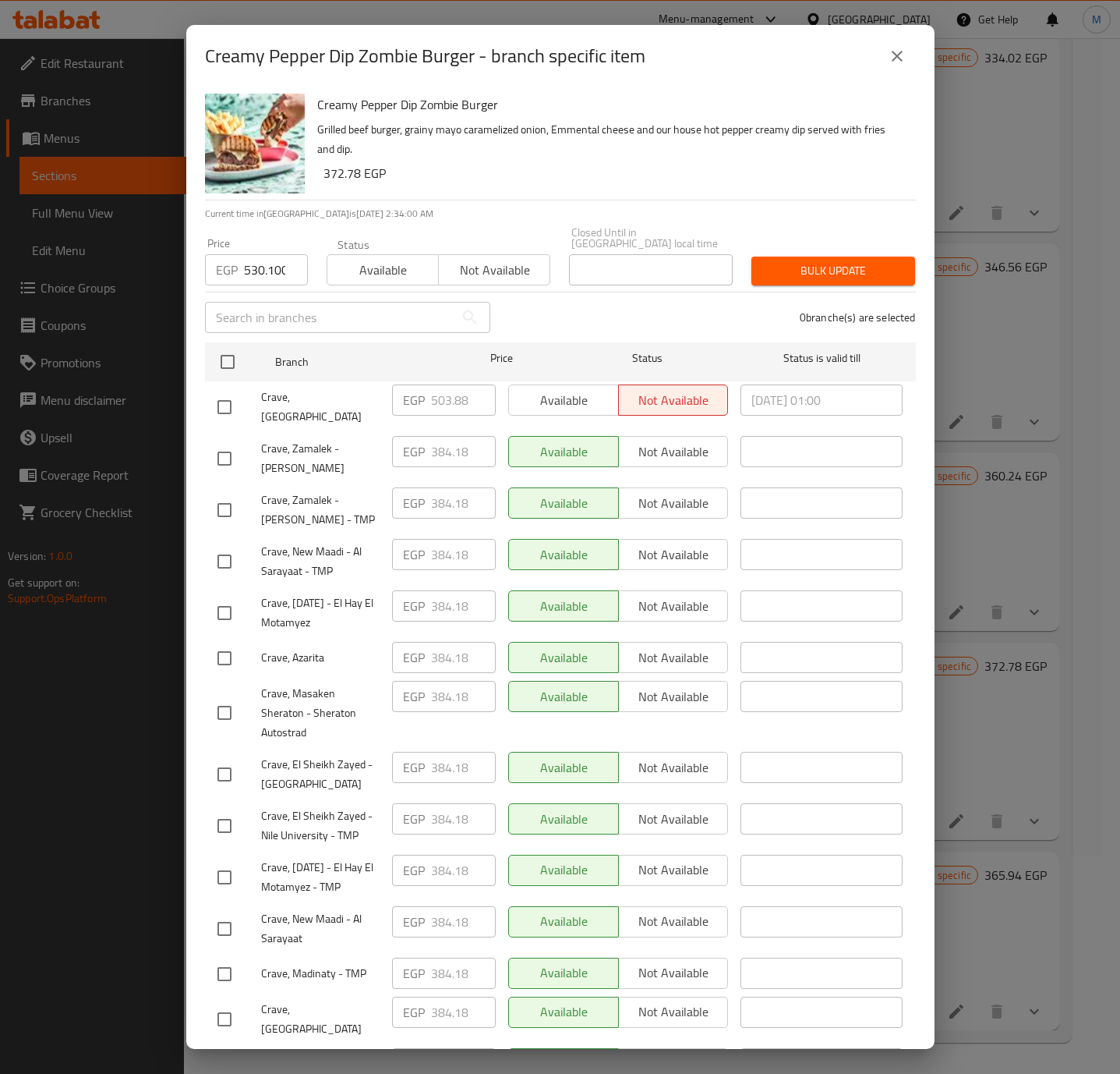
click at [225, 395] on input "checkbox" at bounding box center [225, 407] width 33 height 33
checkbox input "true"
click at [834, 264] on span "Bulk update" at bounding box center [833, 271] width 138 height 20
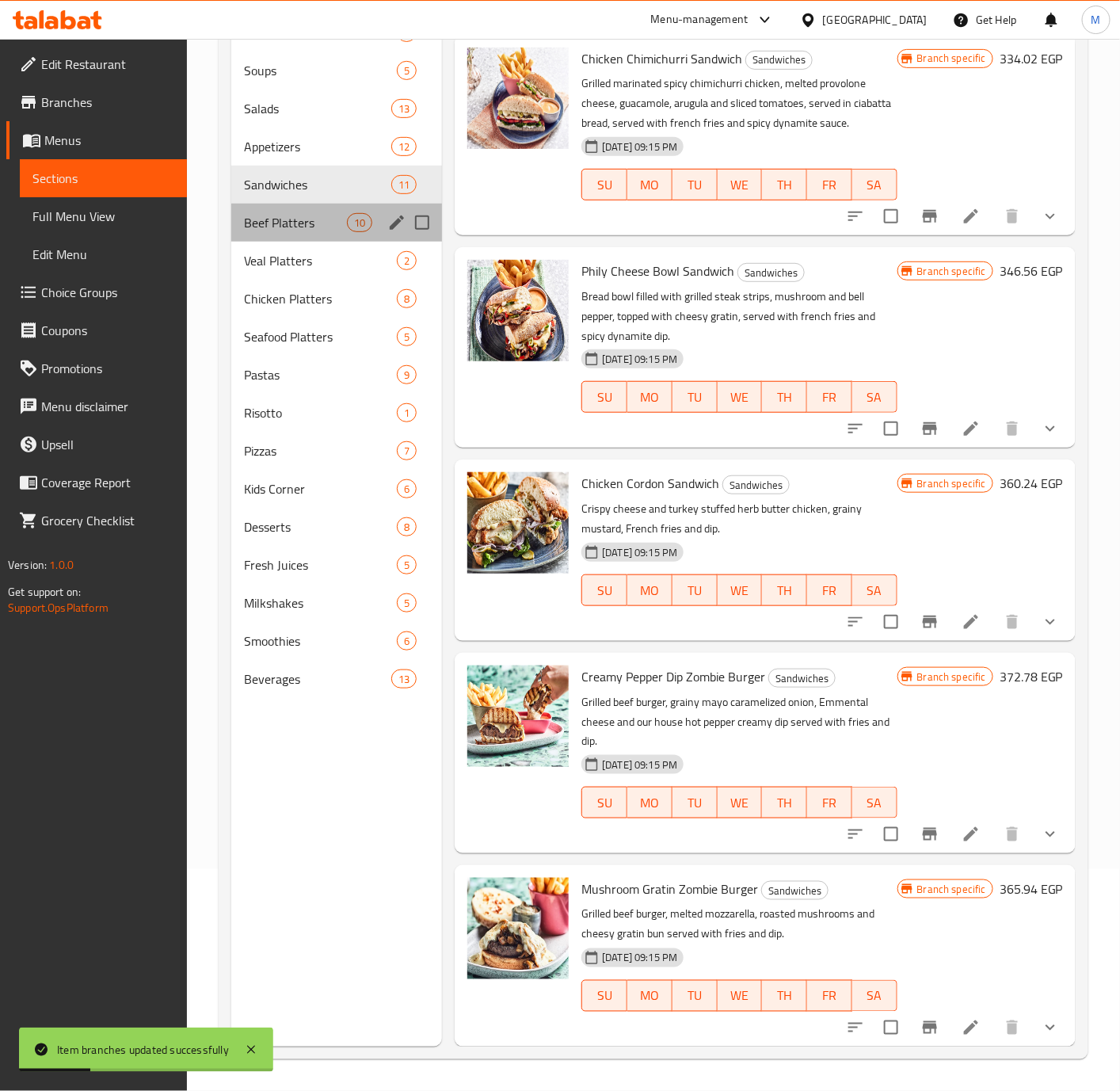
click at [292, 233] on div "Beef Platters 10" at bounding box center [337, 222] width 212 height 38
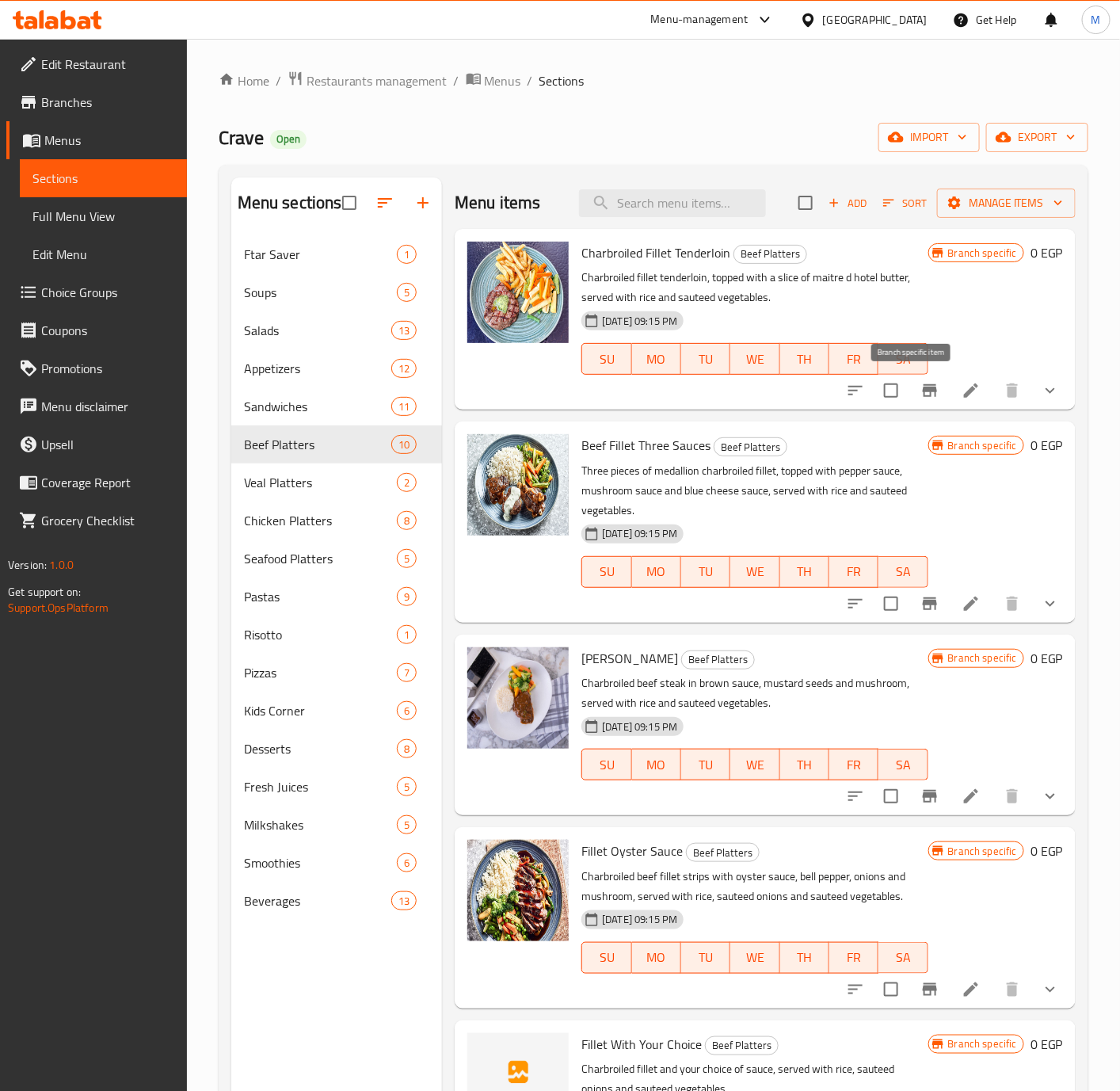
click at [921, 393] on icon "Branch-specific-item" at bounding box center [930, 391] width 19 height 19
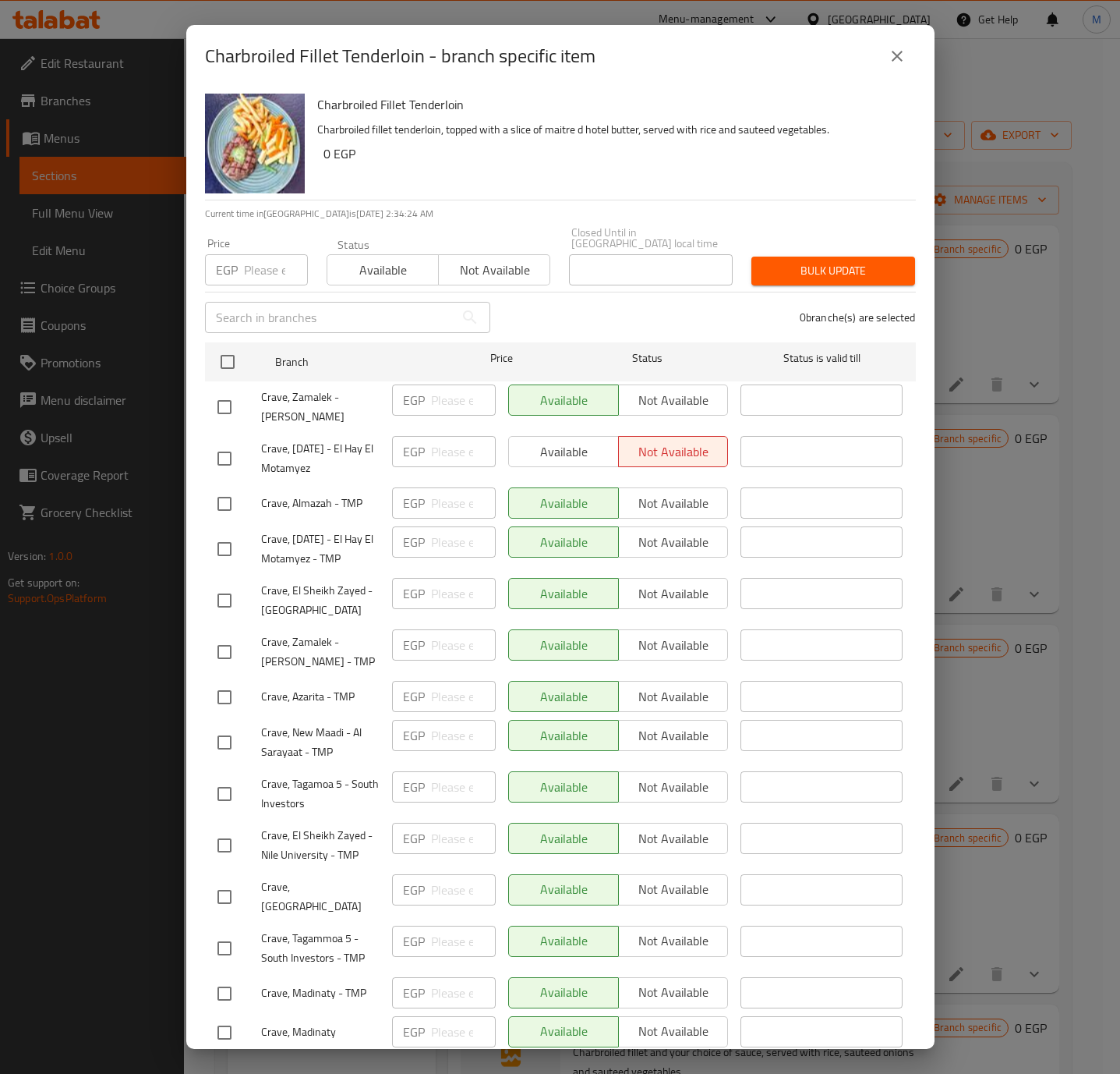
click at [257, 261] on input "number" at bounding box center [276, 269] width 64 height 31
paste input "897.180"
type input "897.180"
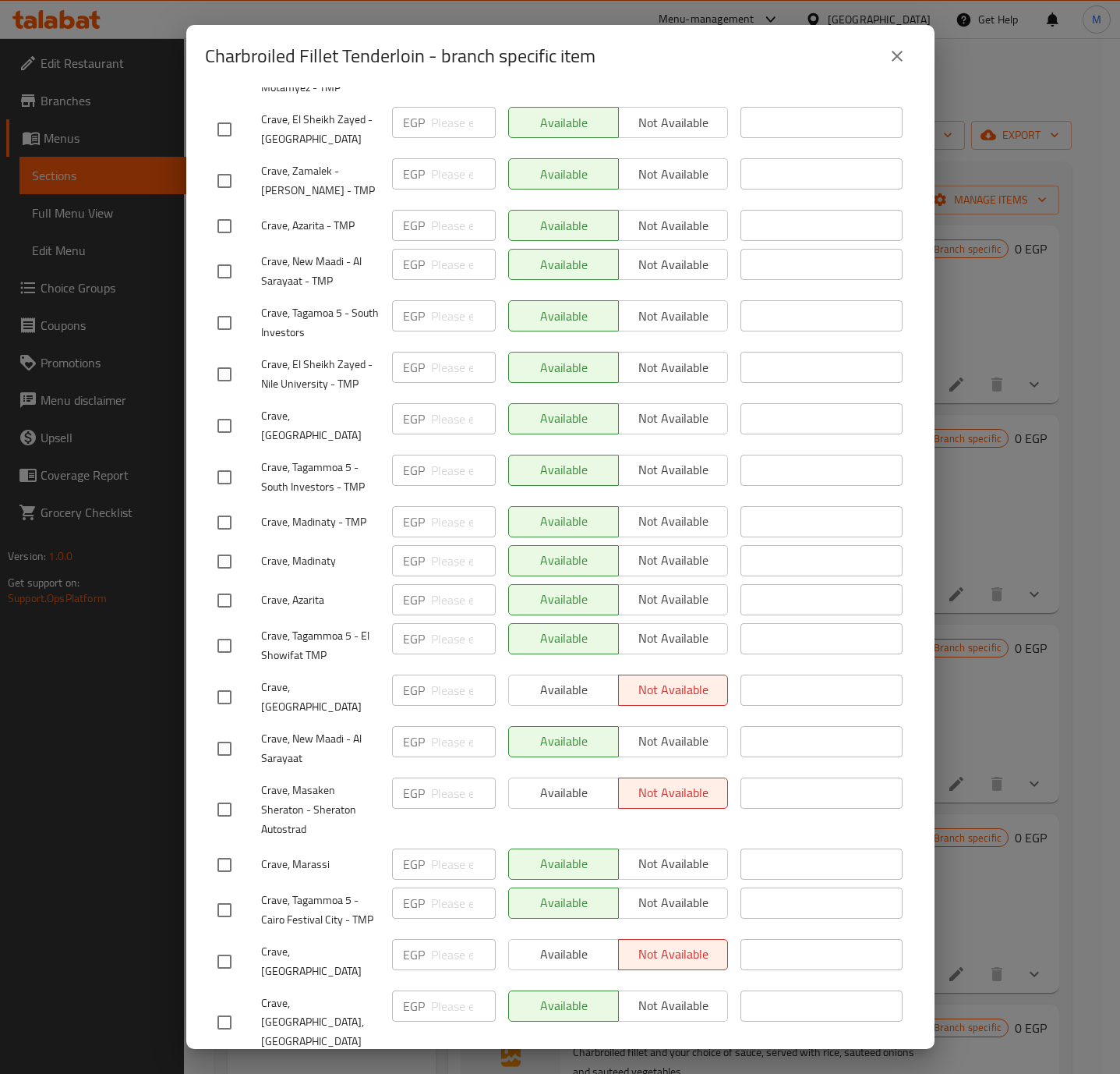
click at [230, 682] on input "checkbox" at bounding box center [225, 697] width 33 height 33
checkbox input "true"
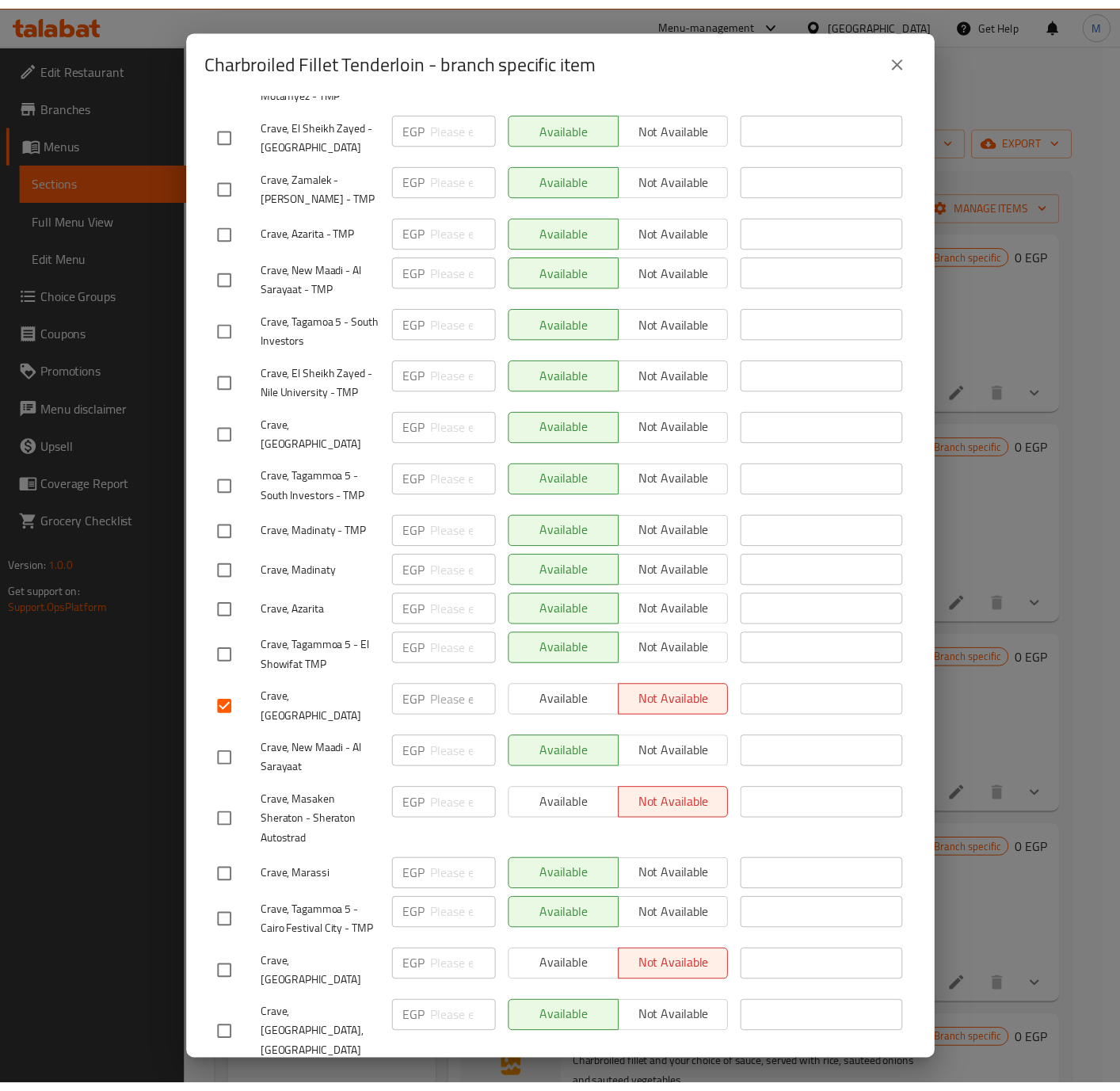
scroll to position [0, 0]
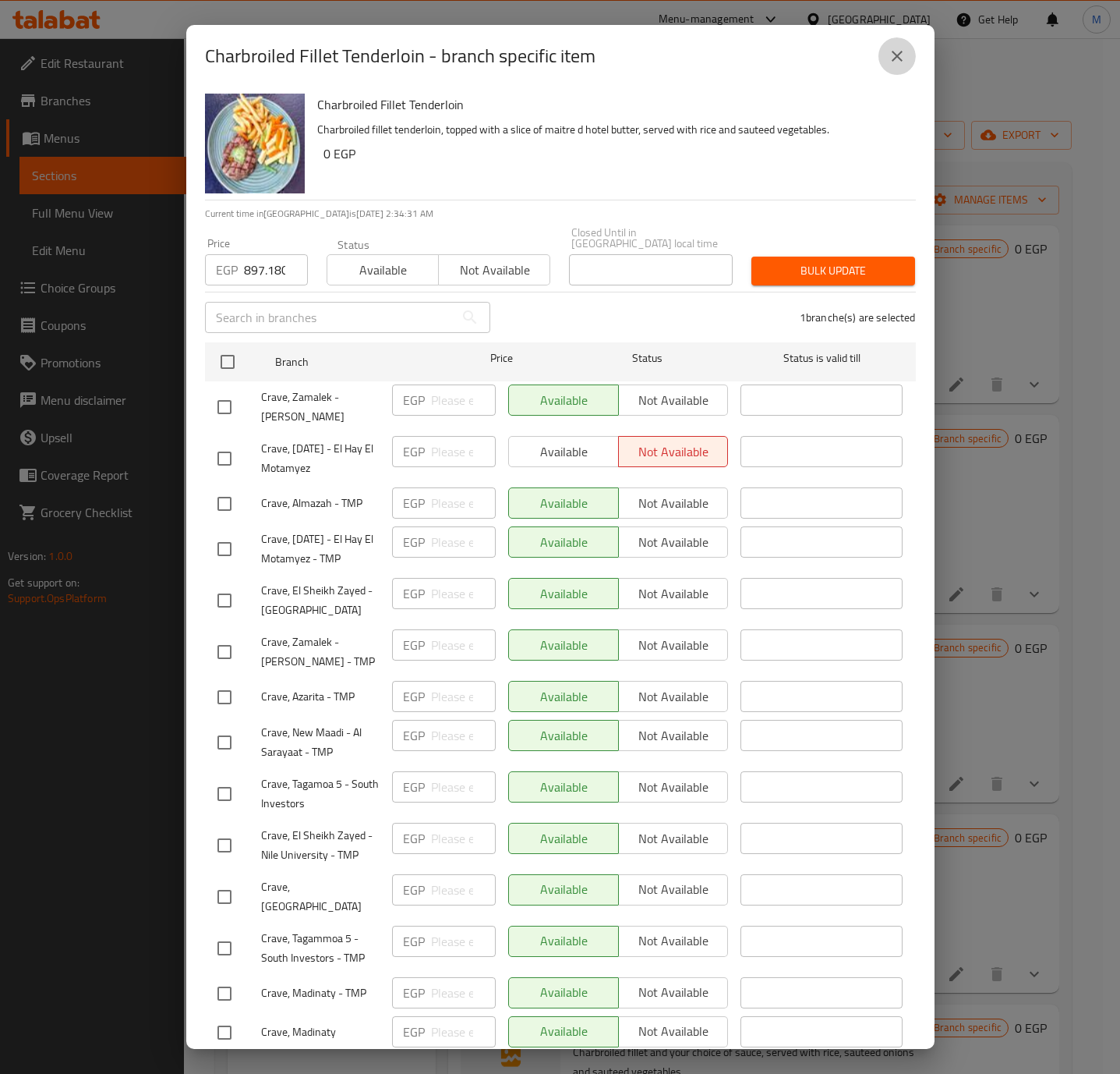
click at [894, 56] on icon "close" at bounding box center [897, 56] width 19 height 19
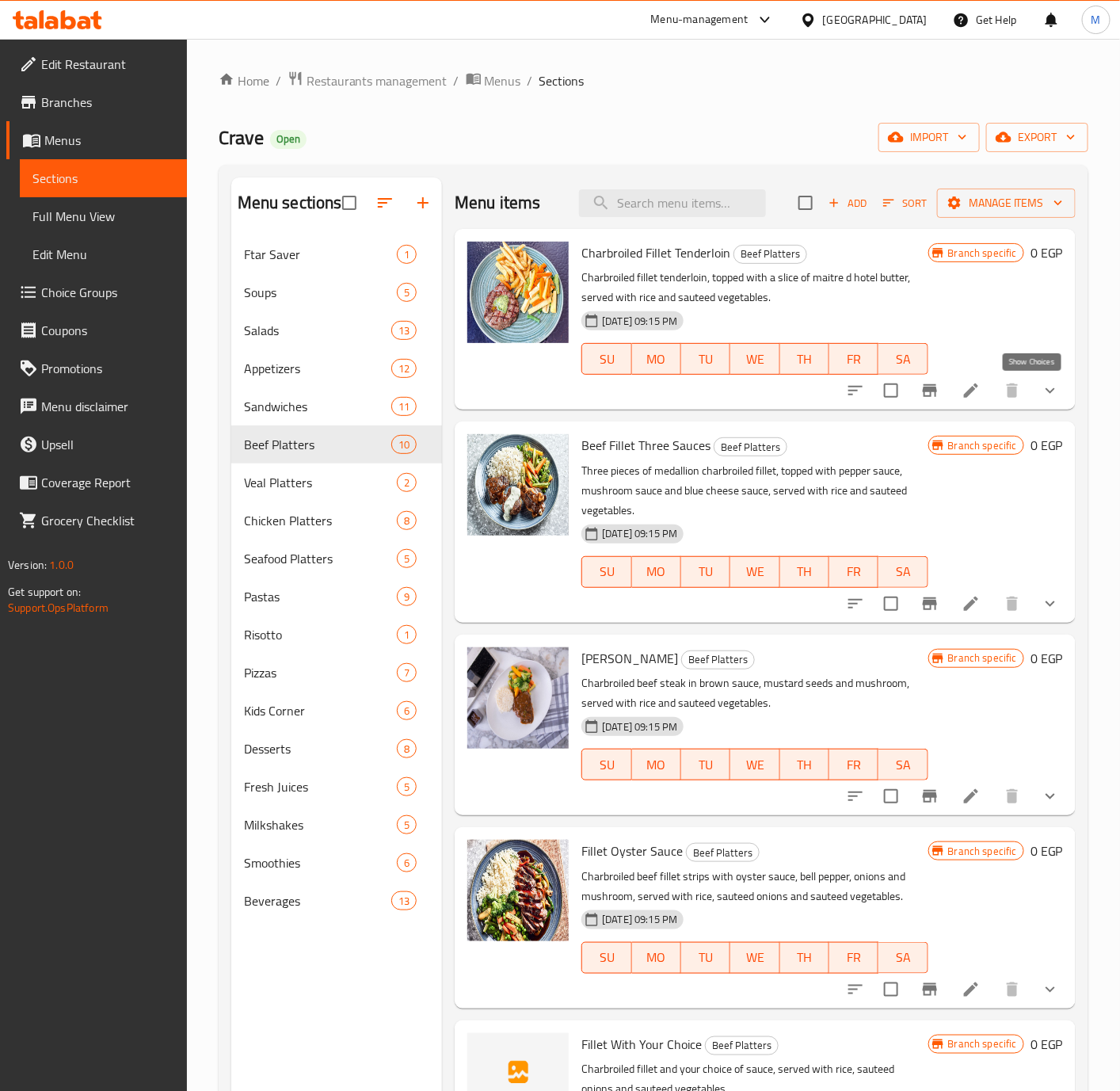
click at [1041, 391] on icon "show more" at bounding box center [1051, 391] width 19 height 19
